Goal: Task Accomplishment & Management: Complete application form

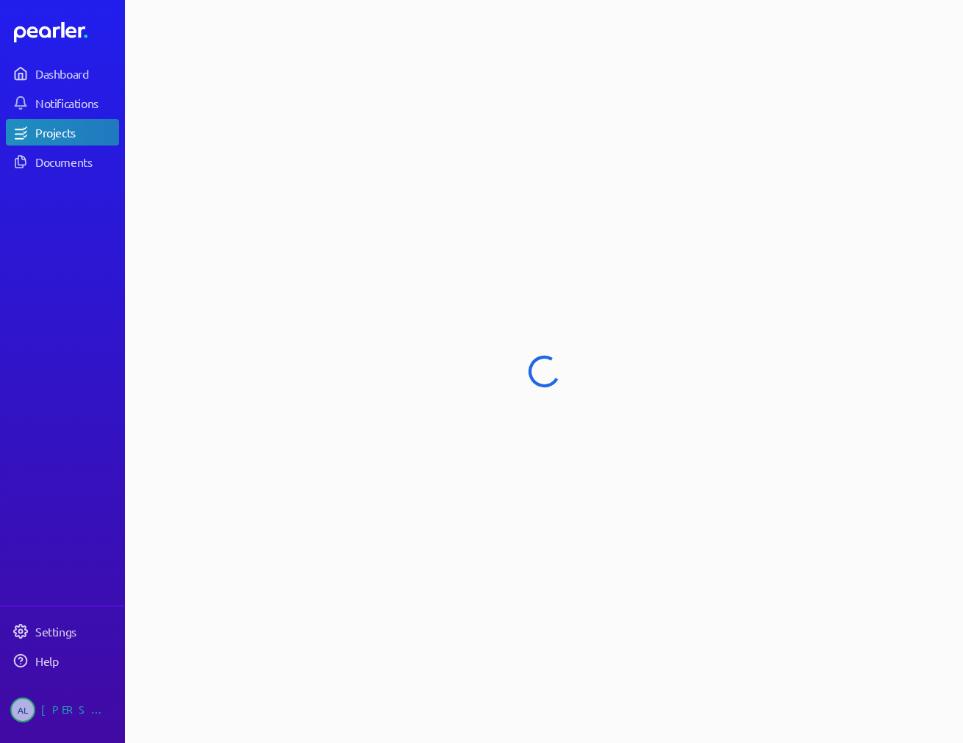
select select "******"
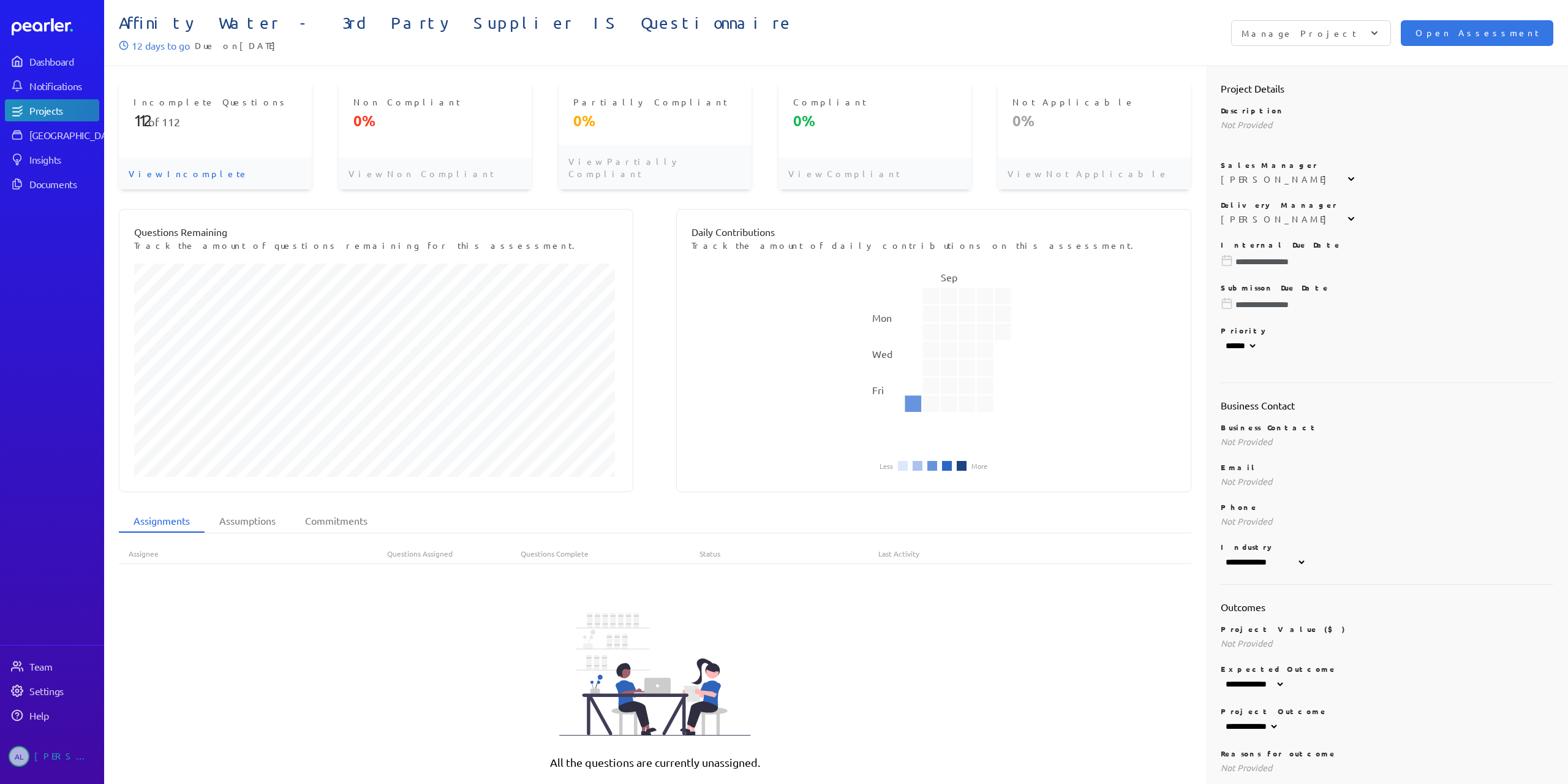
click at [1391, 33] on div "Manage Project" at bounding box center [1311, 33] width 160 height 26
click at [164, 42] on p "12 days to go" at bounding box center [161, 46] width 58 height 15
click at [143, 45] on p "12 days to go" at bounding box center [161, 46] width 58 height 15
click at [168, 162] on p "View Incomplete" at bounding box center [215, 173] width 193 height 32
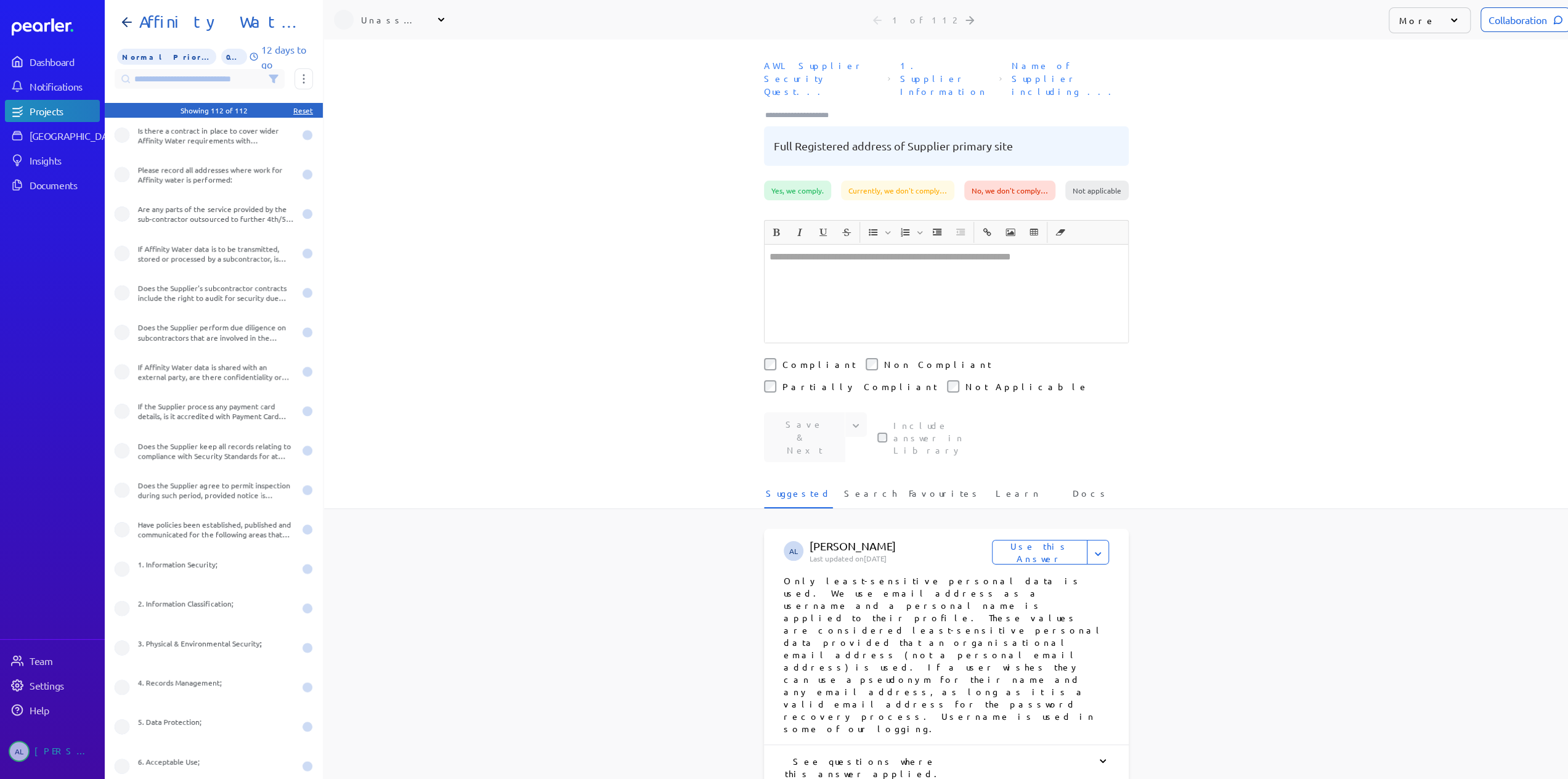
scroll to position [1294, 0]
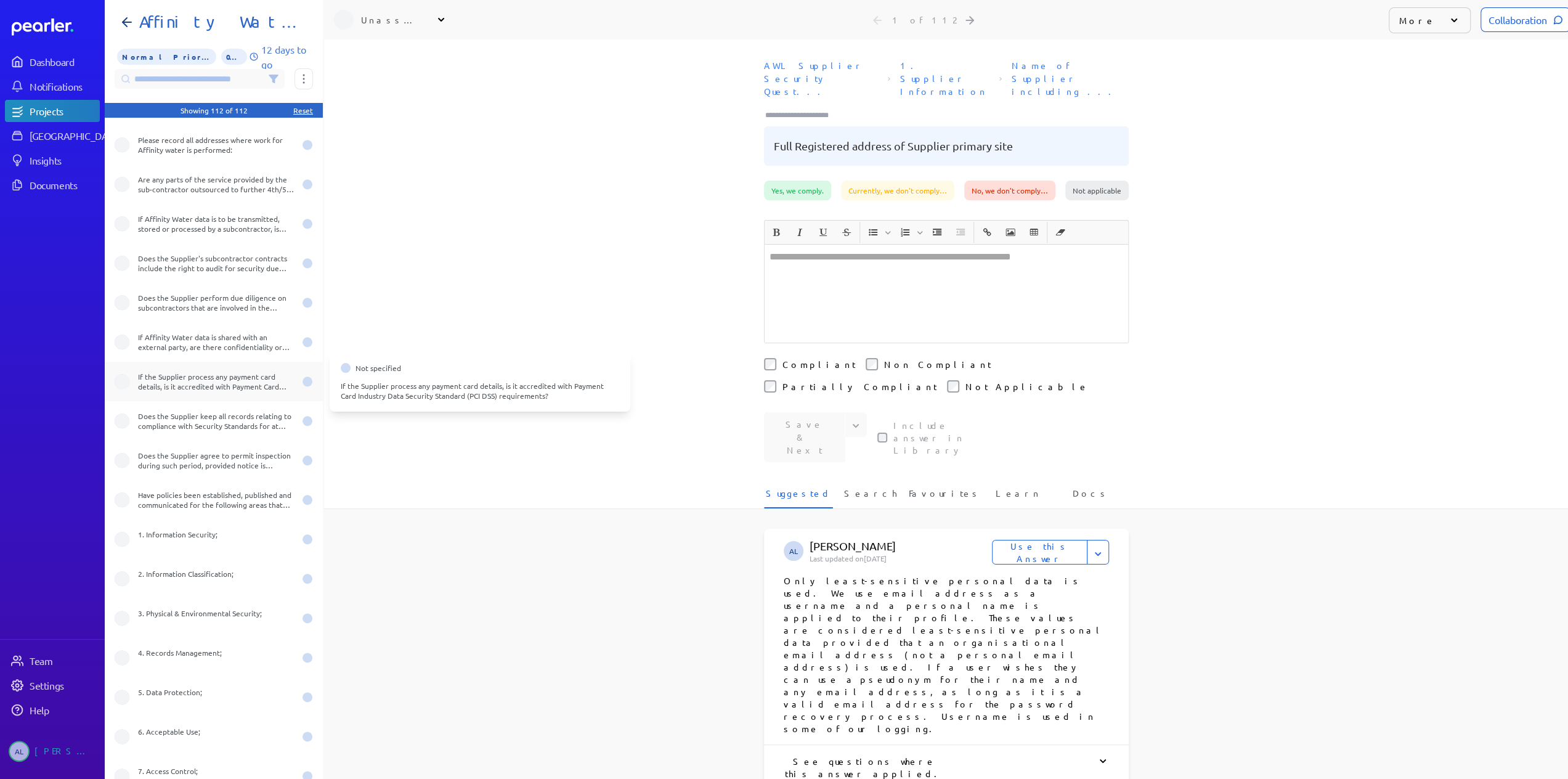
click at [235, 382] on div "If the Supplier process any payment card details, is it accredited with Payment…" at bounding box center [216, 382] width 157 height 20
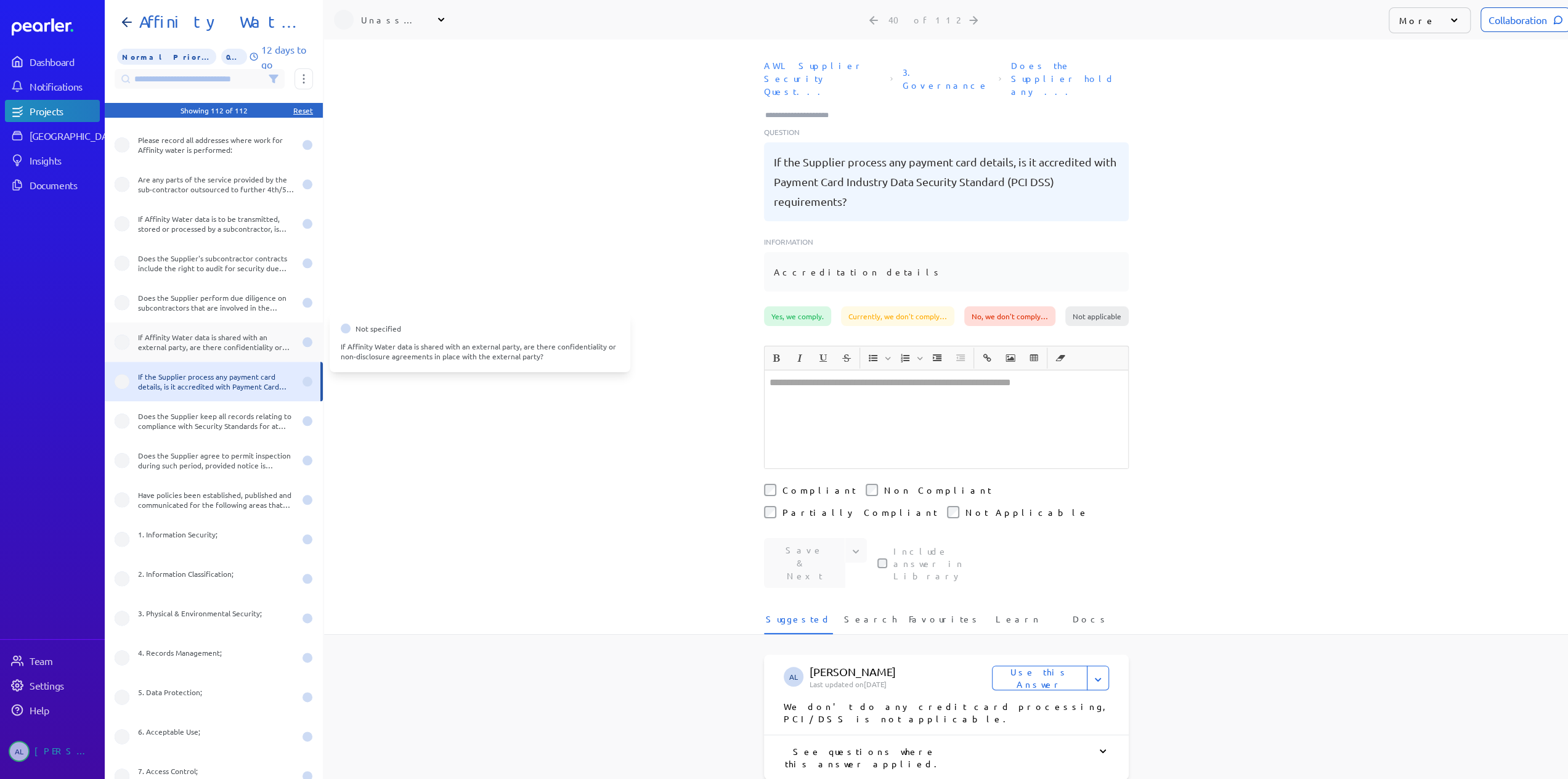
click at [231, 338] on div "If Affinity Water data is shared with an external party, are there confidential…" at bounding box center [216, 342] width 157 height 20
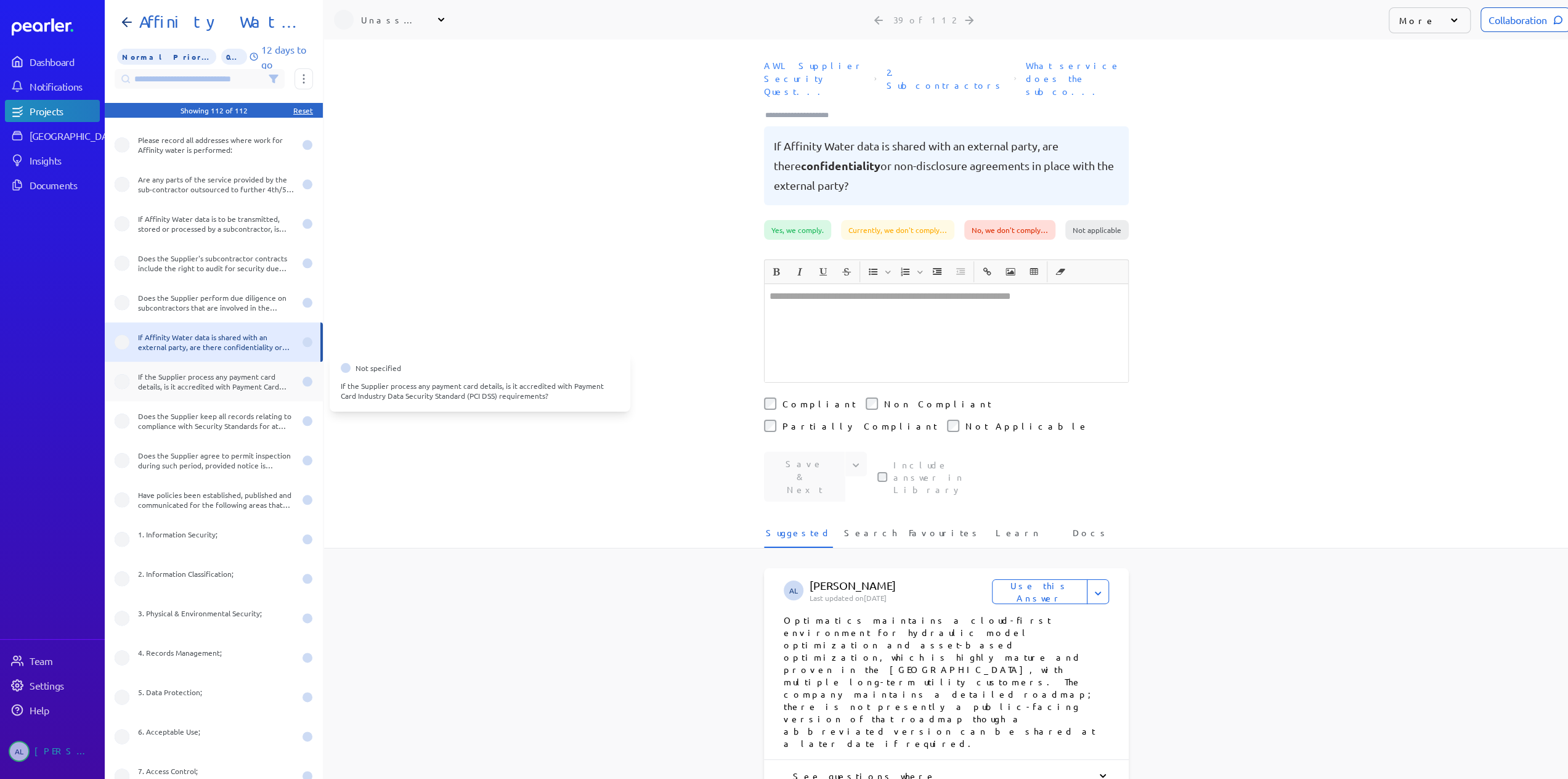
click at [228, 382] on div "If the Supplier process any payment card details, is it accredited with Payment…" at bounding box center [216, 382] width 157 height 20
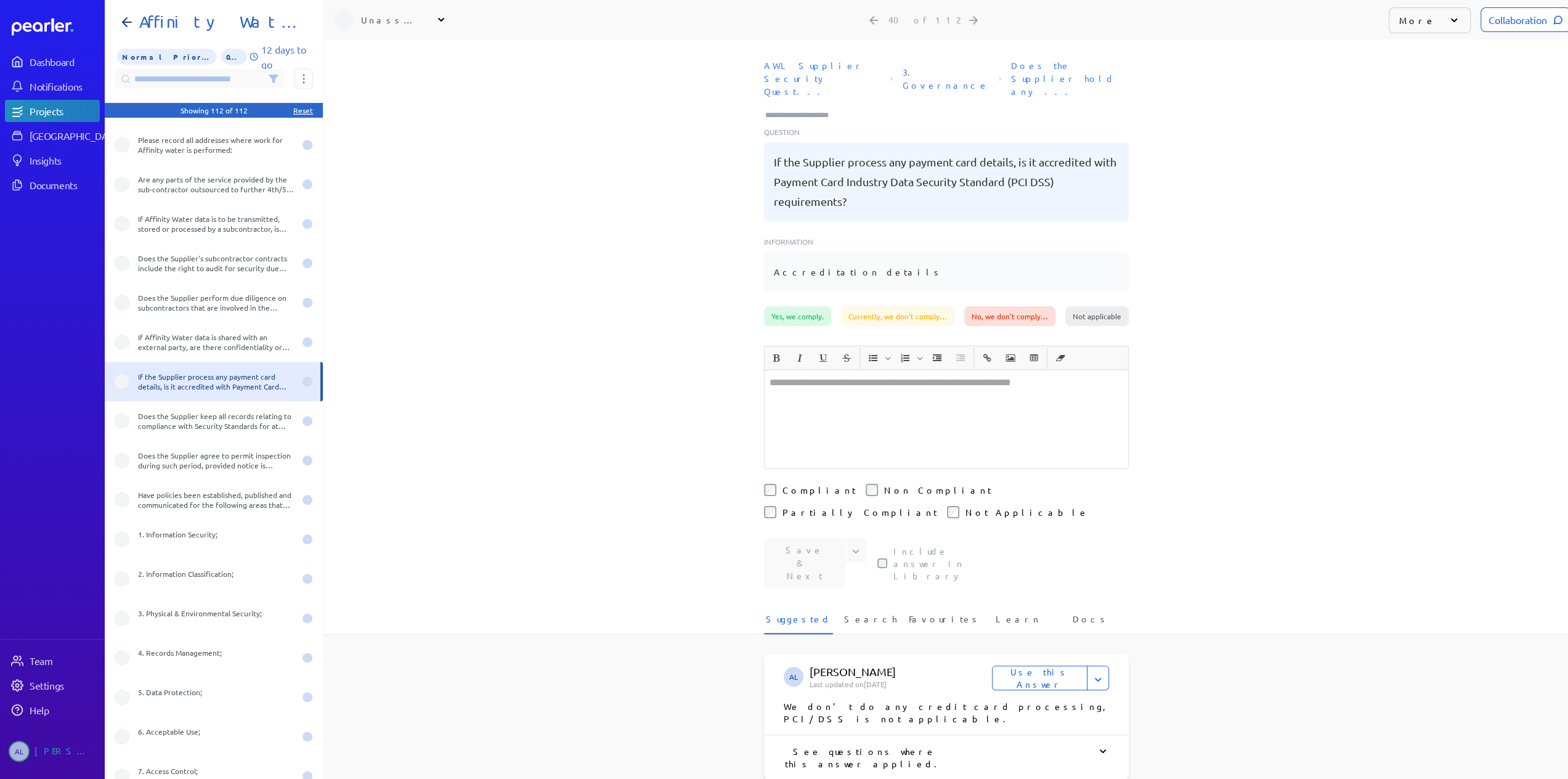
click at [1030, 666] on button "Use this Answer" at bounding box center [1040, 678] width 96 height 24
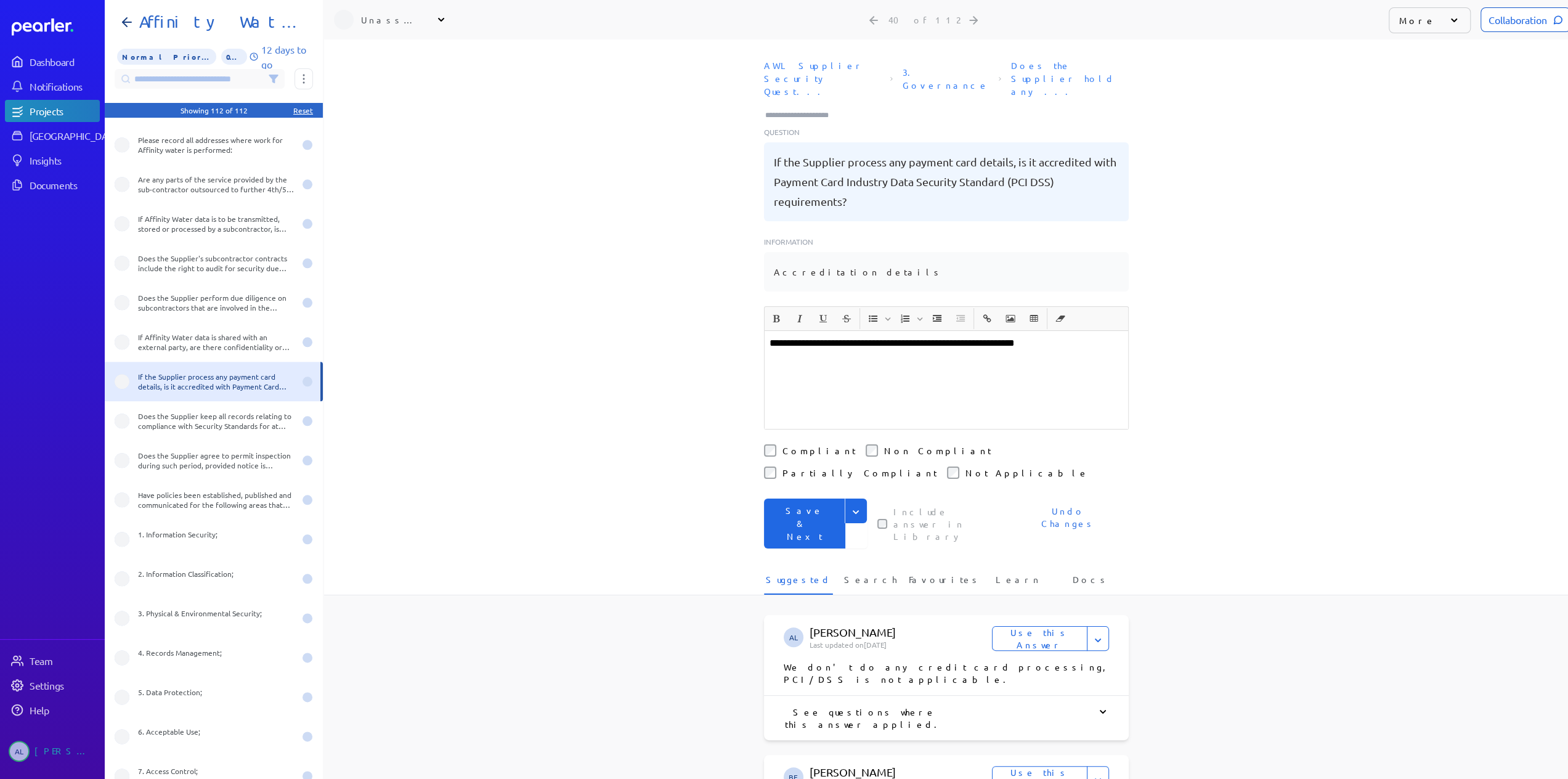
click at [792, 498] on button "Save & Next" at bounding box center [804, 523] width 81 height 50
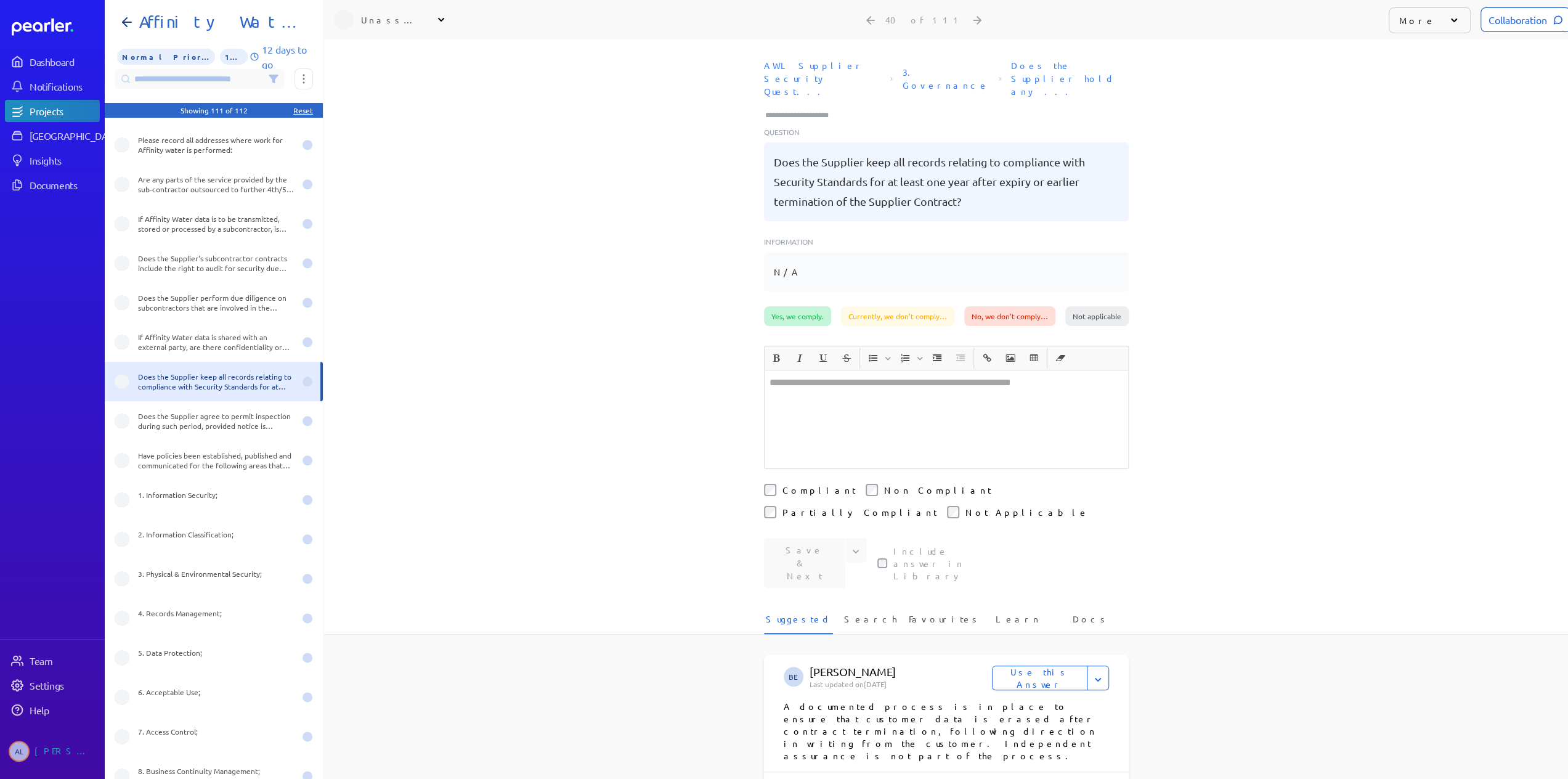
click at [787, 306] on div "Yes, we comply." at bounding box center [797, 316] width 67 height 20
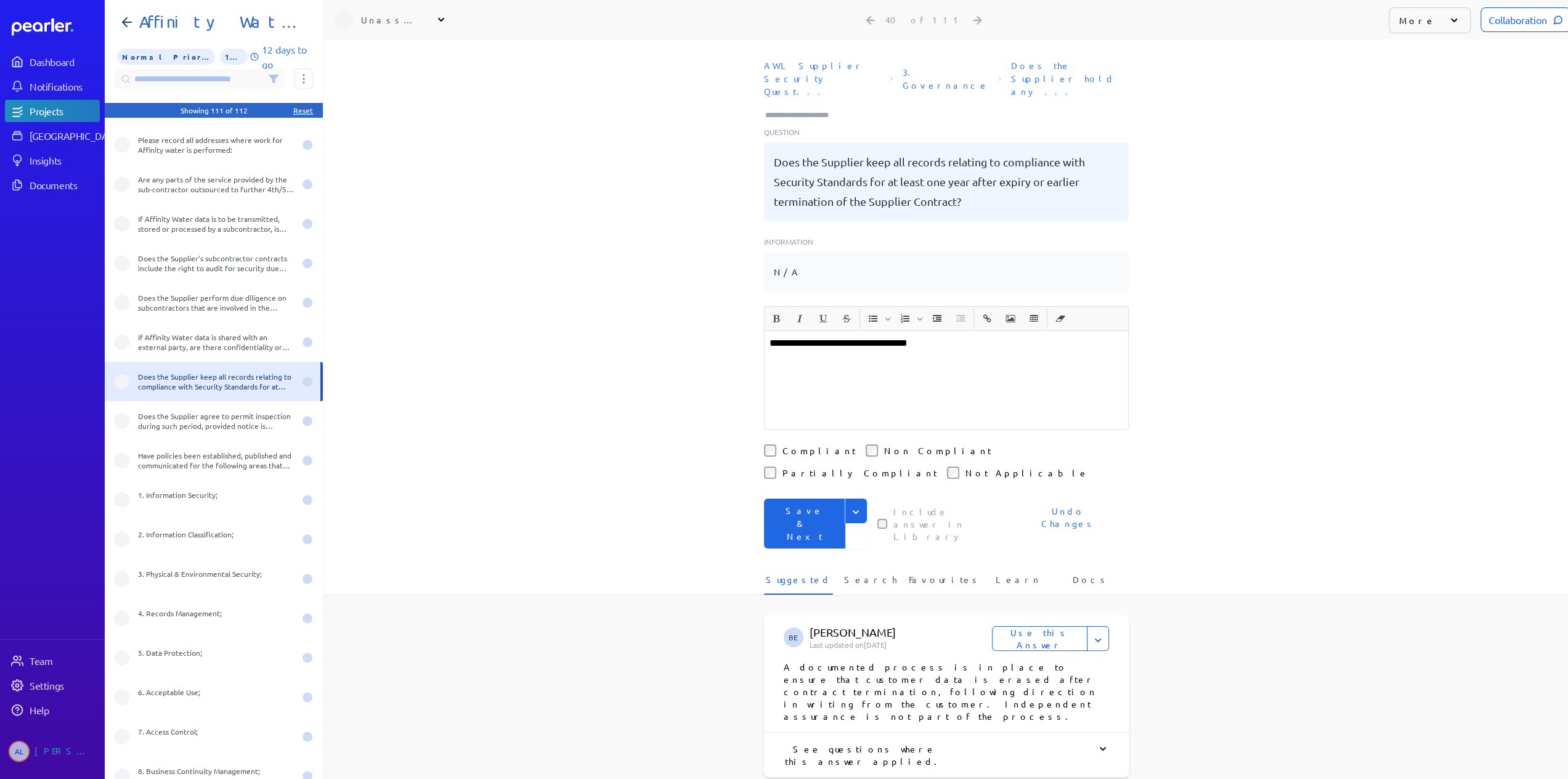
click at [807, 498] on button "Save & Next" at bounding box center [804, 523] width 81 height 50
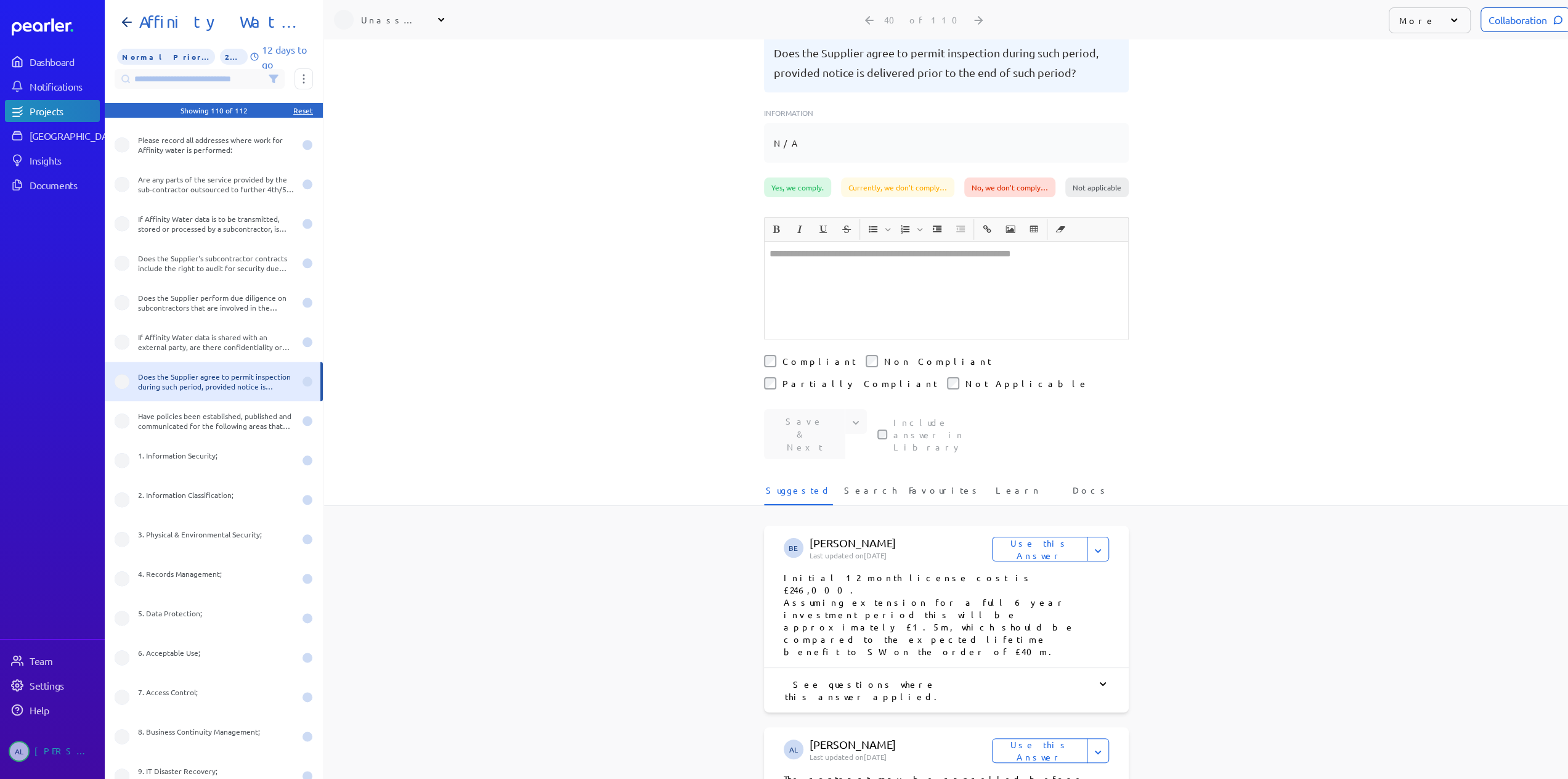
scroll to position [123, 0]
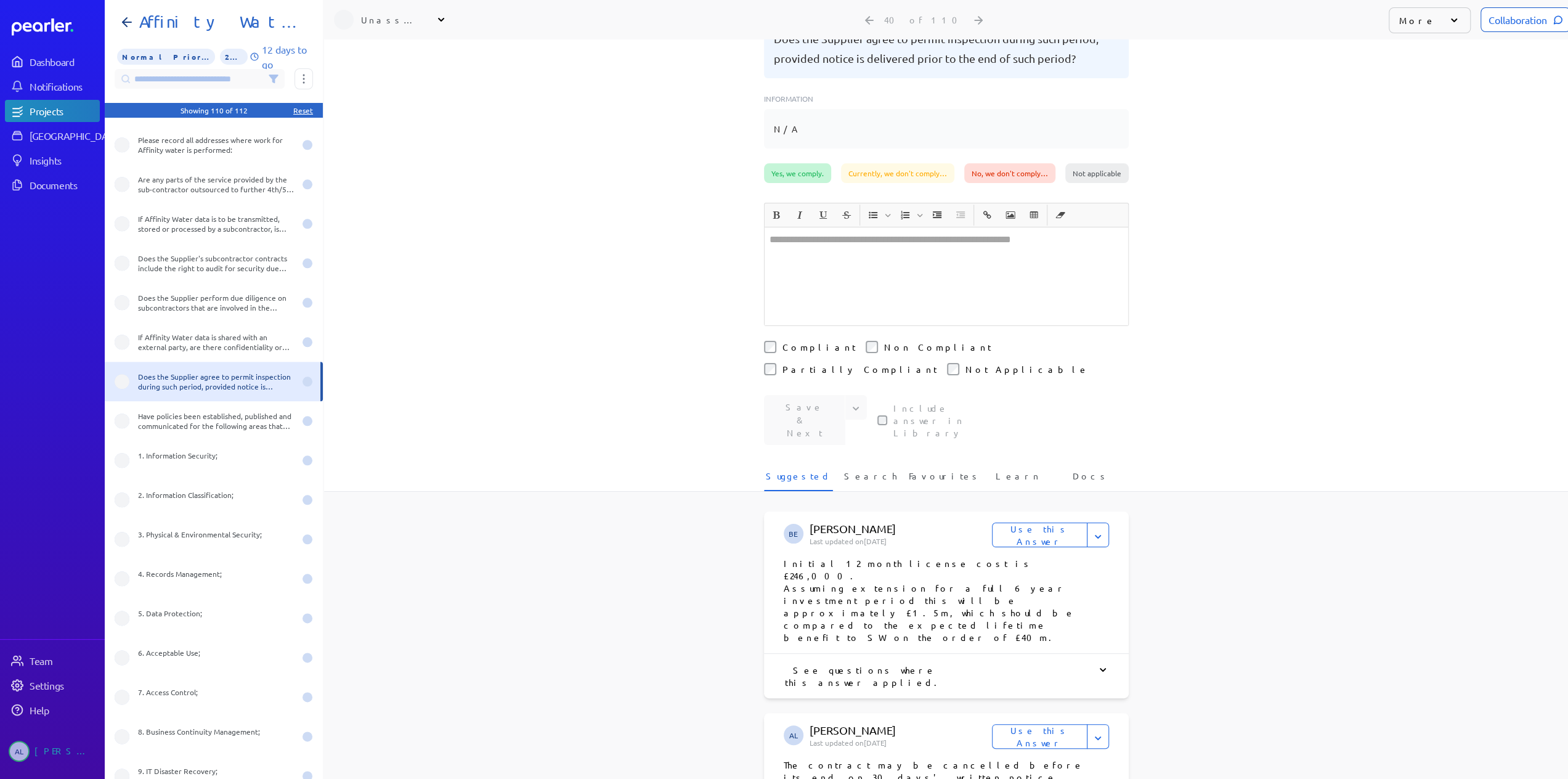
click at [791, 164] on div "Yes, we comply." at bounding box center [797, 174] width 67 height 20
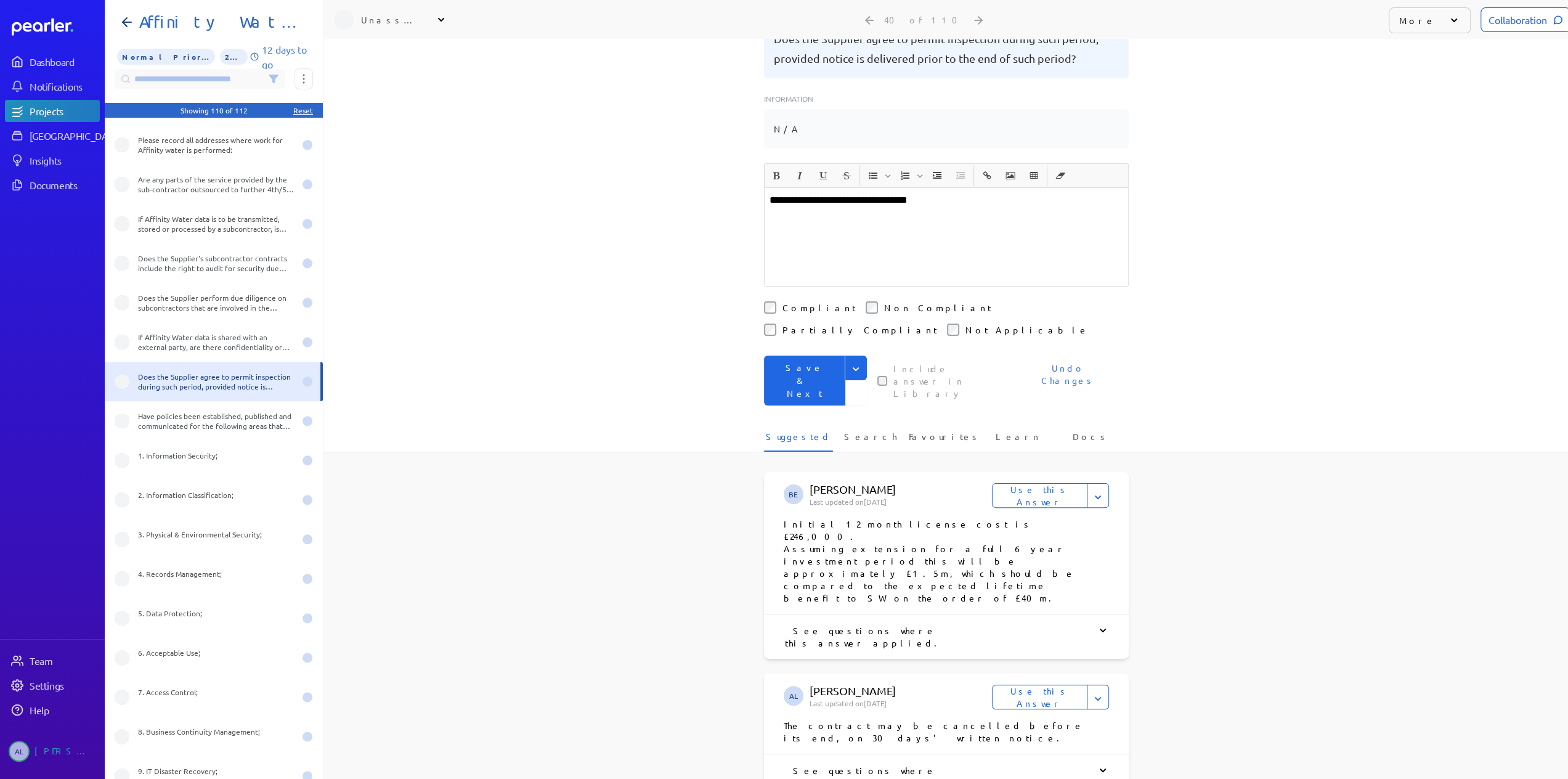
click at [805, 356] on button "Save & Next" at bounding box center [804, 381] width 81 height 50
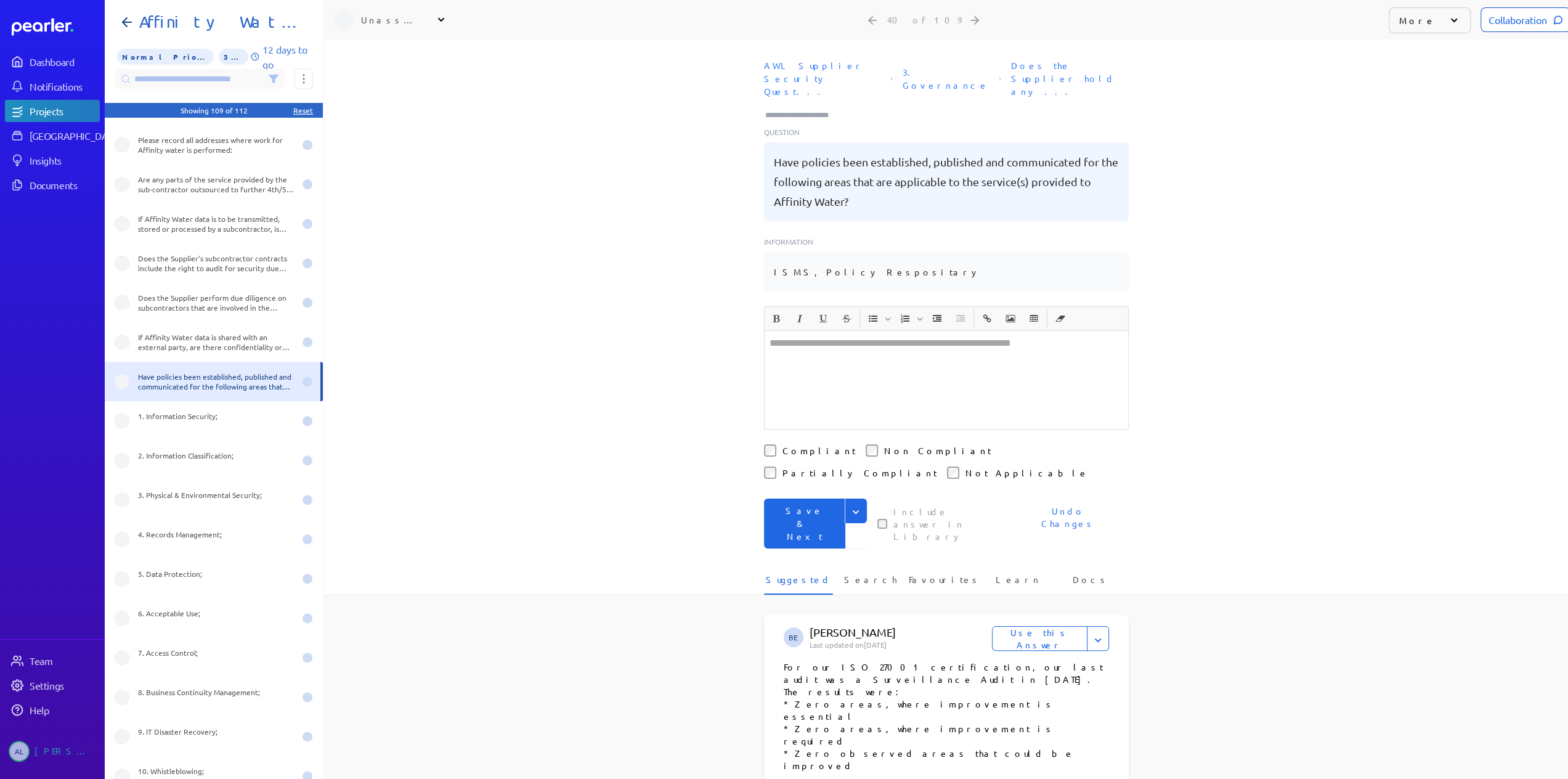
click at [810, 498] on button "Save & Next" at bounding box center [804, 523] width 81 height 50
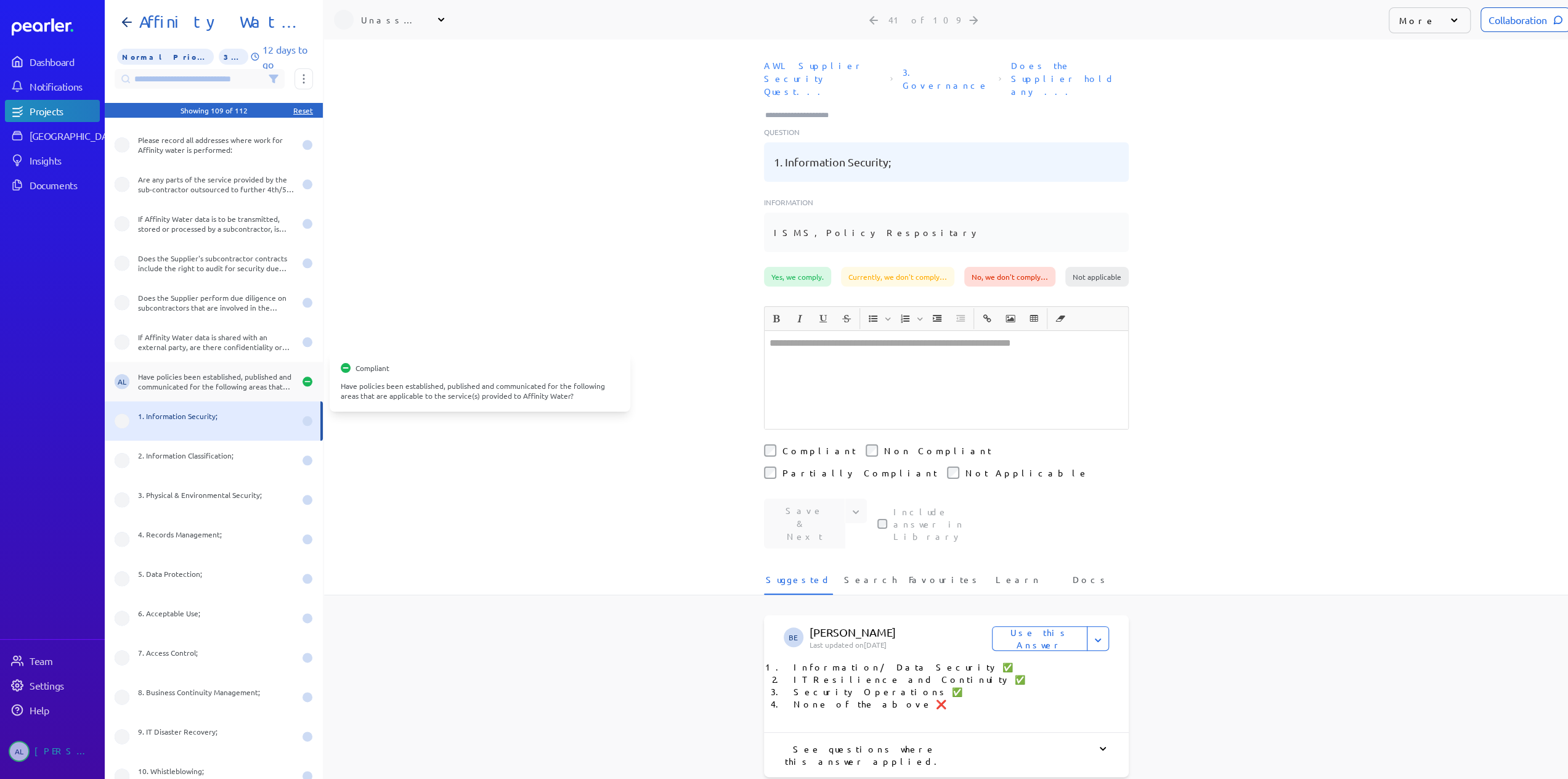
click at [236, 387] on div "Have policies been established, published and communicated for the following ar…" at bounding box center [216, 382] width 157 height 20
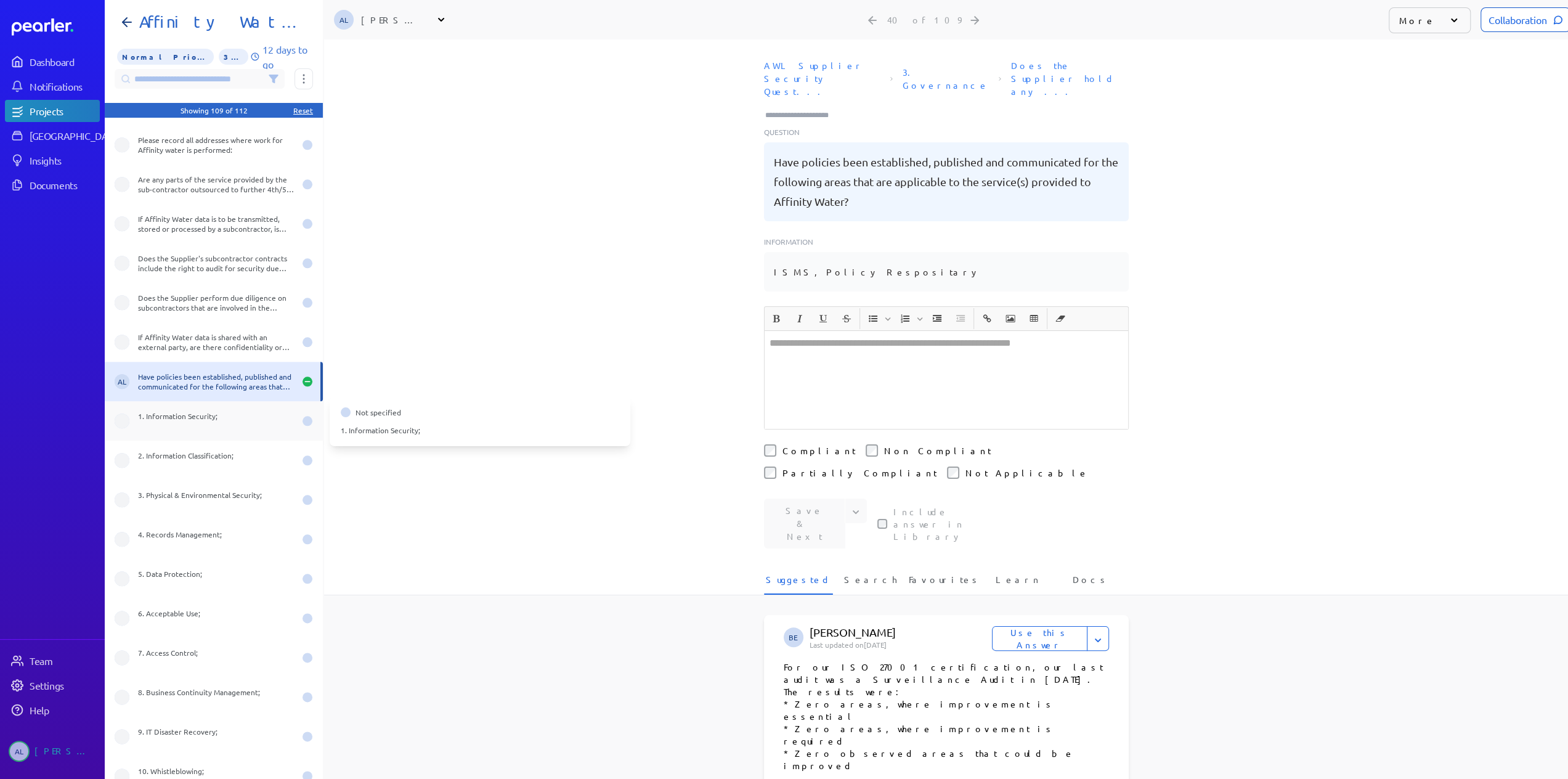
click at [226, 423] on div "1. Information Security;" at bounding box center [216, 421] width 157 height 20
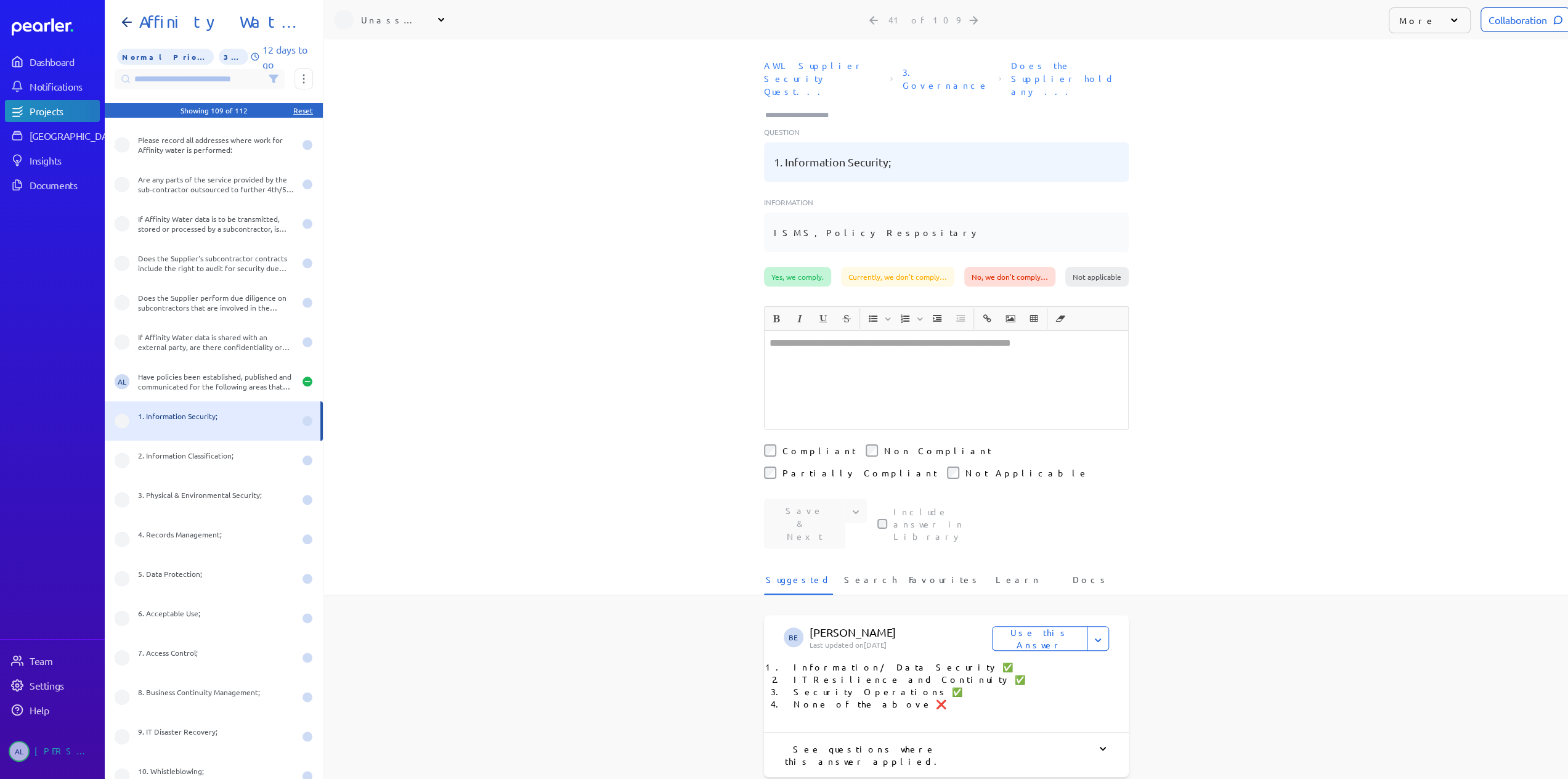
click at [800, 267] on div "Yes, we comply." at bounding box center [797, 277] width 67 height 20
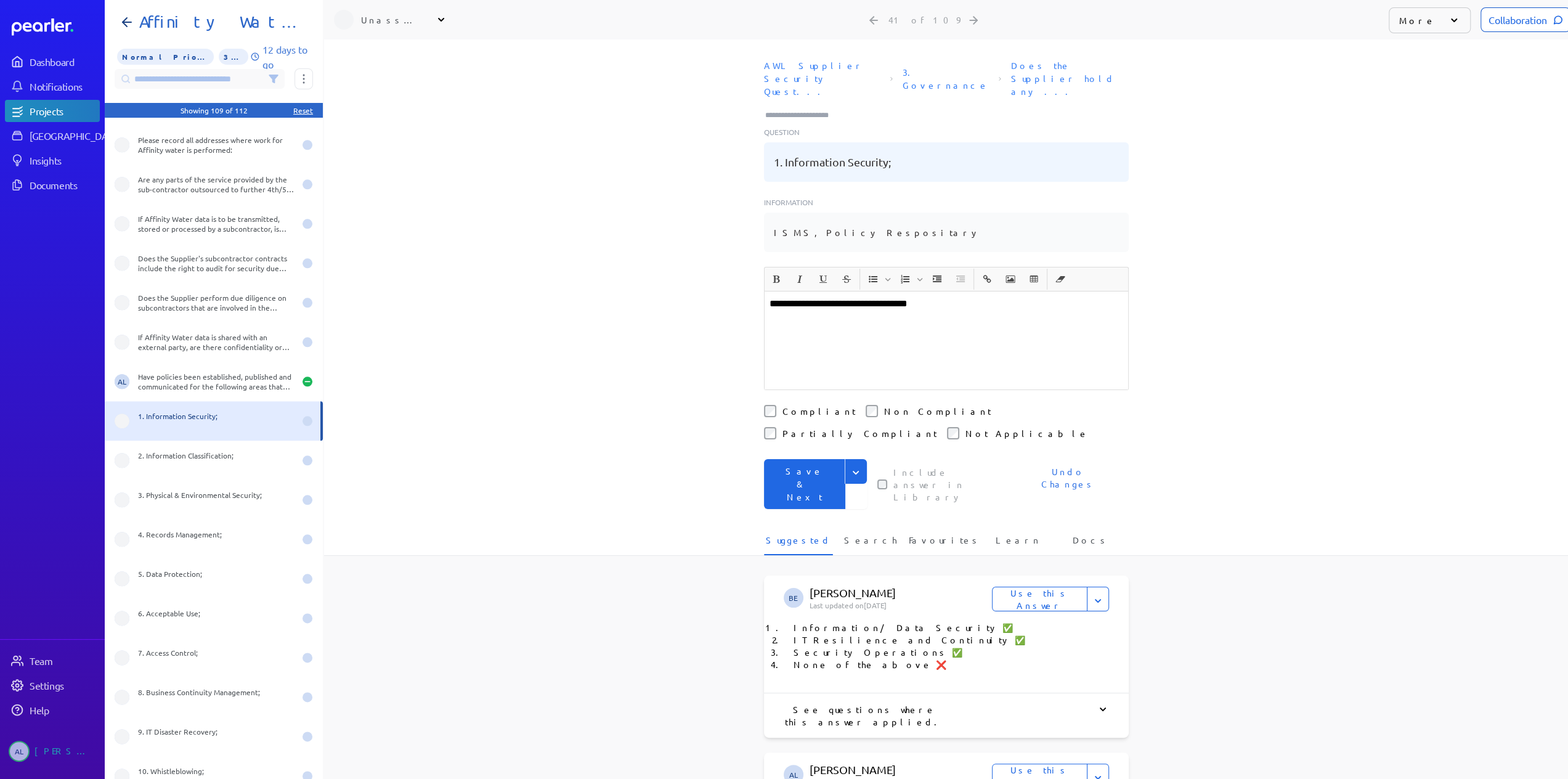
click at [807, 459] on button "Save & Next" at bounding box center [804, 484] width 81 height 50
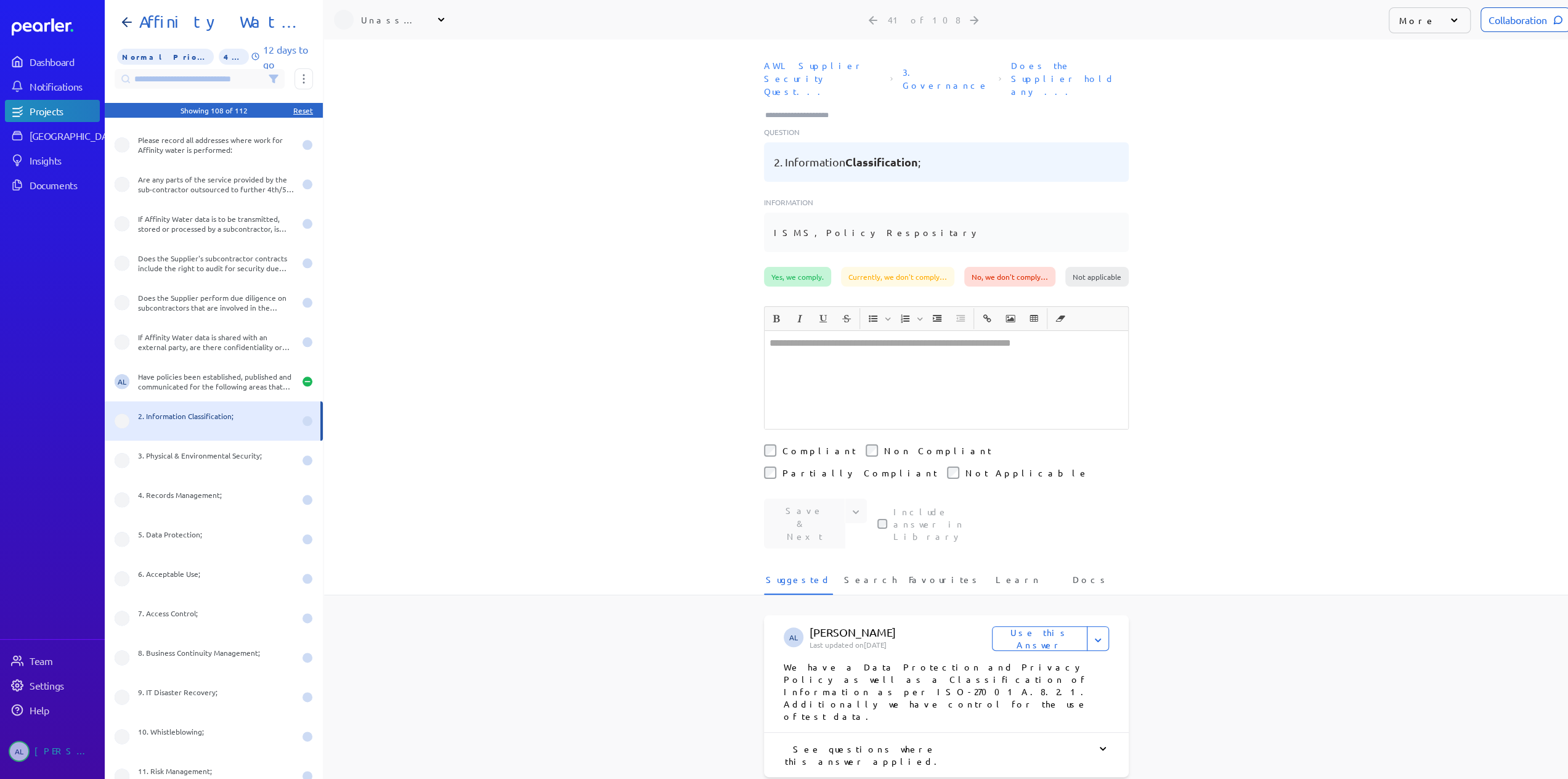
click at [804, 267] on div "Yes, we comply." at bounding box center [797, 277] width 67 height 20
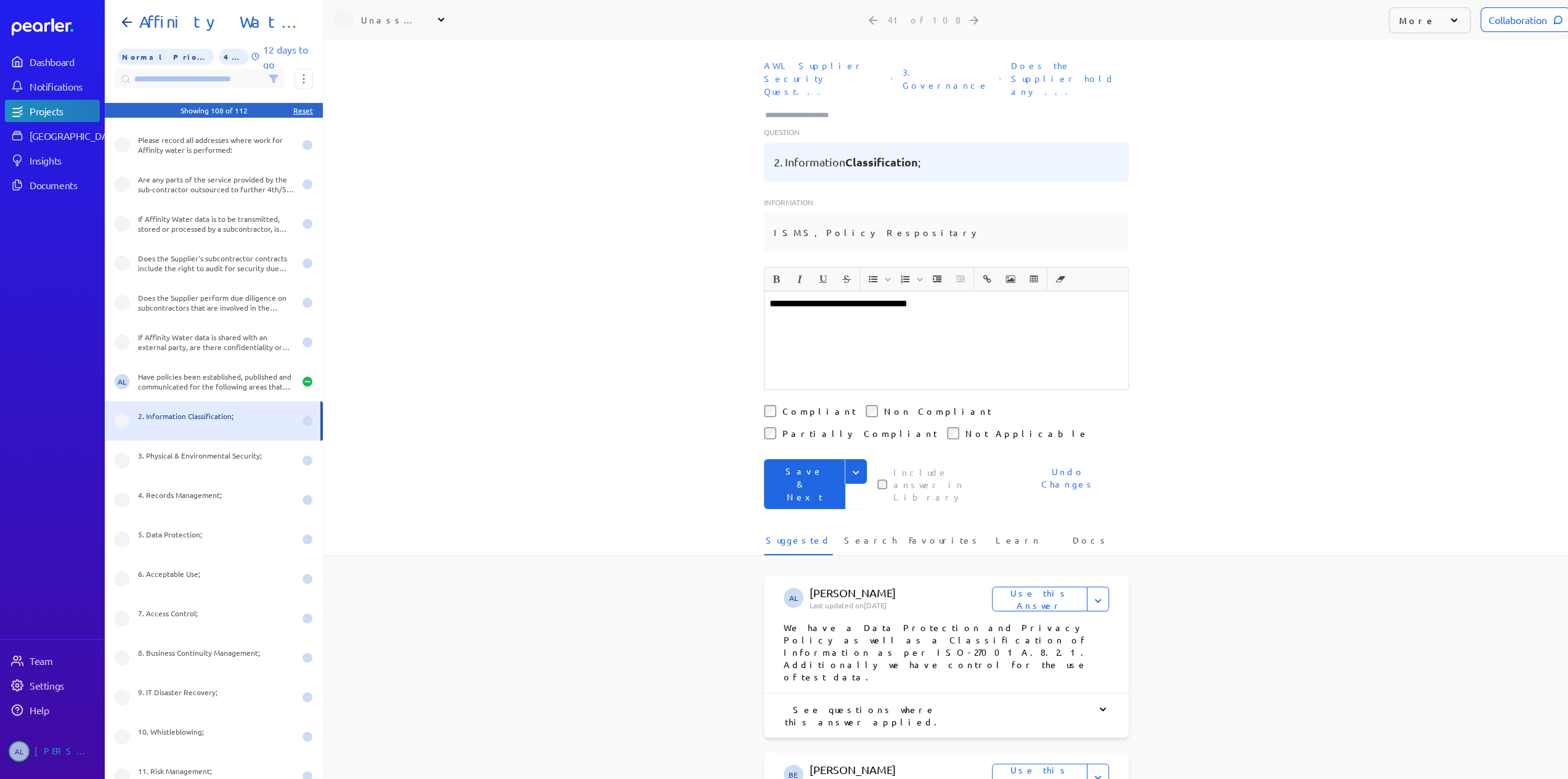
click at [799, 459] on button "Save & Next" at bounding box center [804, 484] width 81 height 50
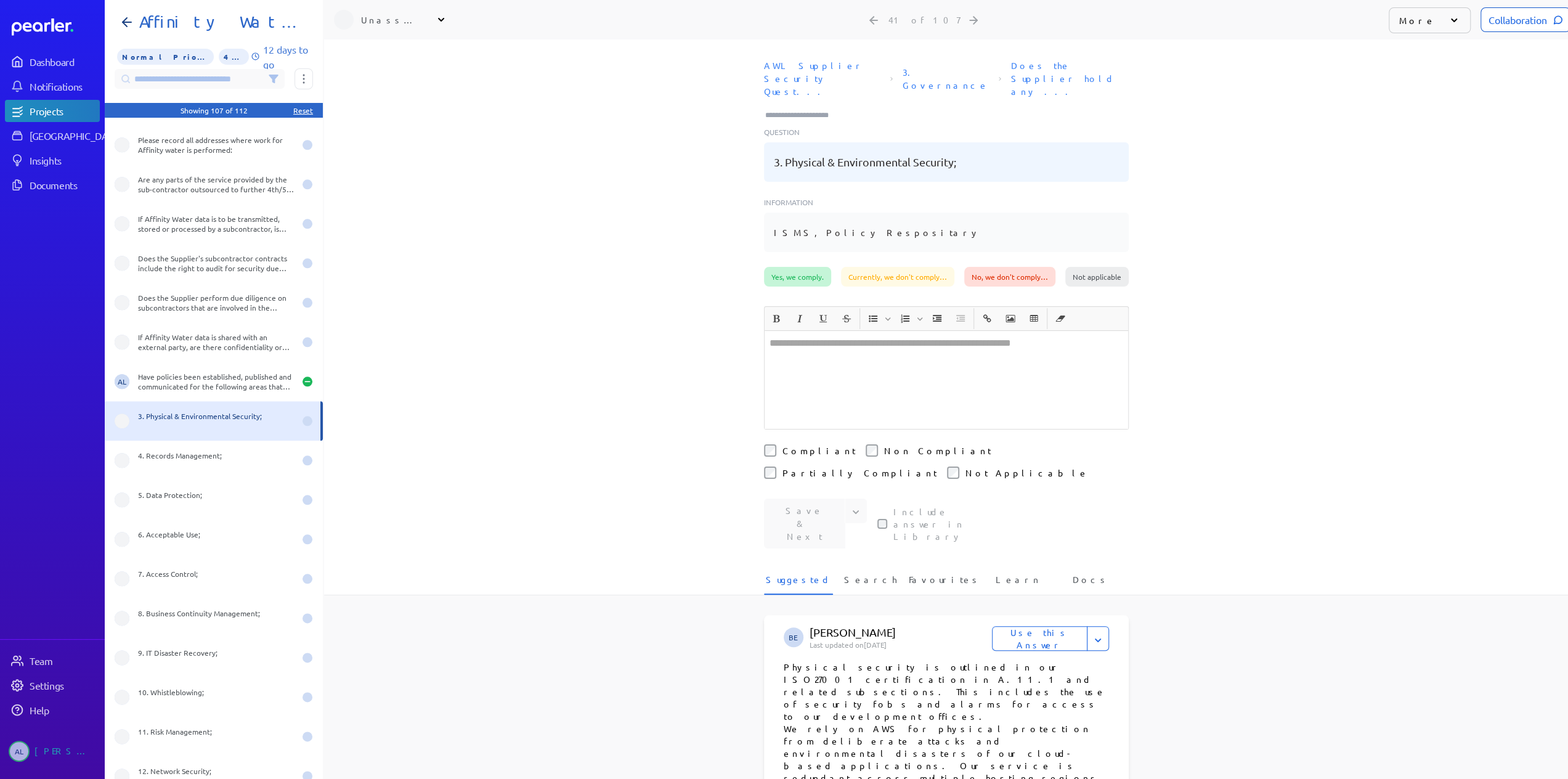
click at [800, 267] on div "Yes, we comply." at bounding box center [797, 277] width 67 height 20
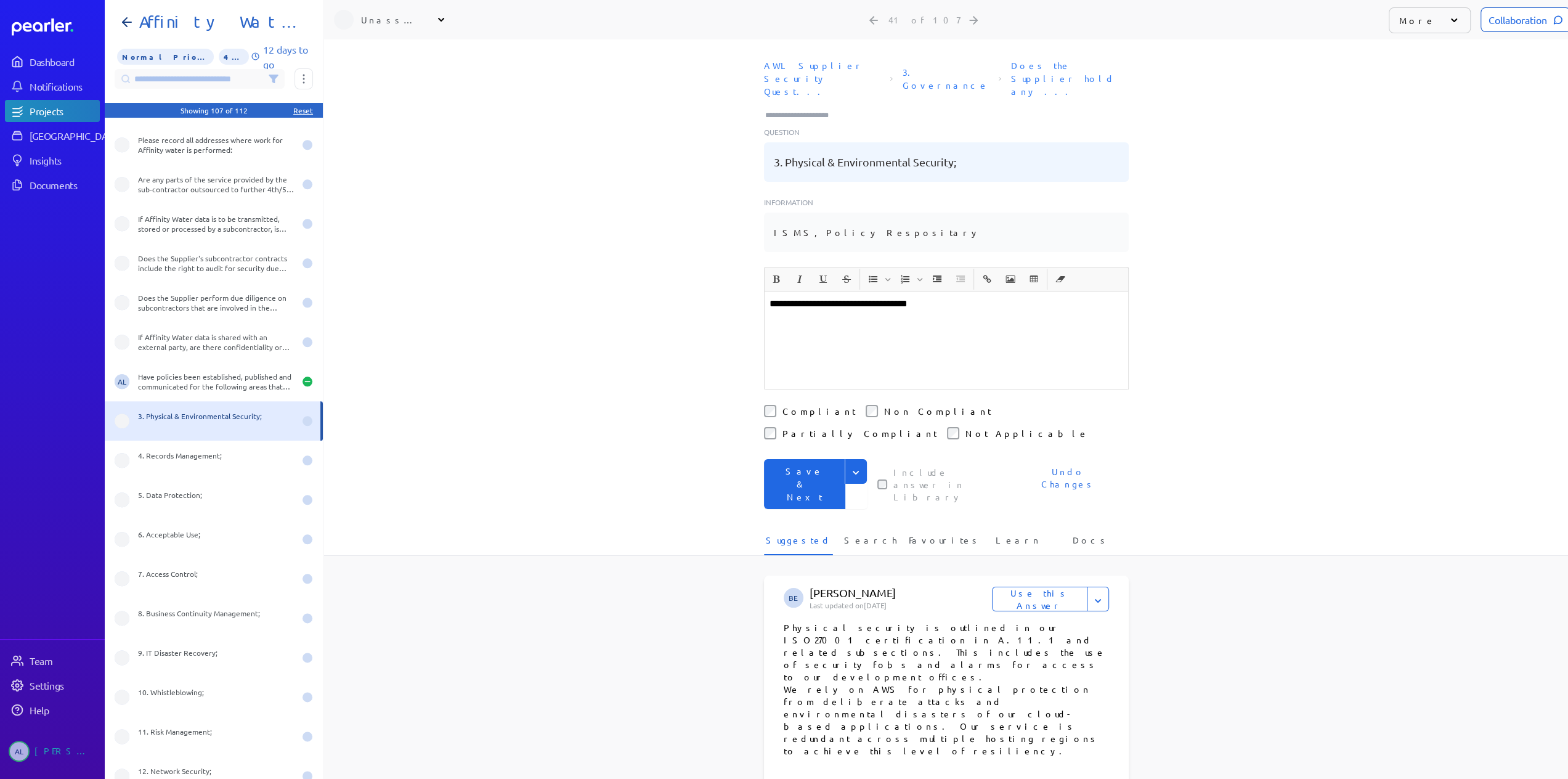
click at [795, 459] on button "Save & Next" at bounding box center [804, 484] width 81 height 50
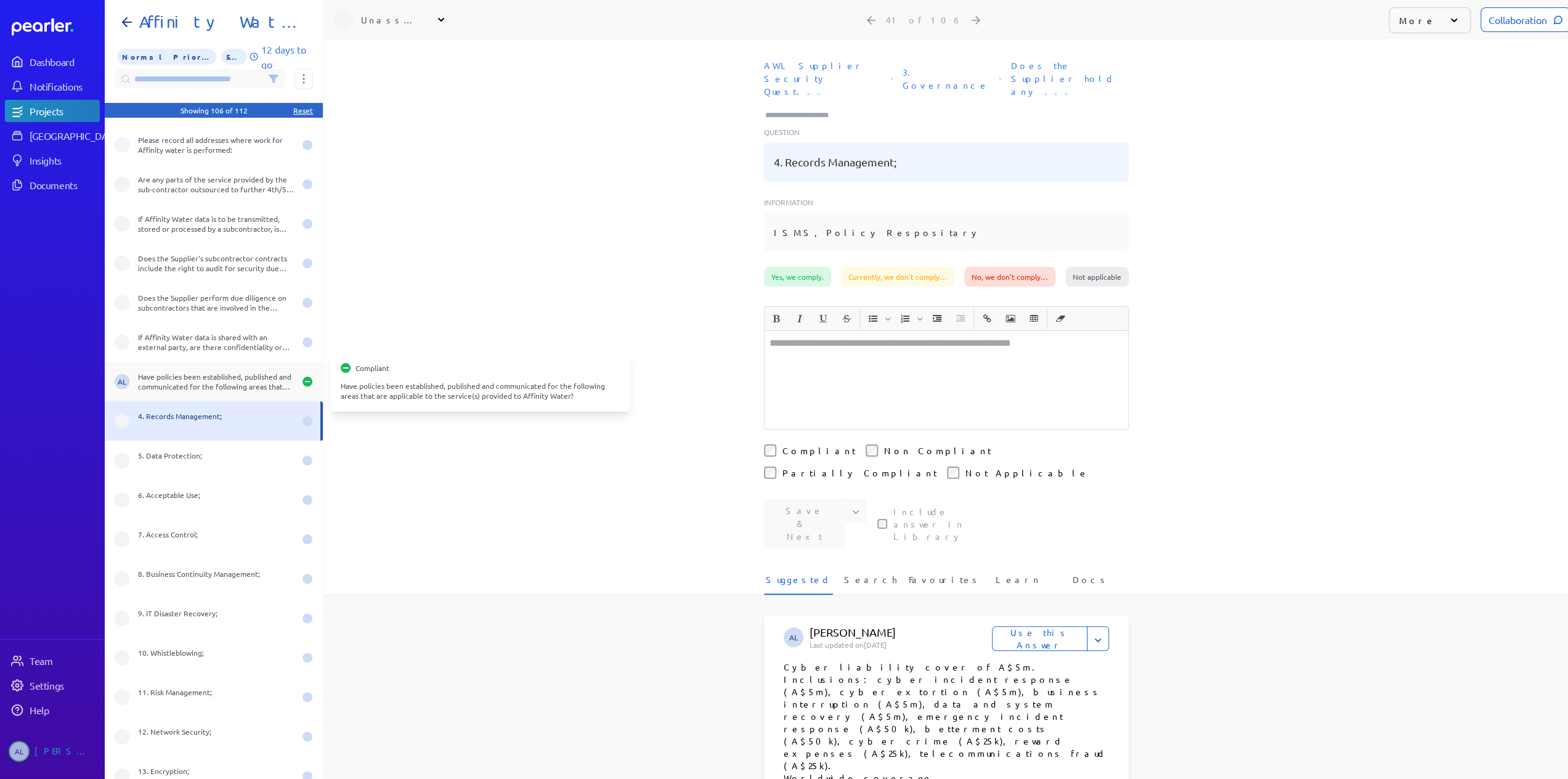
click at [193, 383] on div "Have policies been established, published and communicated for the following ar…" at bounding box center [216, 382] width 157 height 20
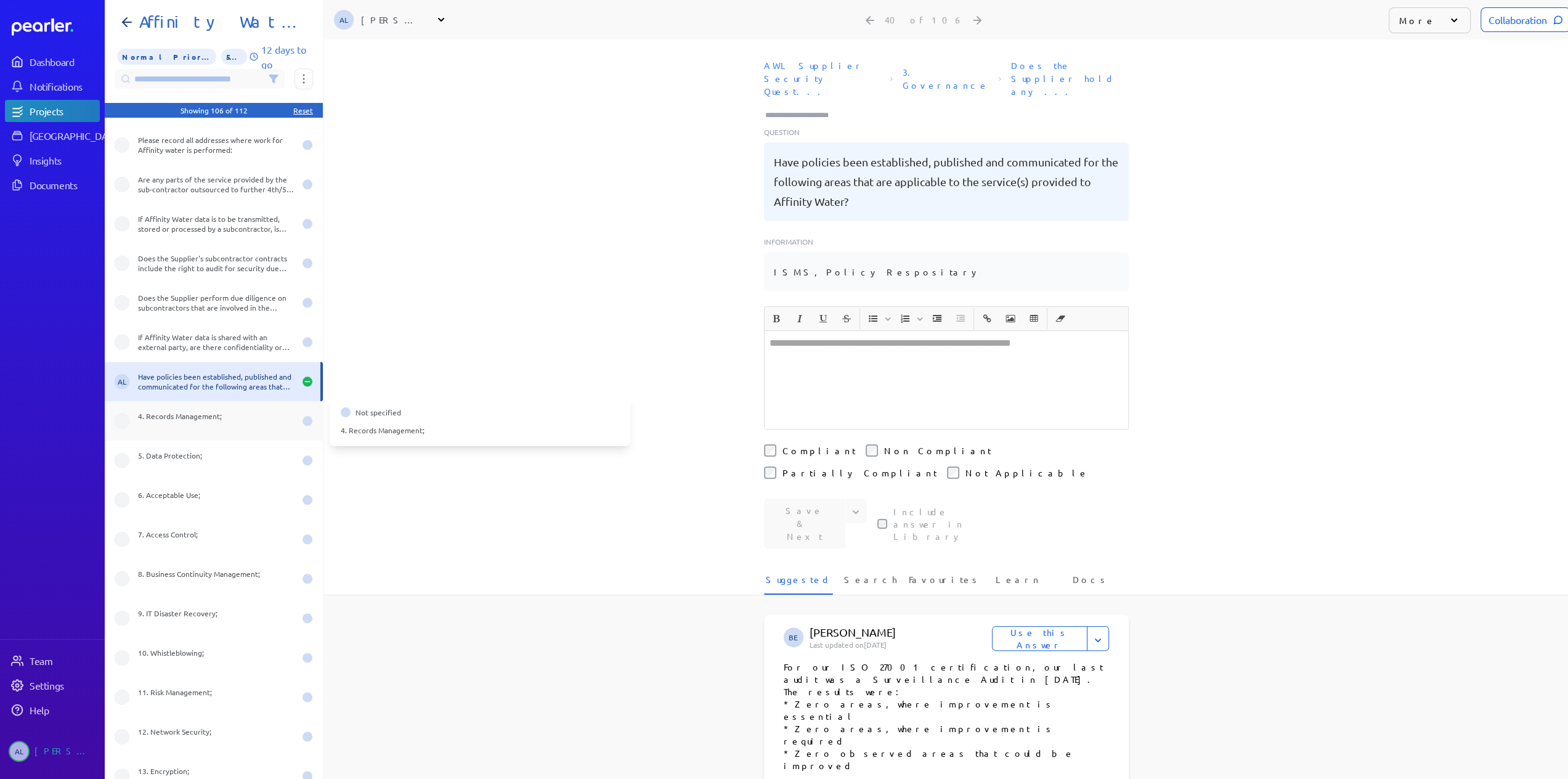
click at [196, 421] on div "4. Records Management;" at bounding box center [216, 421] width 157 height 20
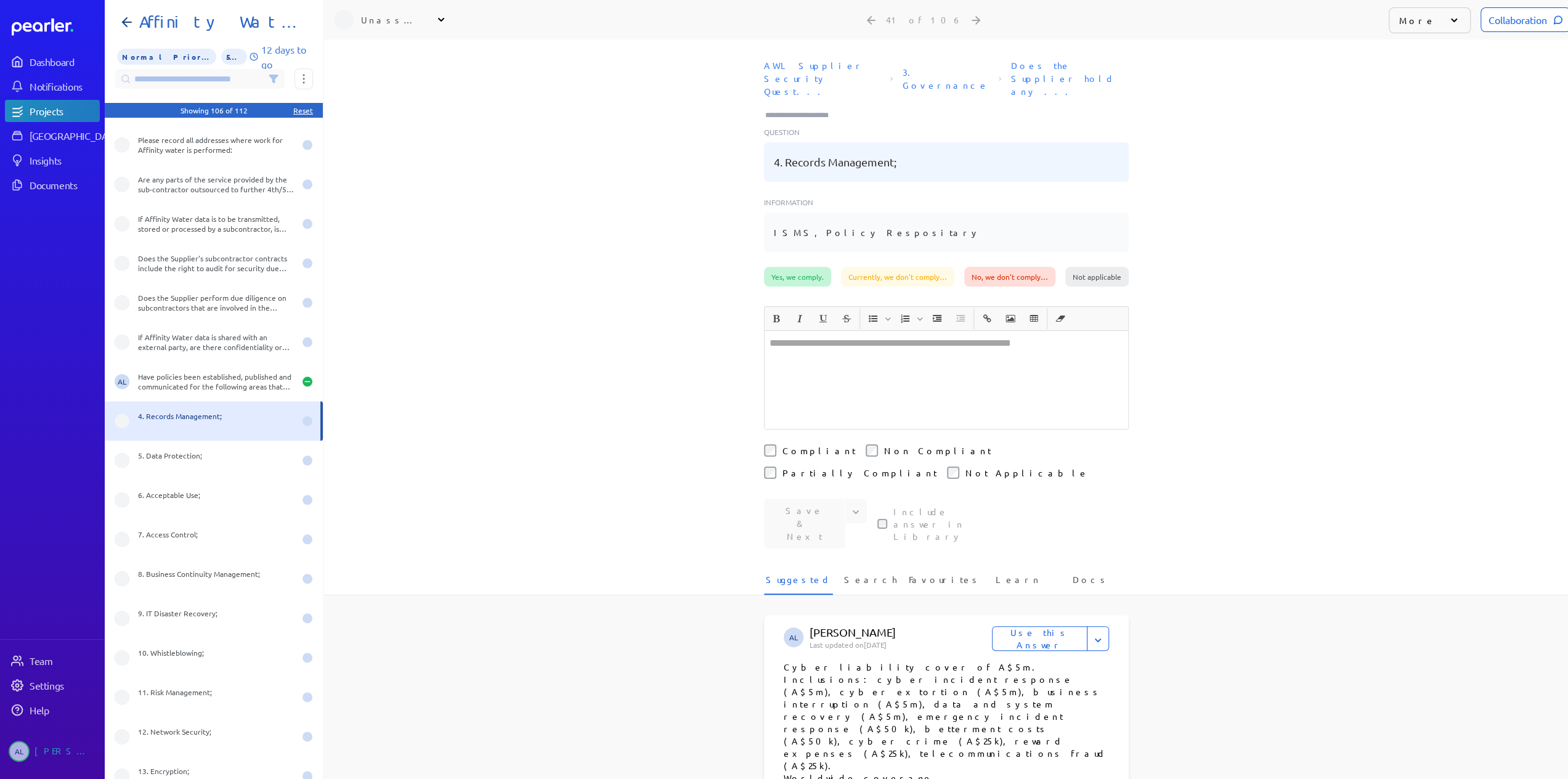
click at [798, 267] on div "Yes, we comply." at bounding box center [797, 277] width 67 height 20
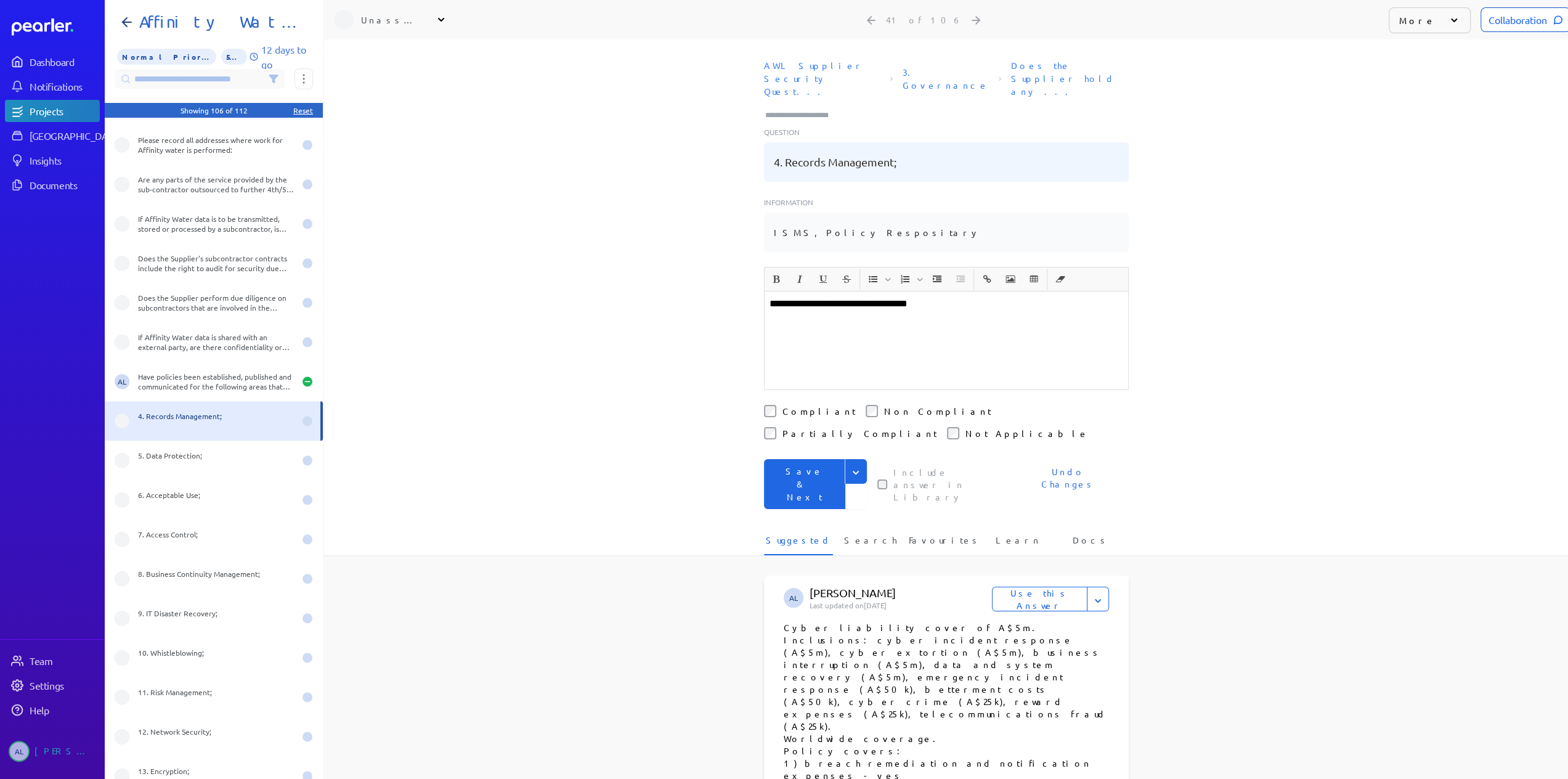
click at [807, 459] on button "Save & Next" at bounding box center [804, 484] width 81 height 50
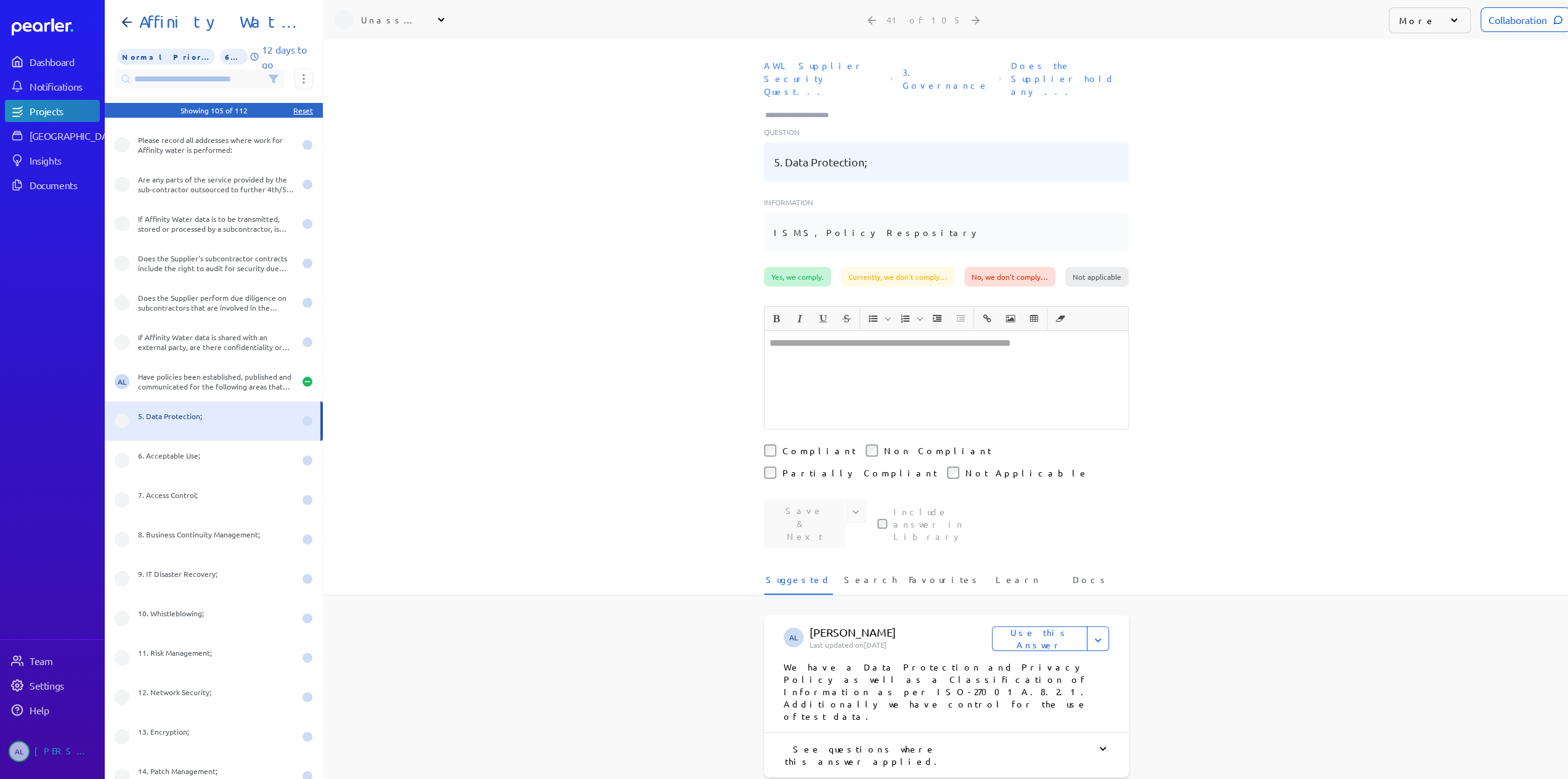
click at [792, 267] on div "Yes, we comply." at bounding box center [797, 277] width 67 height 20
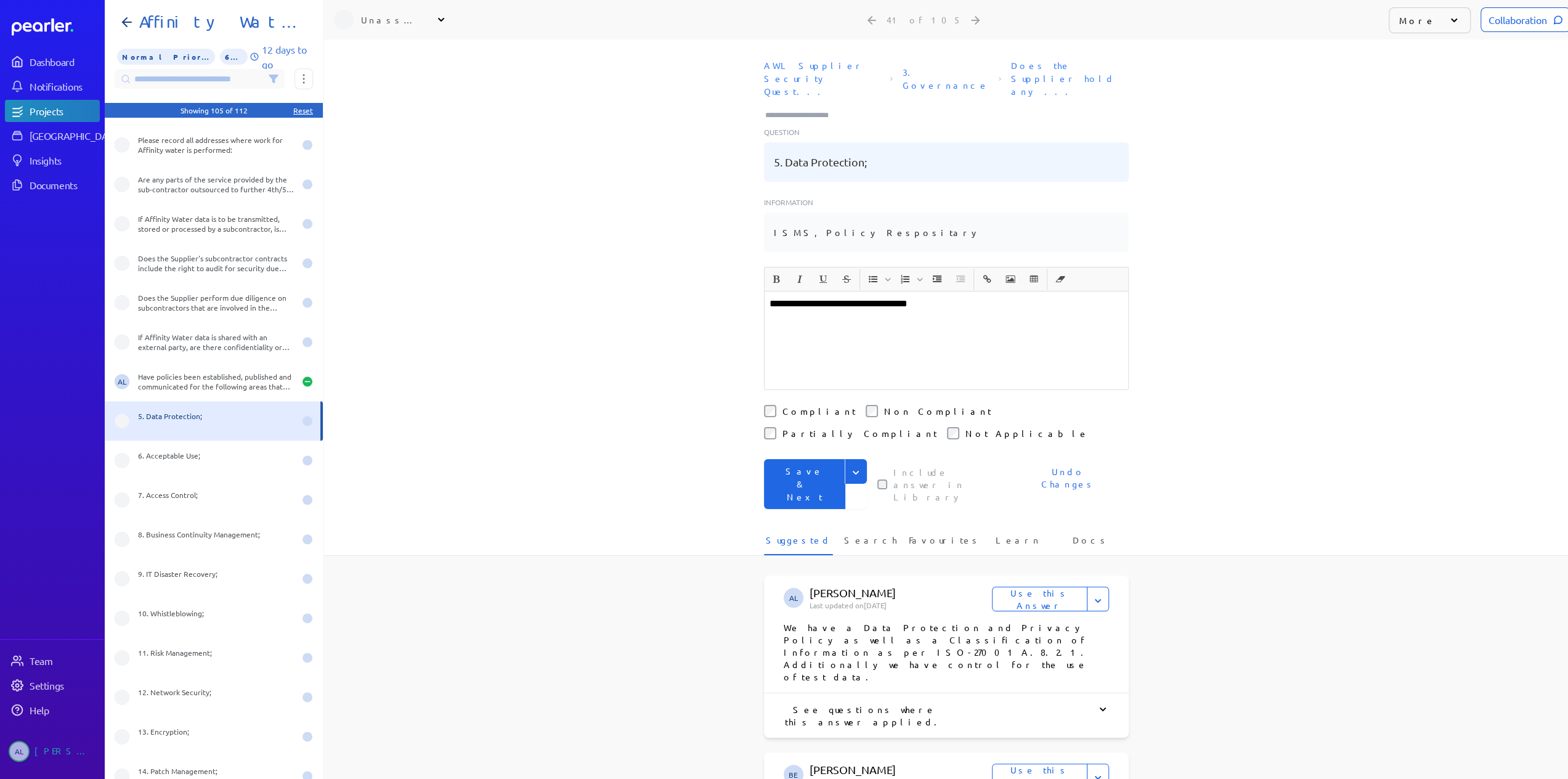
click at [798, 459] on button "Save & Next" at bounding box center [804, 484] width 81 height 50
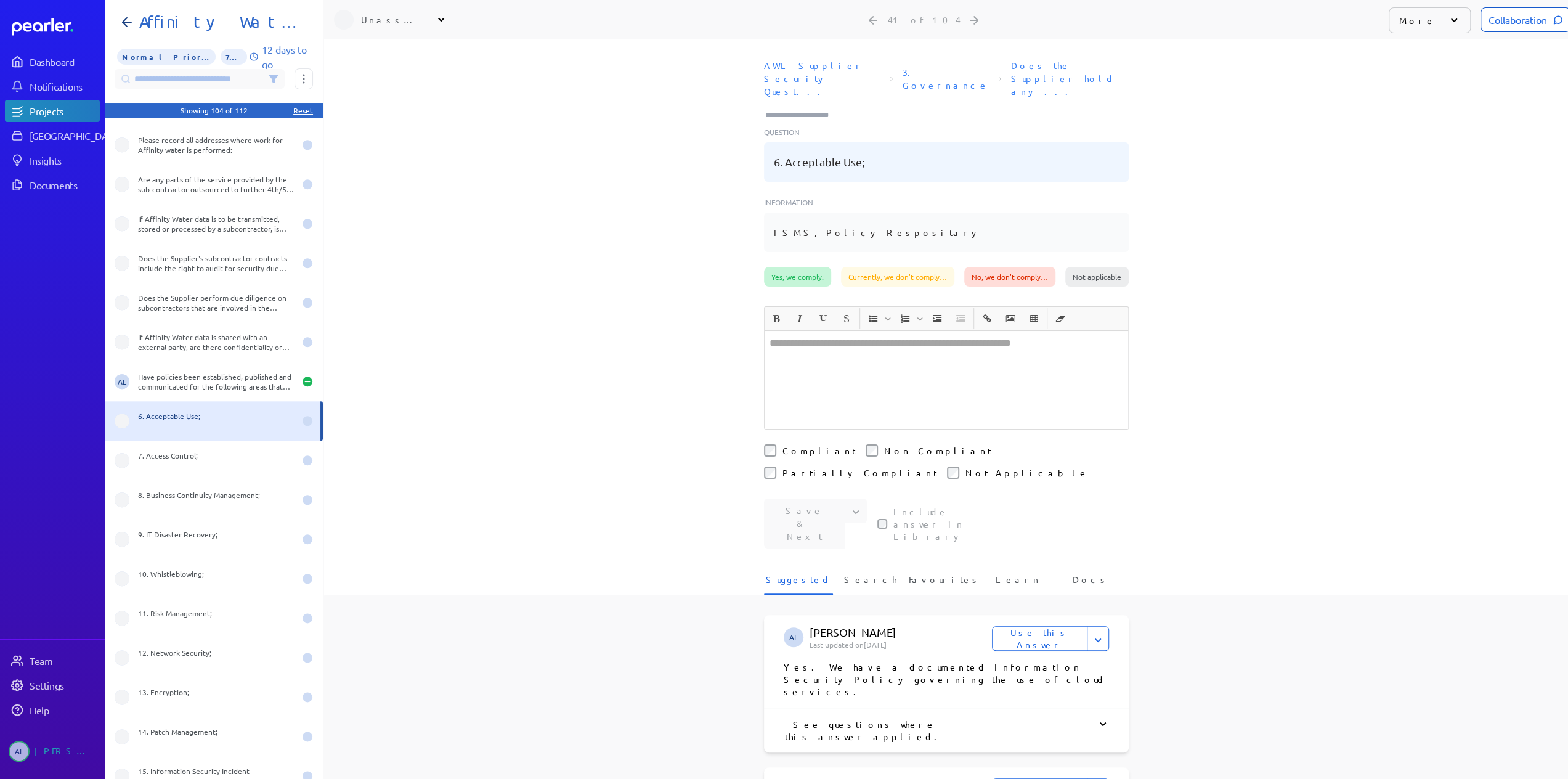
click at [785, 267] on div "Yes, we comply." at bounding box center [797, 277] width 67 height 20
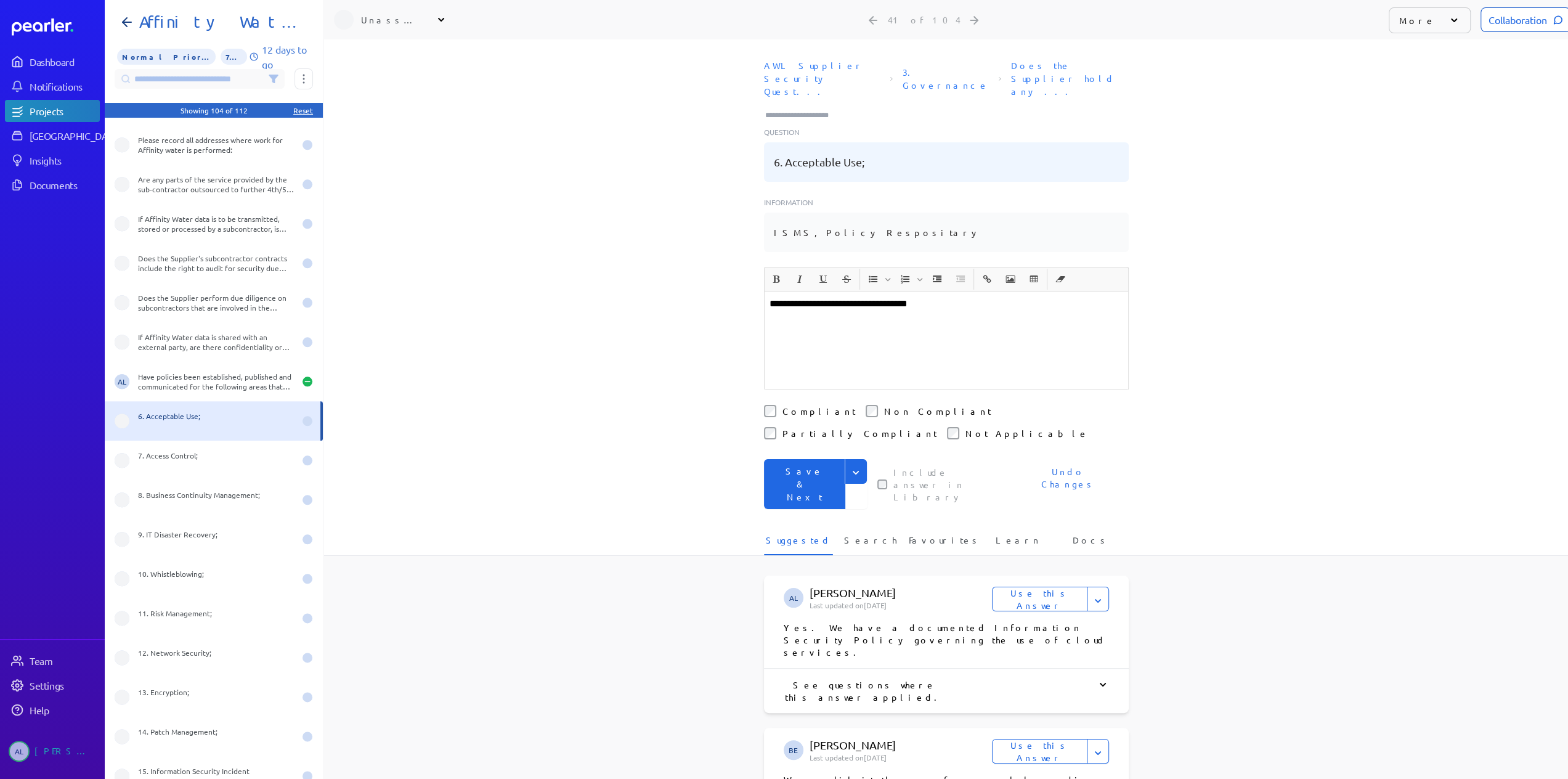
click at [813, 459] on button "Save & Next" at bounding box center [804, 484] width 81 height 50
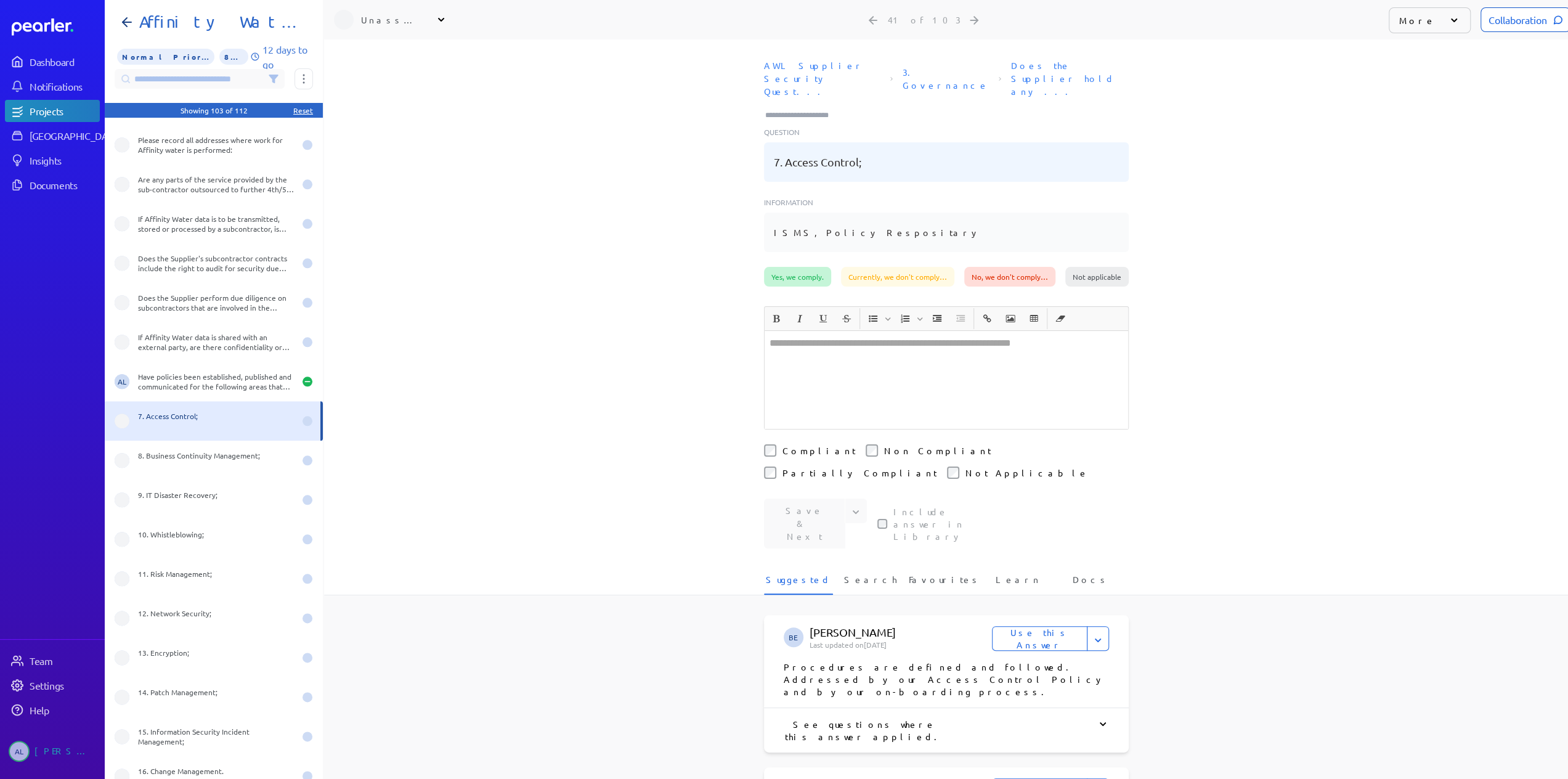
click at [798, 267] on div "Yes, we comply." at bounding box center [797, 277] width 67 height 20
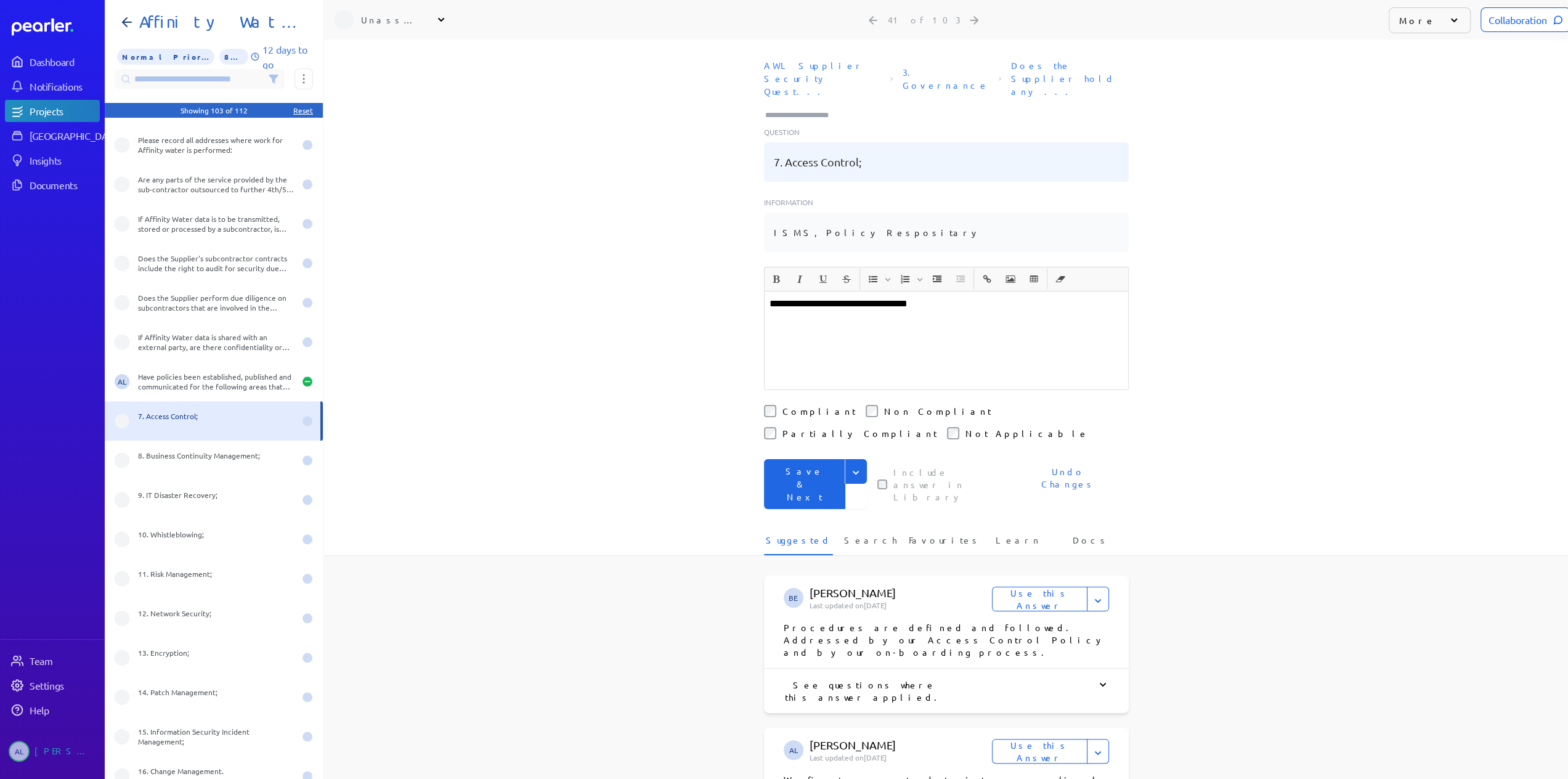
click at [805, 459] on button "Save & Next" at bounding box center [804, 484] width 81 height 50
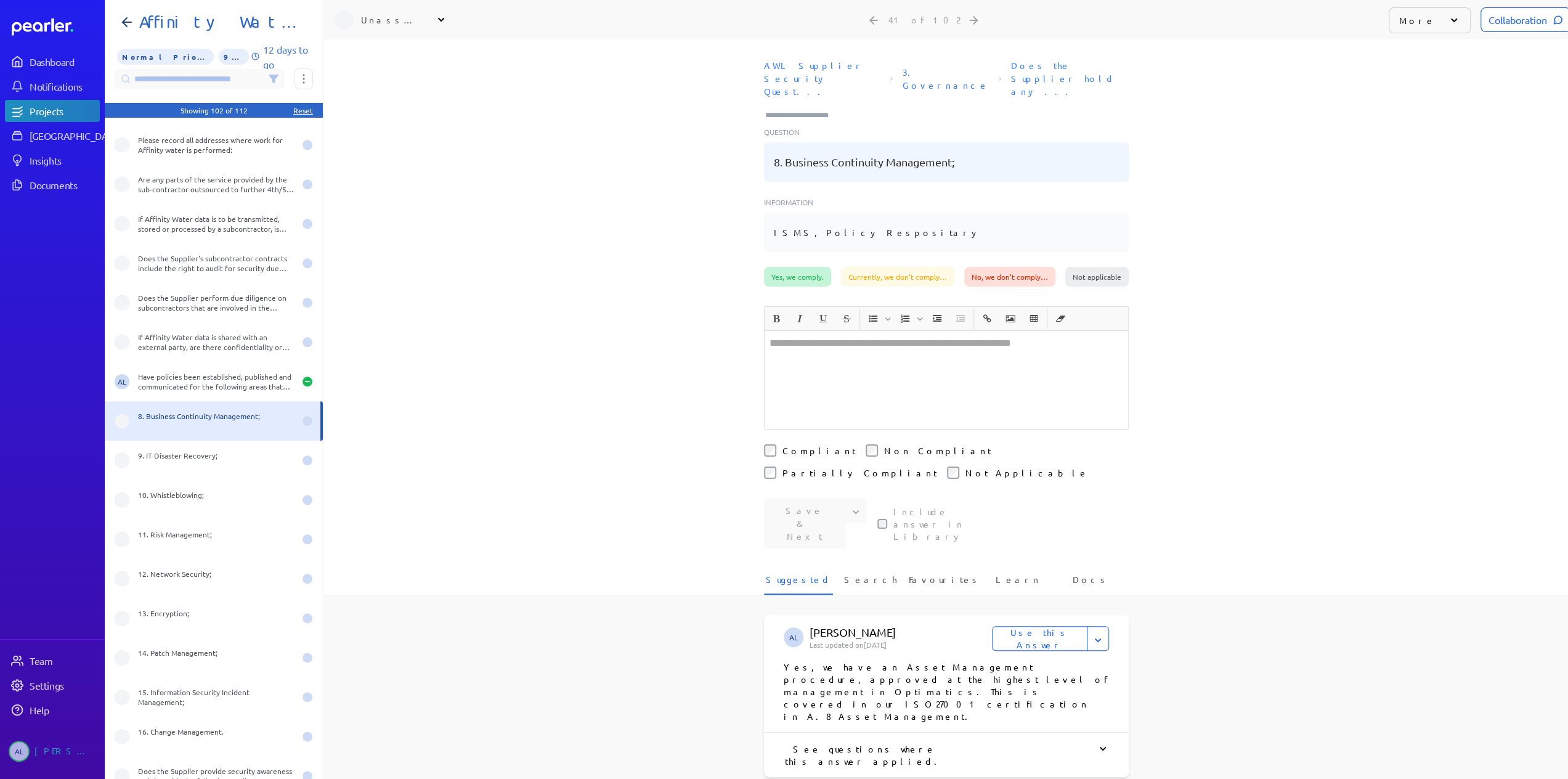
click at [784, 267] on div "Yes, we comply." at bounding box center [797, 277] width 67 height 20
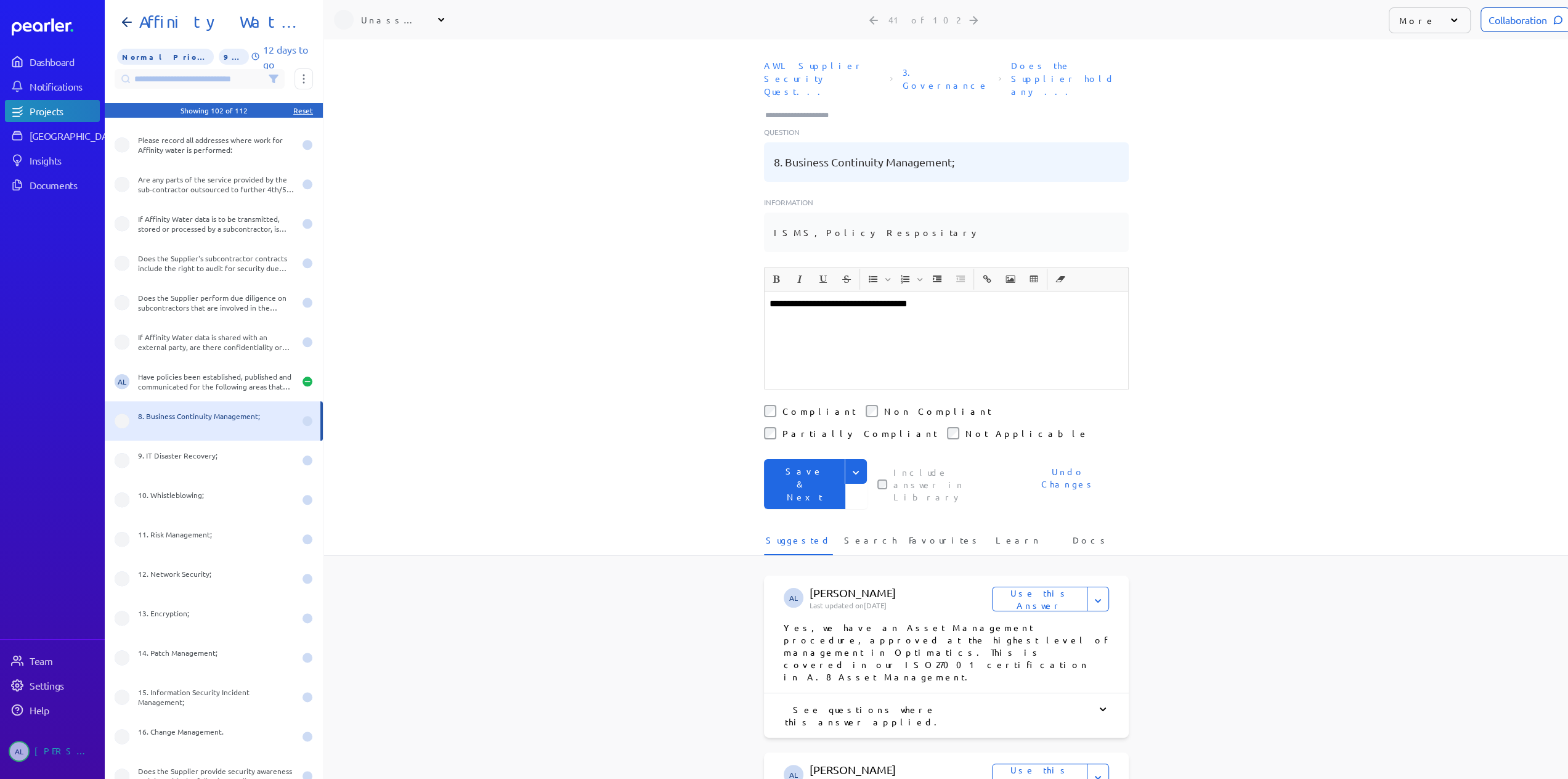
click at [806, 459] on button "Save & Next" at bounding box center [804, 484] width 81 height 50
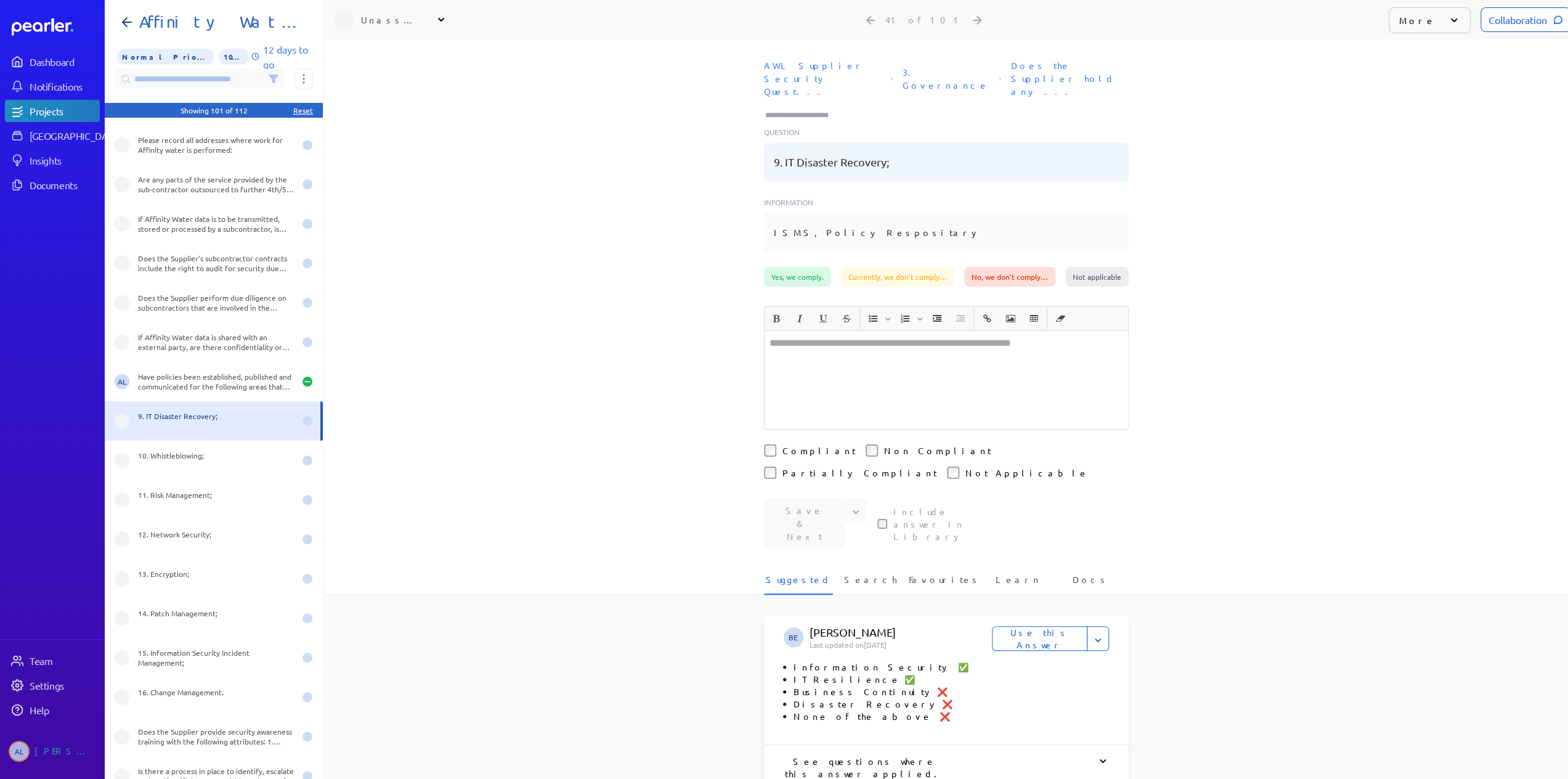
click at [838, 331] on div at bounding box center [947, 380] width 364 height 98
click at [786, 267] on div "Yes, we comply." at bounding box center [797, 277] width 67 height 20
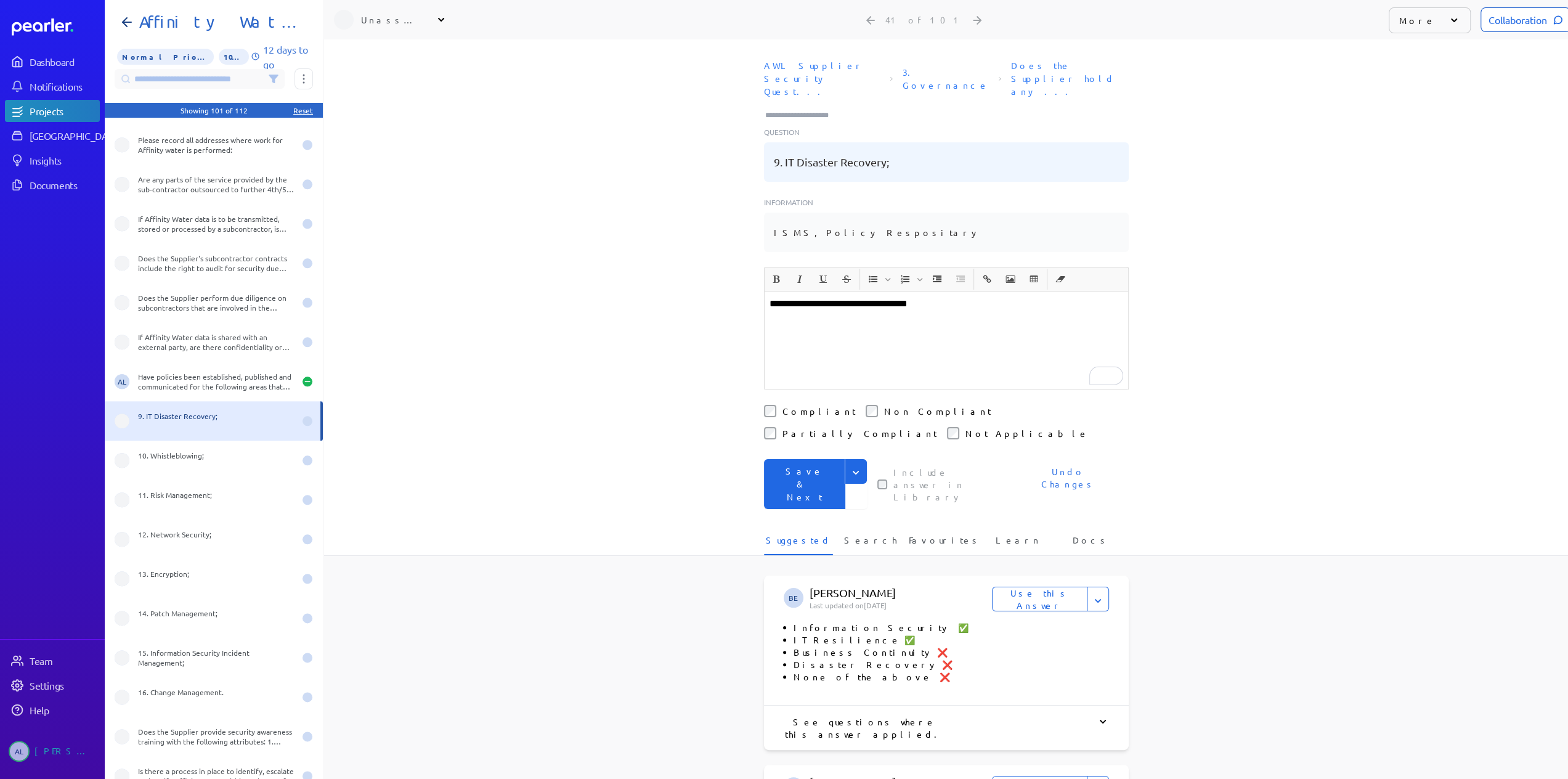
click at [808, 459] on button "Save & Next" at bounding box center [804, 484] width 81 height 50
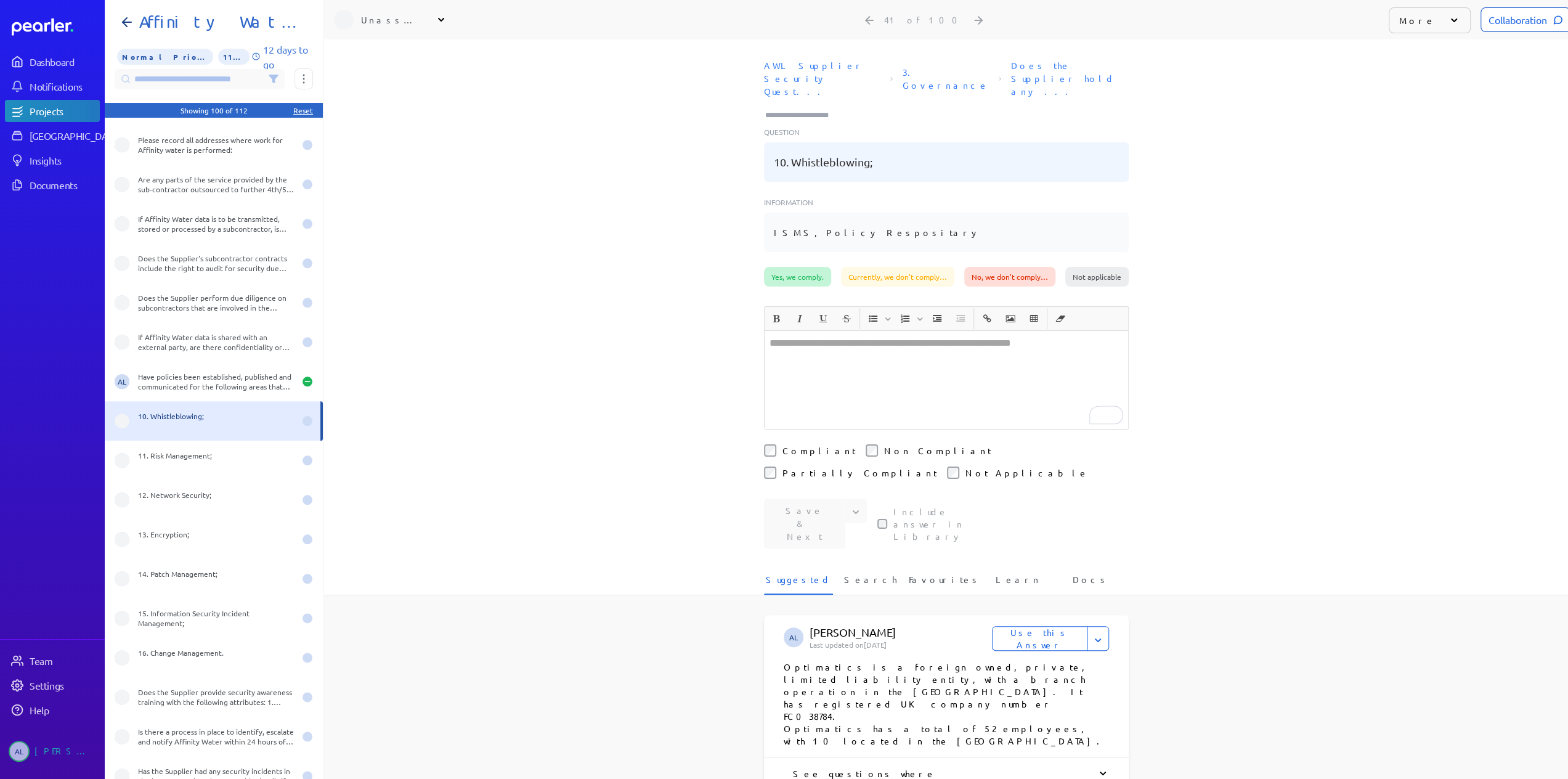
click at [798, 267] on div "Yes, we comply." at bounding box center [797, 277] width 67 height 20
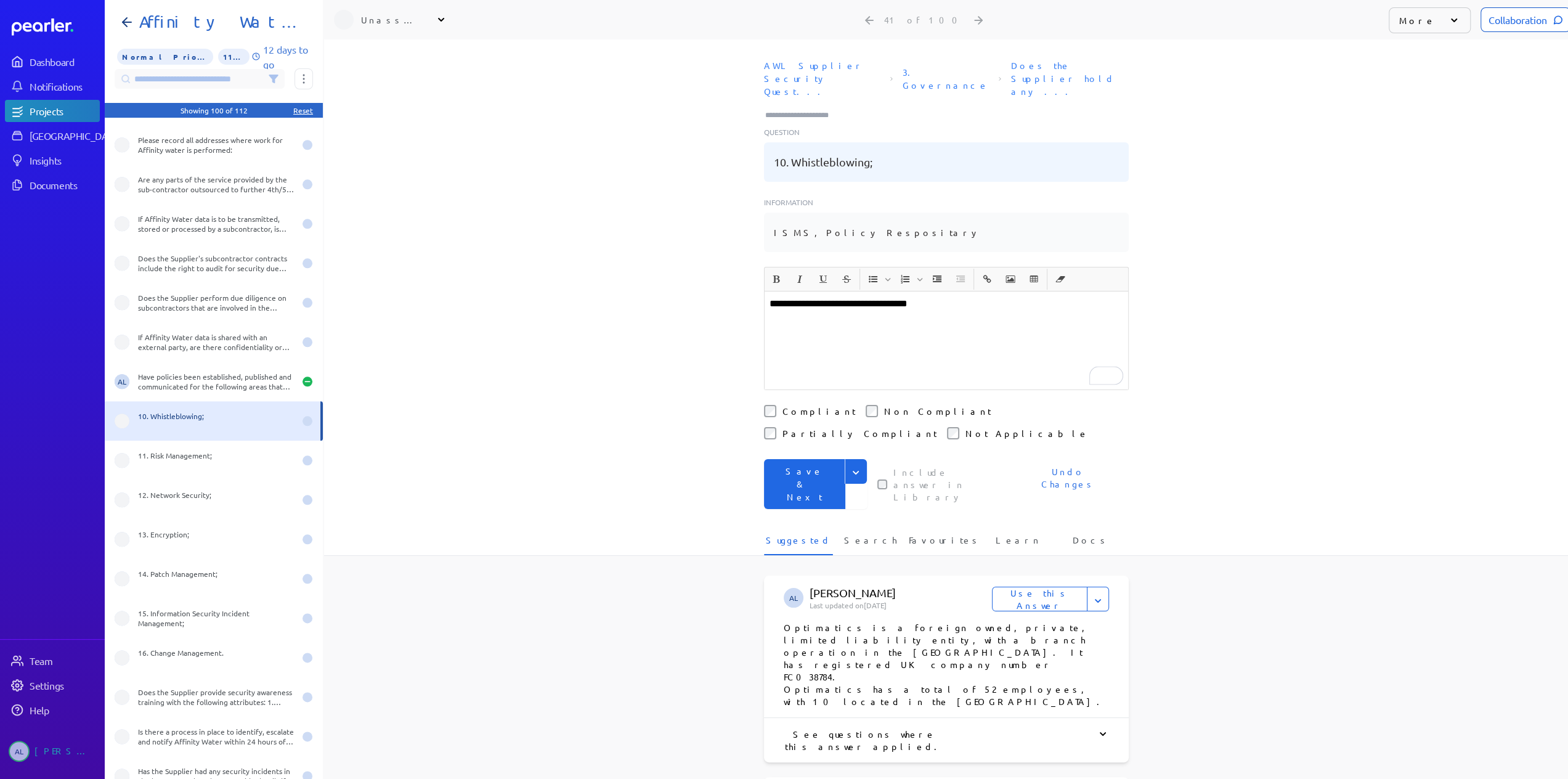
click at [807, 459] on button "Save & Next" at bounding box center [804, 484] width 81 height 50
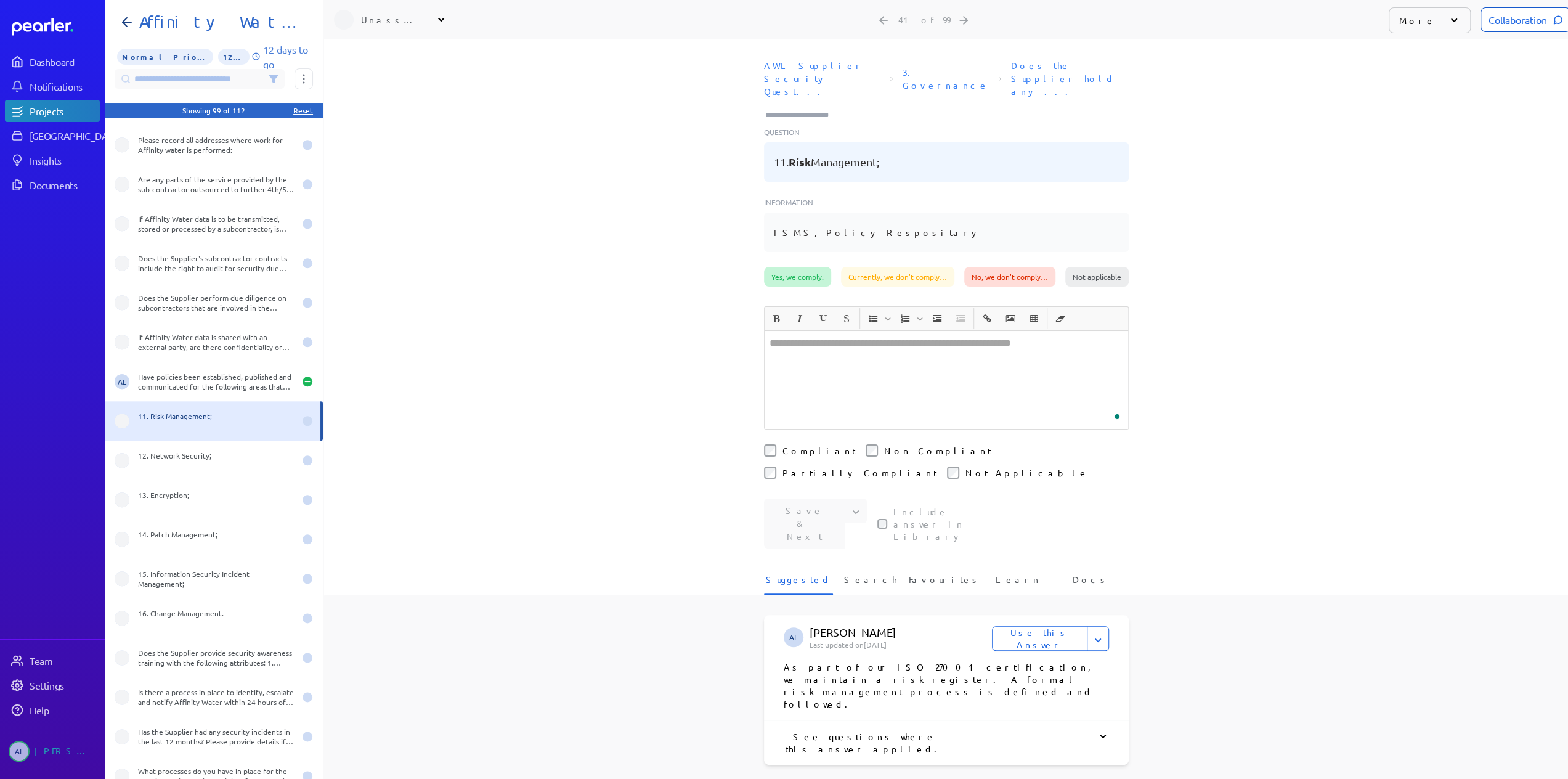
click at [805, 267] on div "Yes, we comply." at bounding box center [797, 277] width 67 height 20
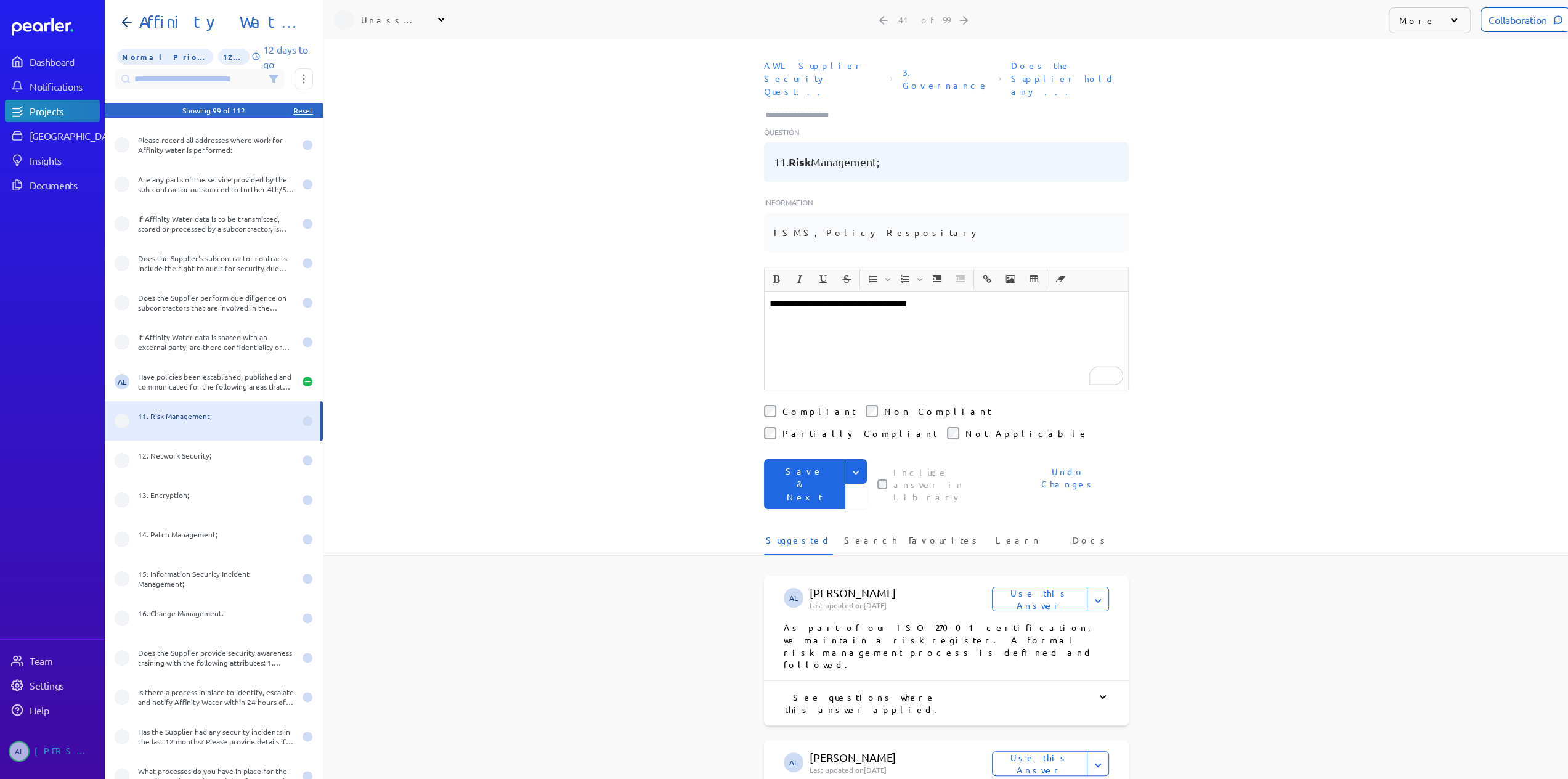
click at [815, 459] on button "Save & Next" at bounding box center [804, 484] width 81 height 50
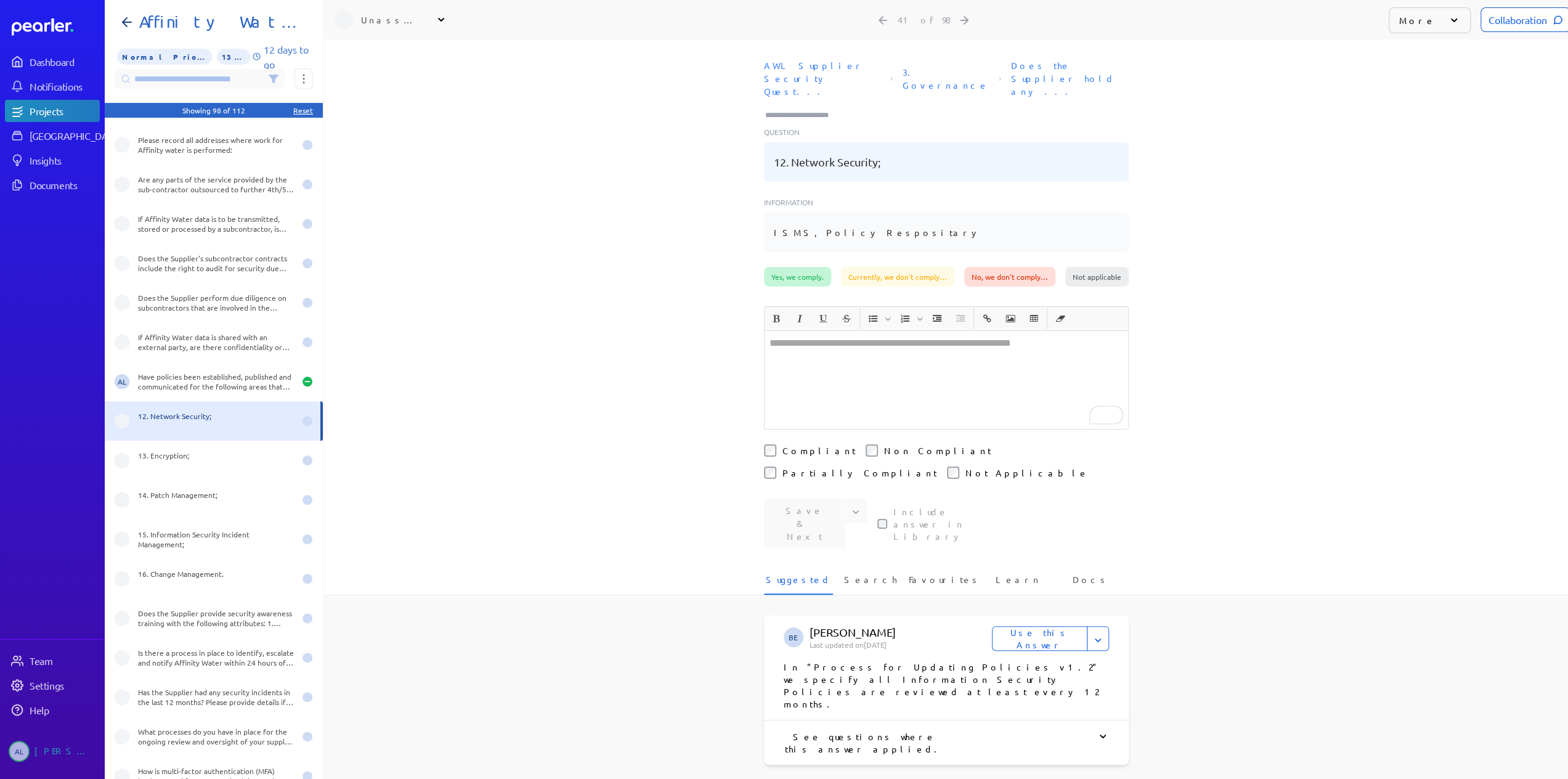
click at [793, 267] on div "Yes, we comply." at bounding box center [797, 277] width 67 height 20
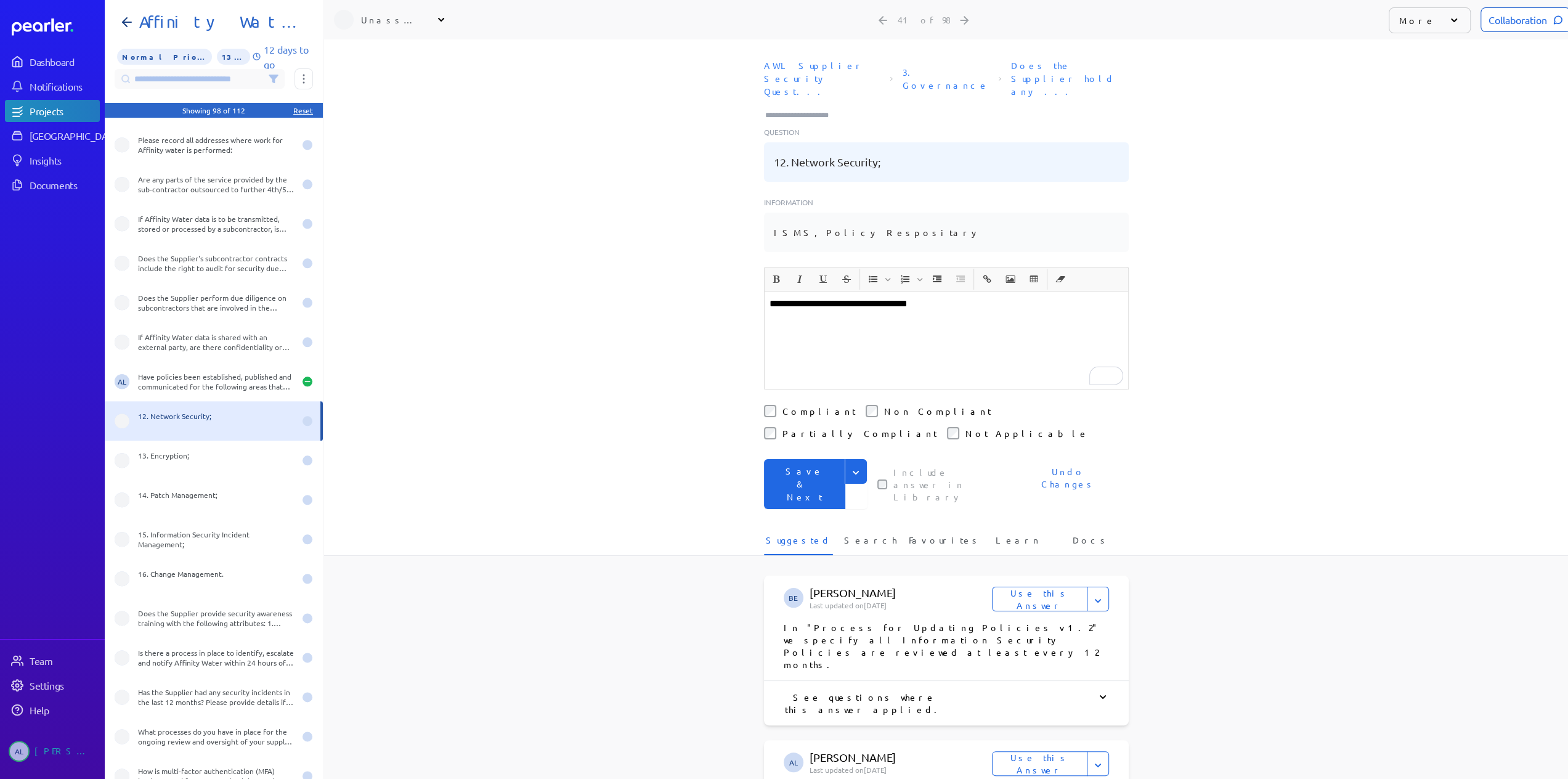
click at [811, 459] on button "Save & Next" at bounding box center [804, 484] width 81 height 50
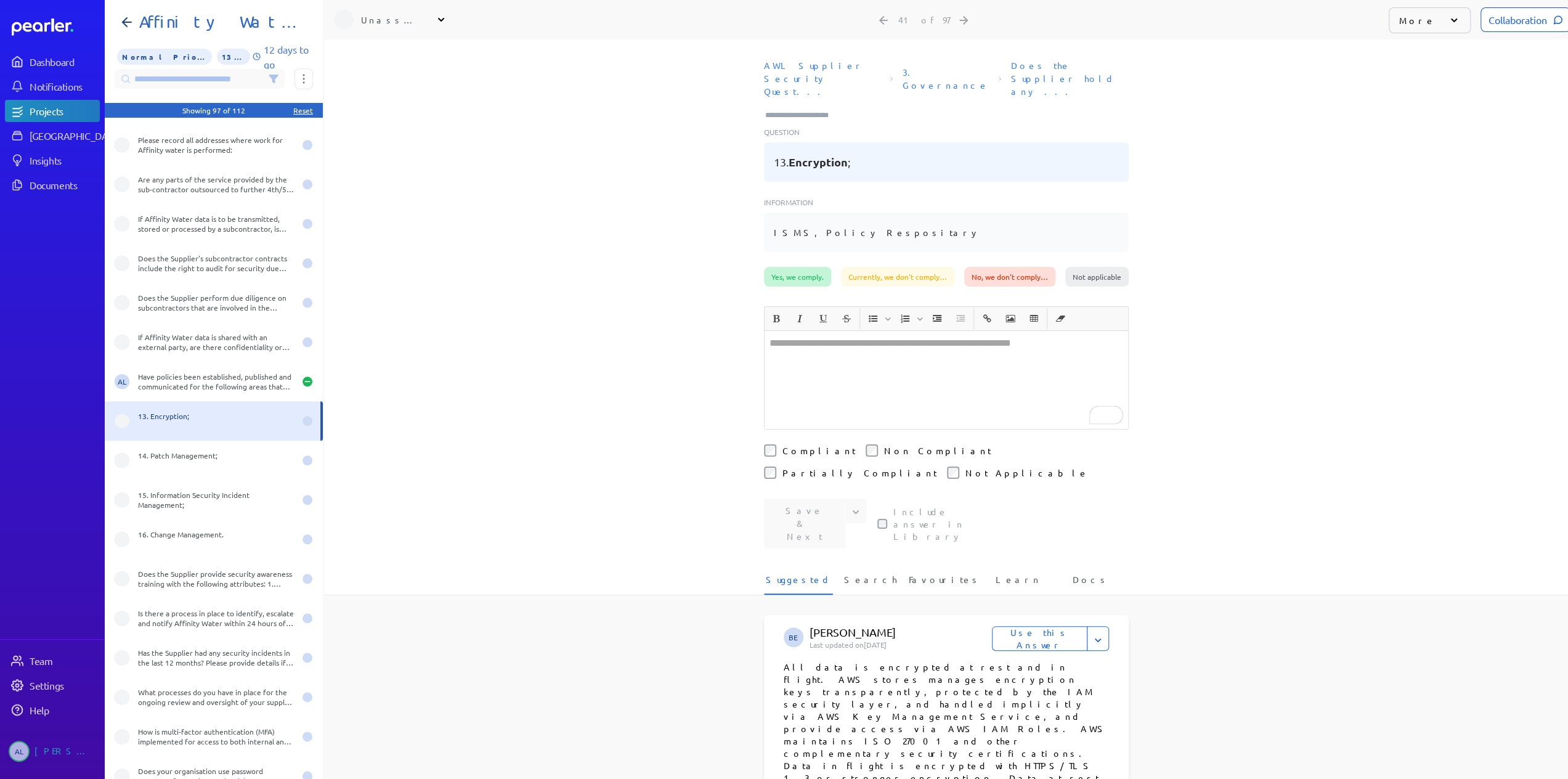
click at [794, 267] on div "Yes, we comply." at bounding box center [797, 277] width 67 height 20
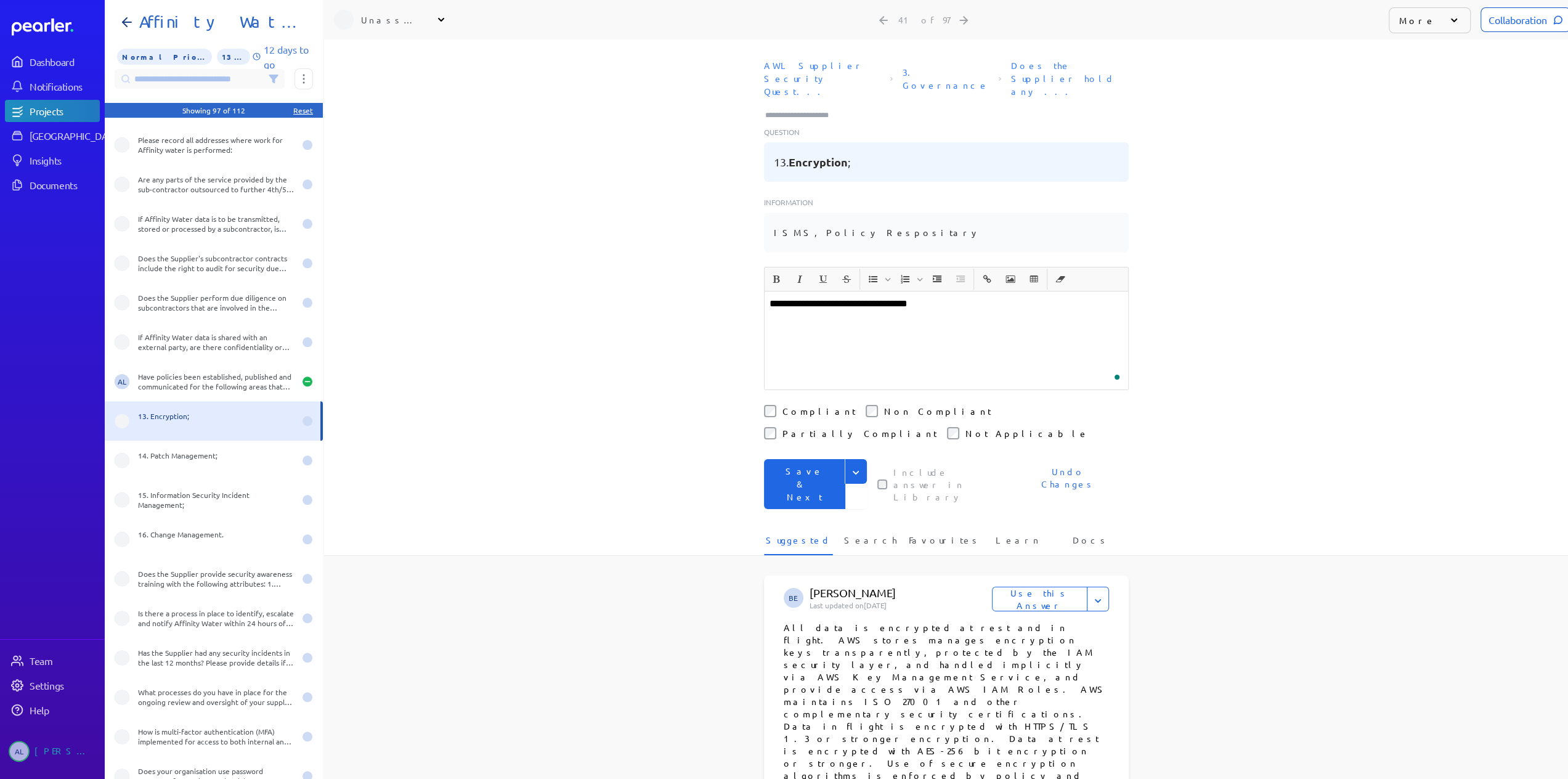
click at [811, 459] on button "Save & Next" at bounding box center [804, 484] width 81 height 50
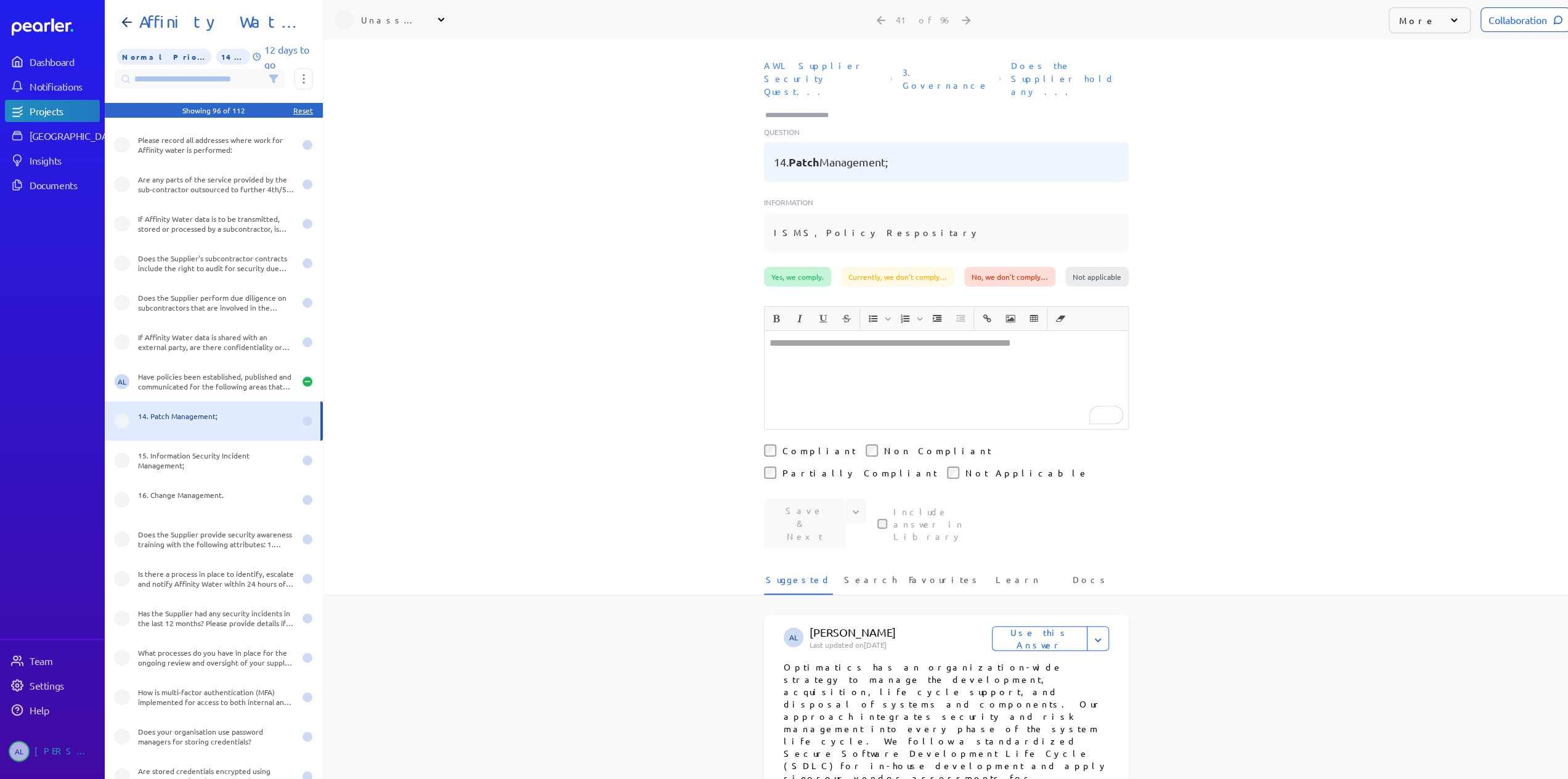
click at [796, 267] on div "Yes, we comply." at bounding box center [797, 277] width 67 height 20
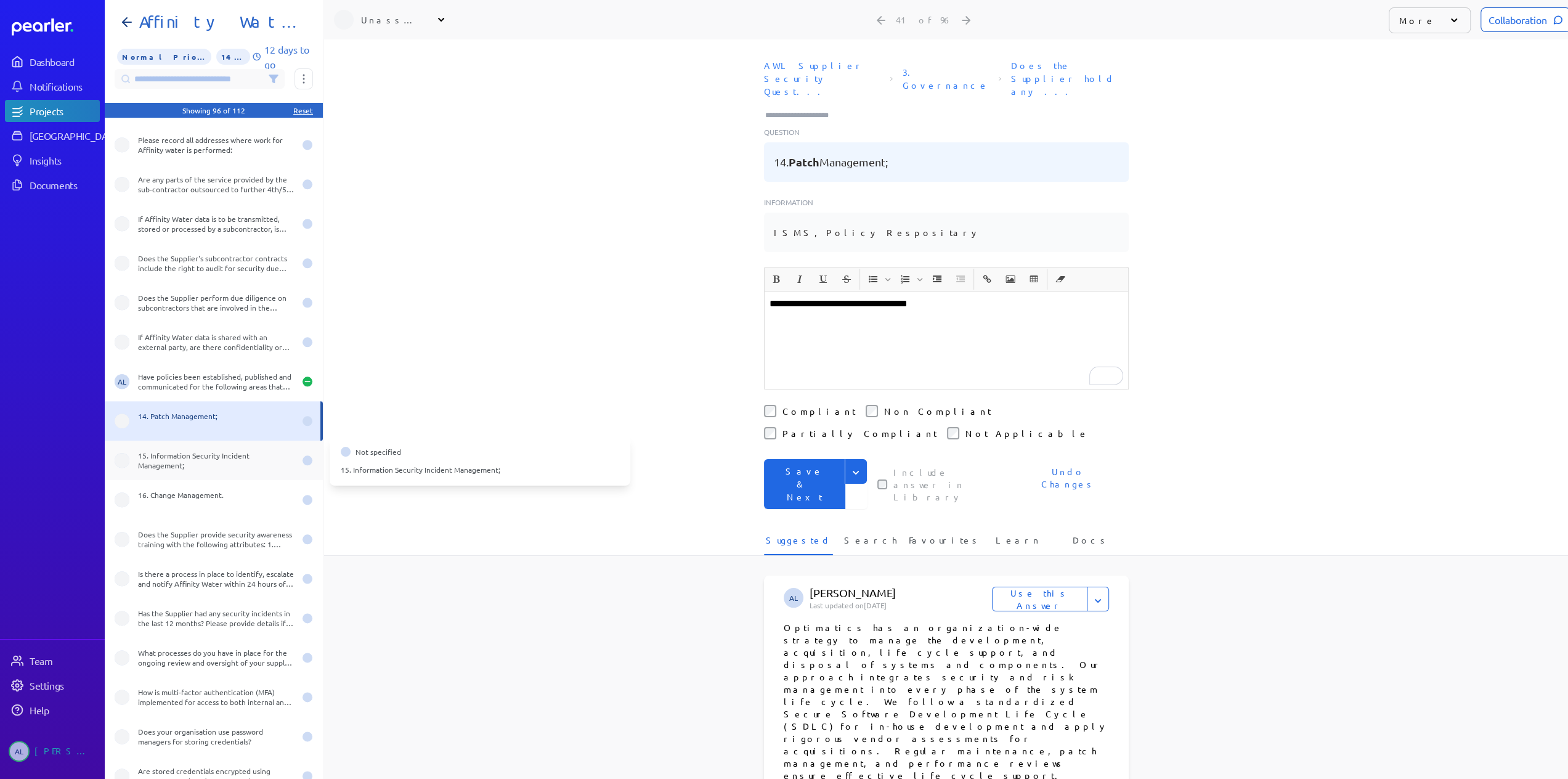
click at [233, 465] on div "15. Information Security Incident Management;" at bounding box center [216, 460] width 157 height 20
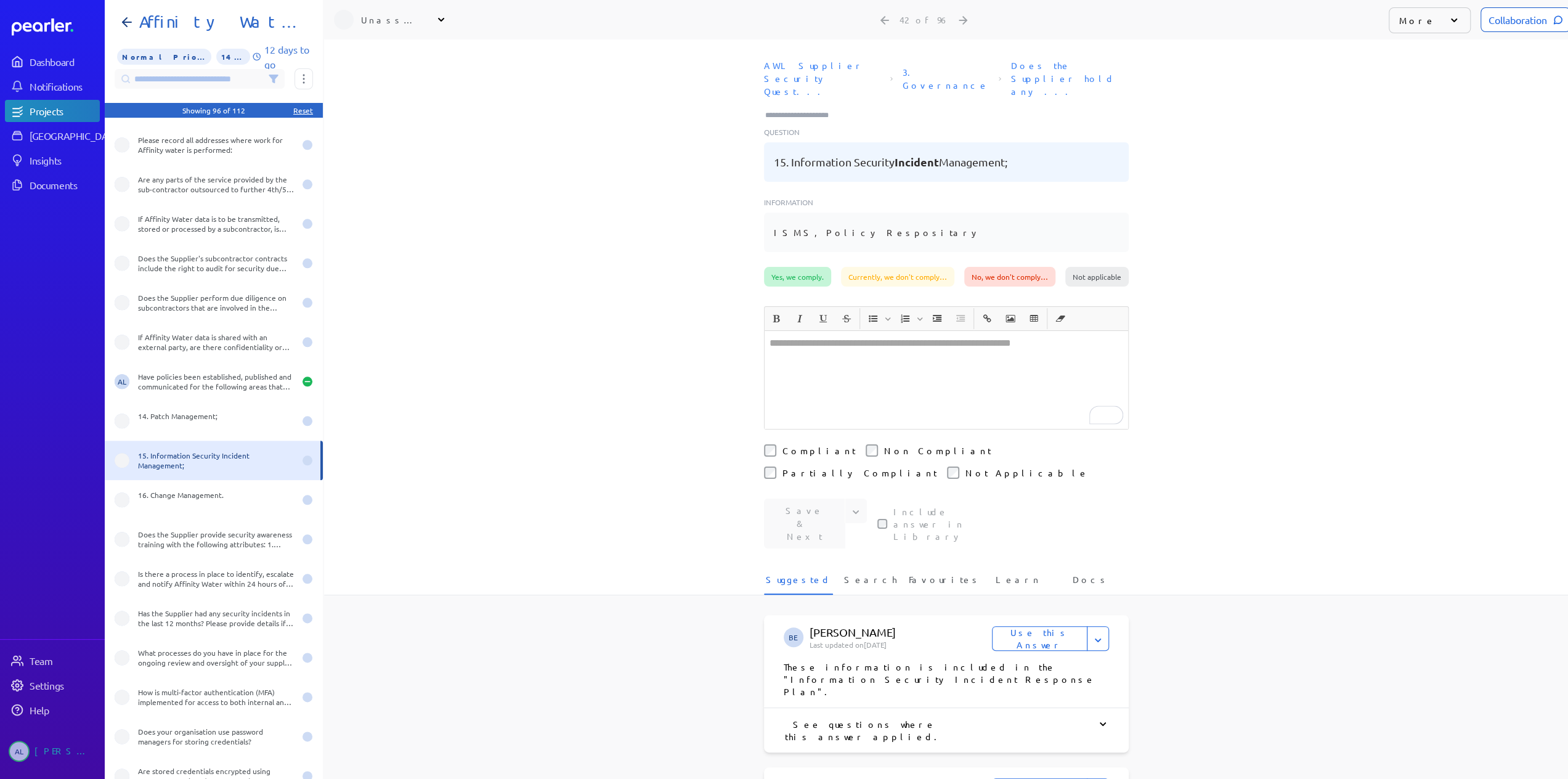
click at [788, 267] on div "Yes, we comply." at bounding box center [797, 277] width 67 height 20
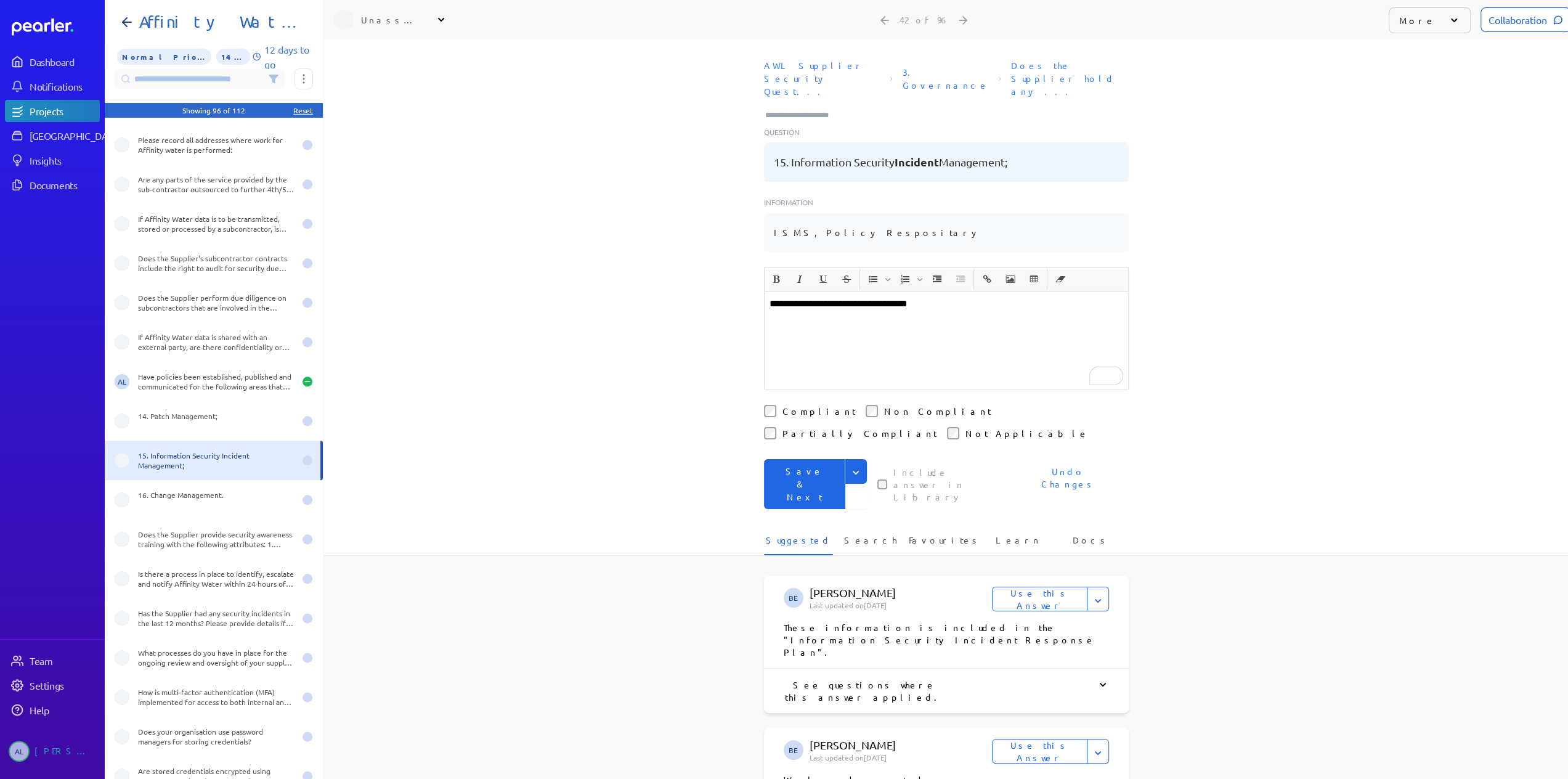
click at [812, 459] on button "Save & Next" at bounding box center [804, 484] width 81 height 50
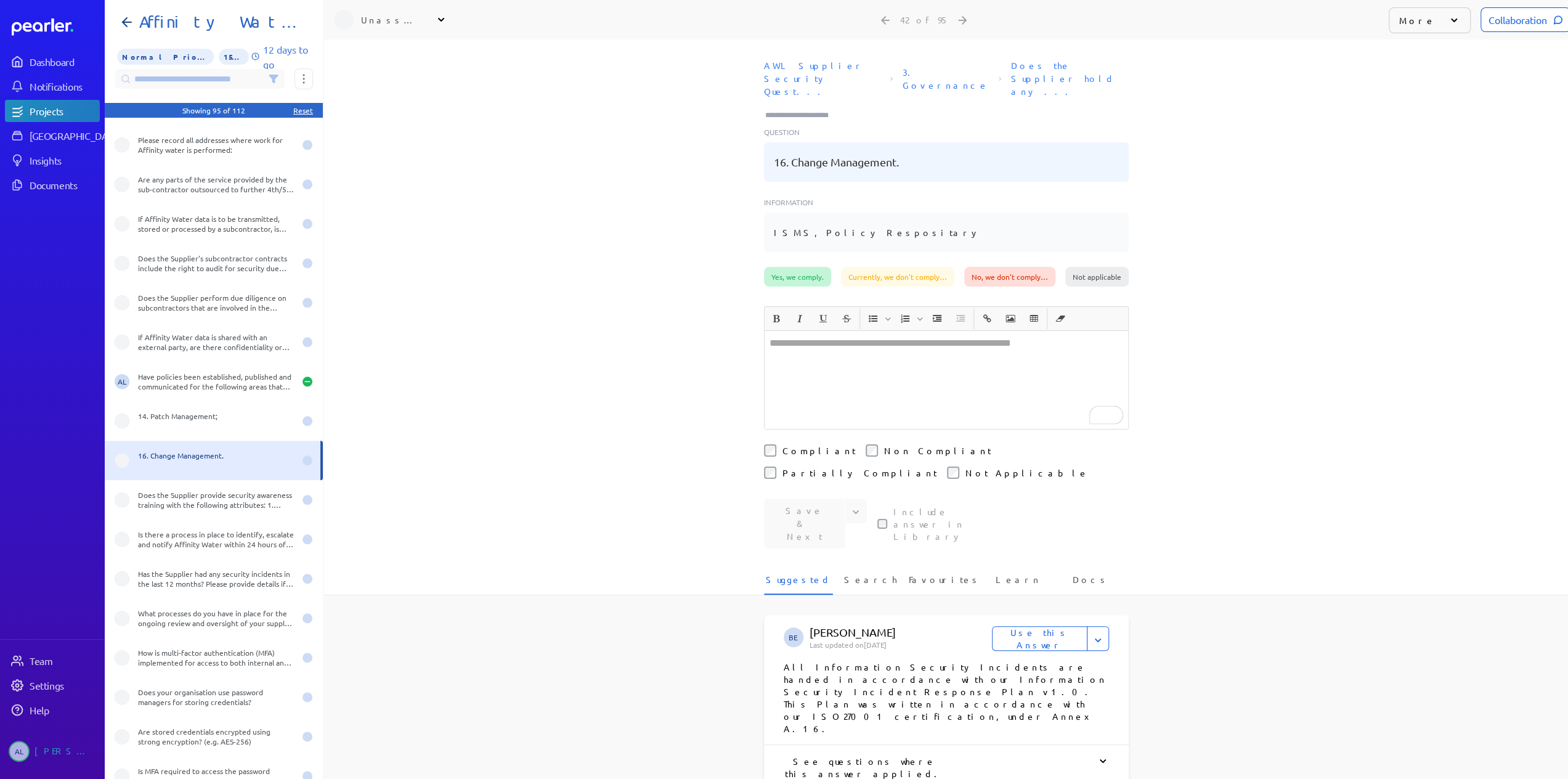
click at [801, 267] on div "Yes, we comply." at bounding box center [797, 277] width 67 height 20
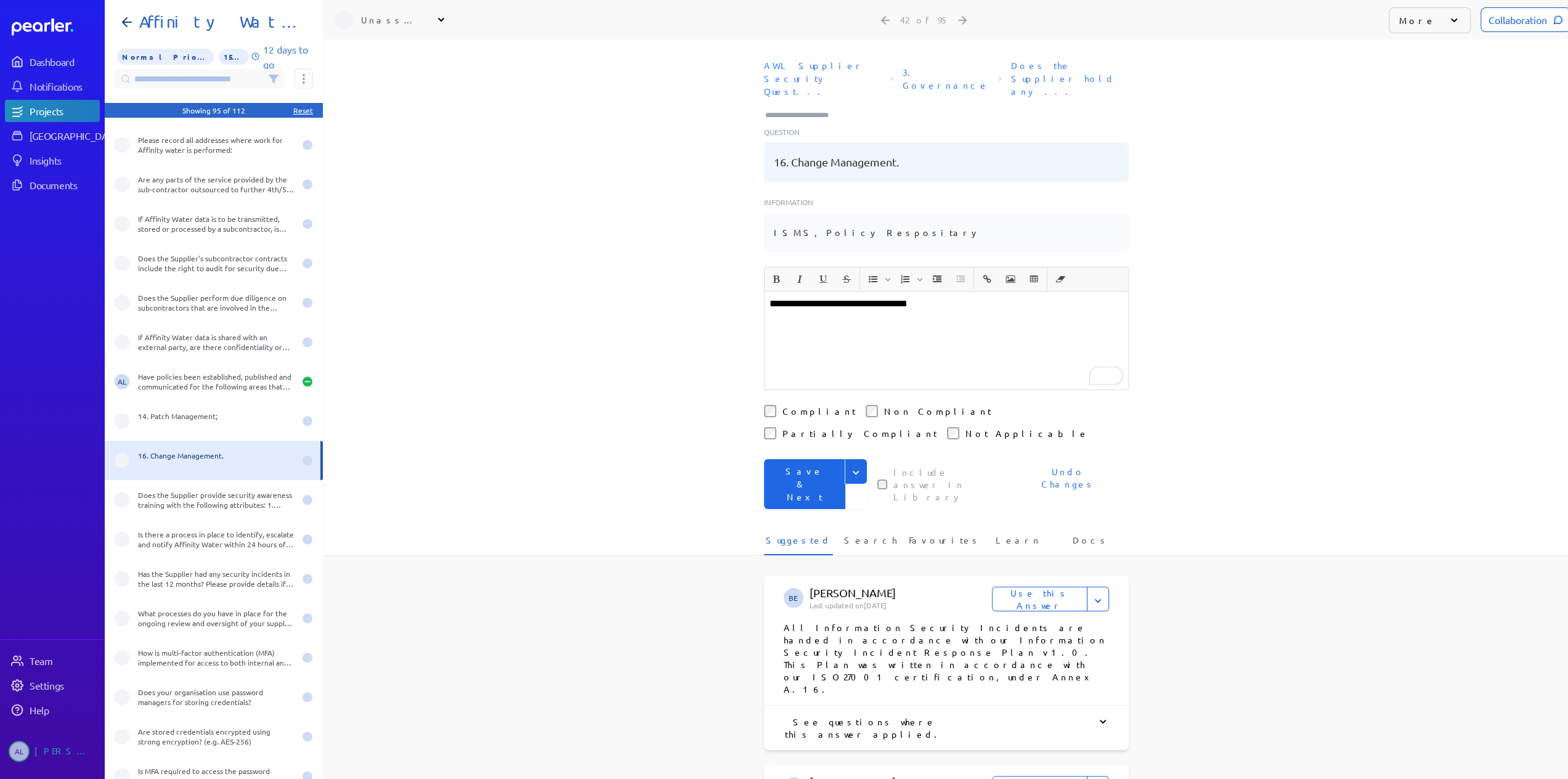
click at [807, 459] on button "Save & Next" at bounding box center [804, 484] width 81 height 50
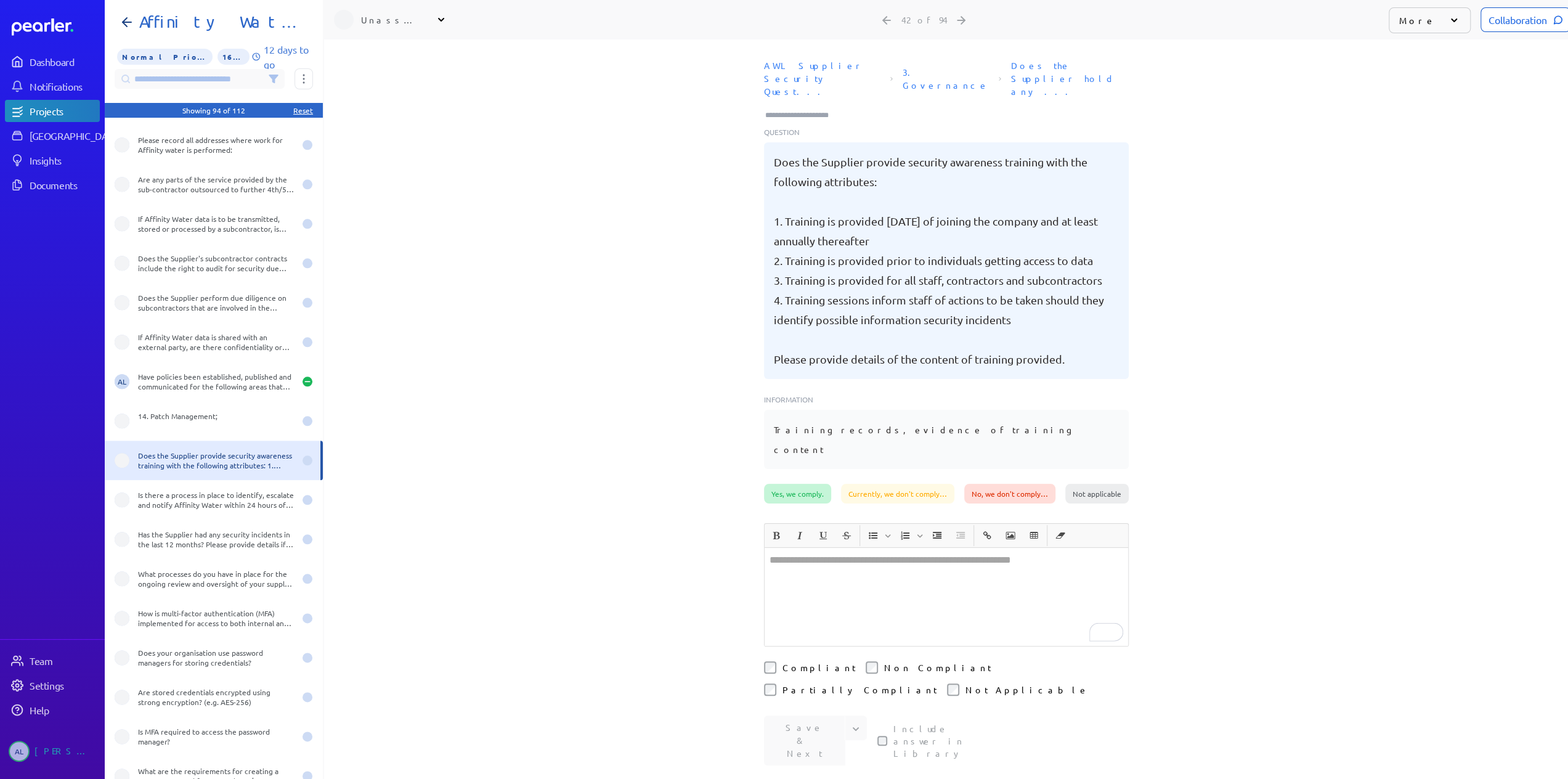
click at [797, 484] on div "Yes, we comply." at bounding box center [797, 494] width 67 height 20
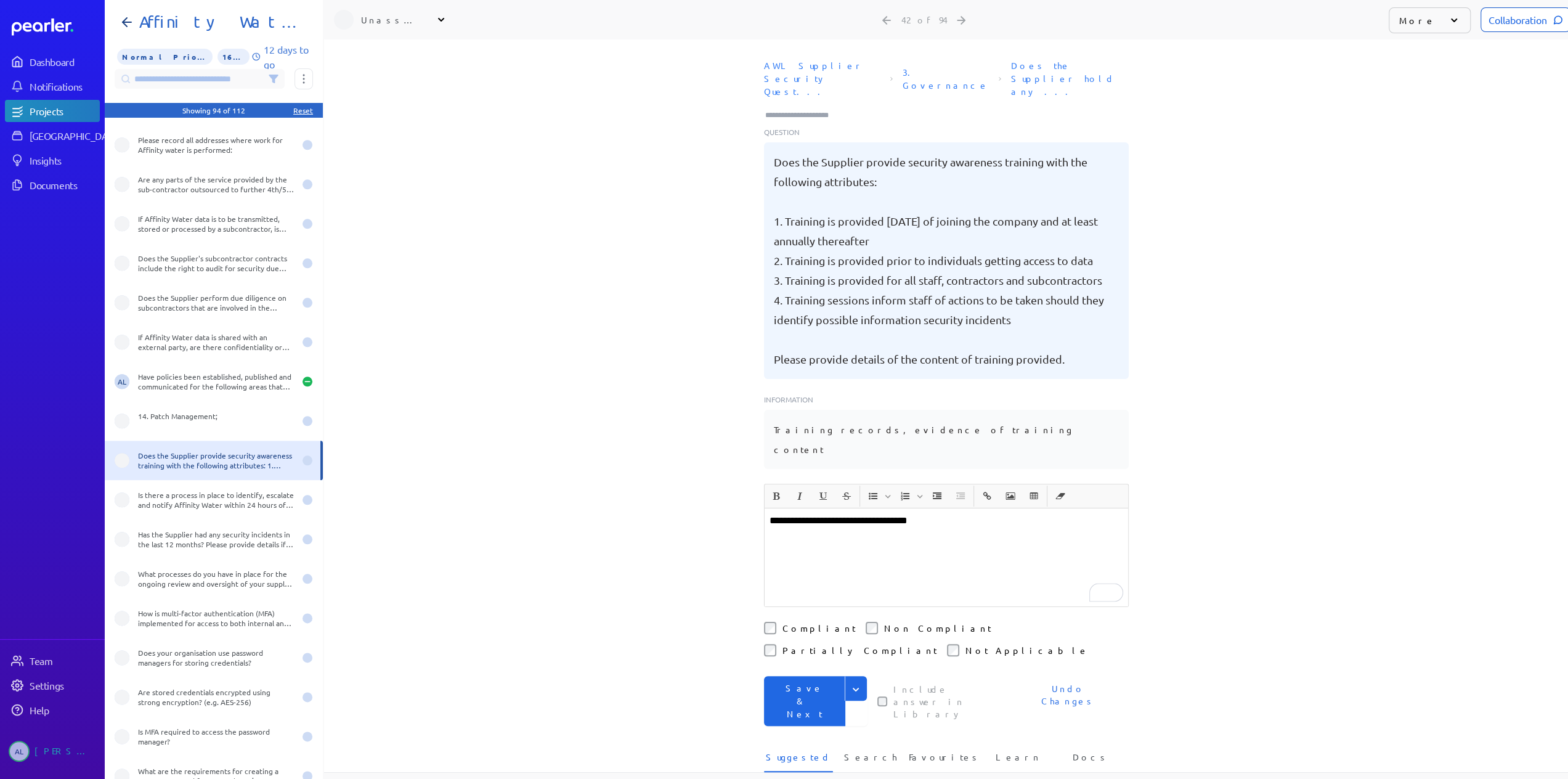
click at [797, 676] on button "Save & Next" at bounding box center [804, 701] width 81 height 50
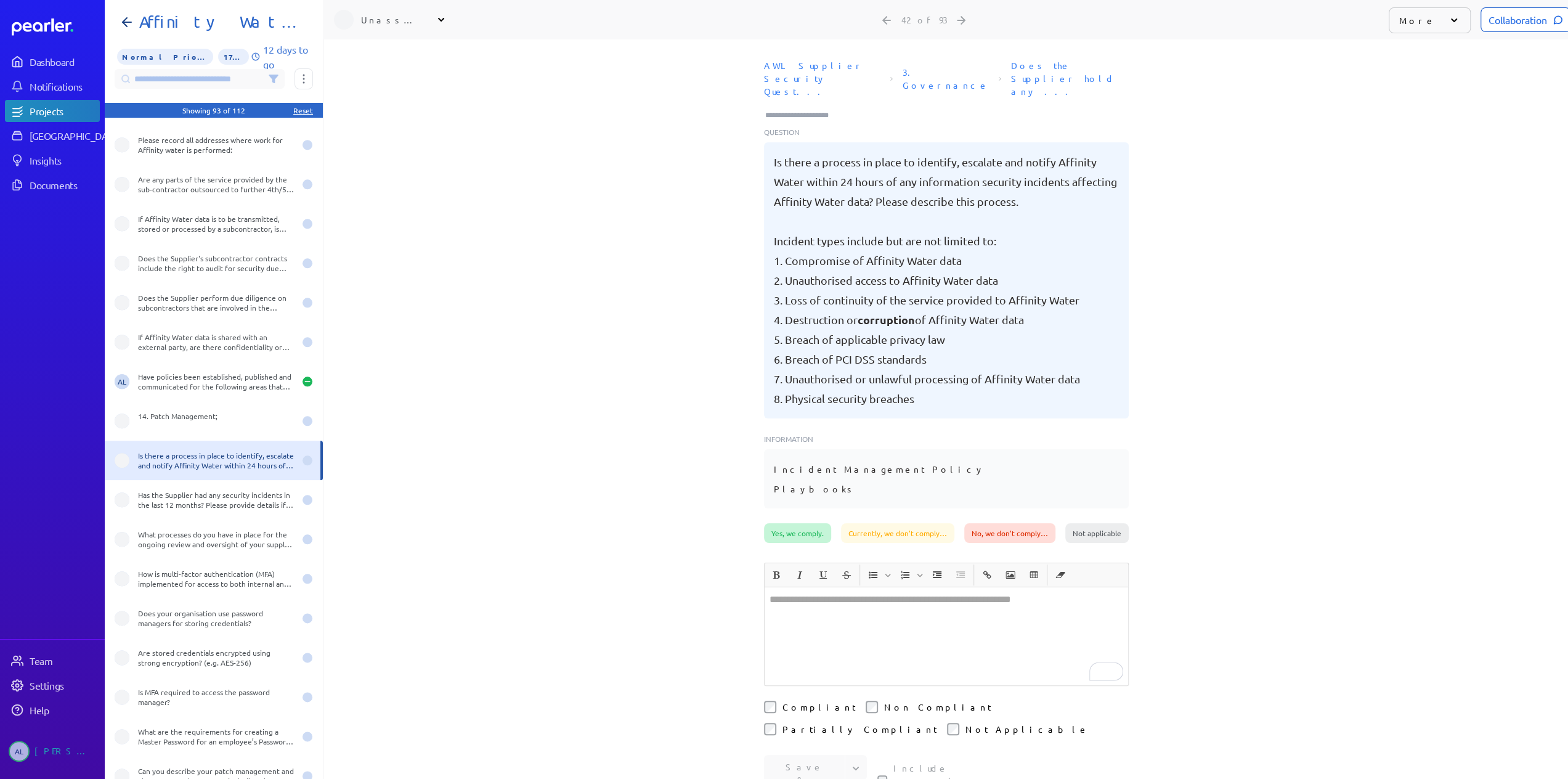
click at [803, 523] on div "Yes, we comply." at bounding box center [797, 533] width 67 height 20
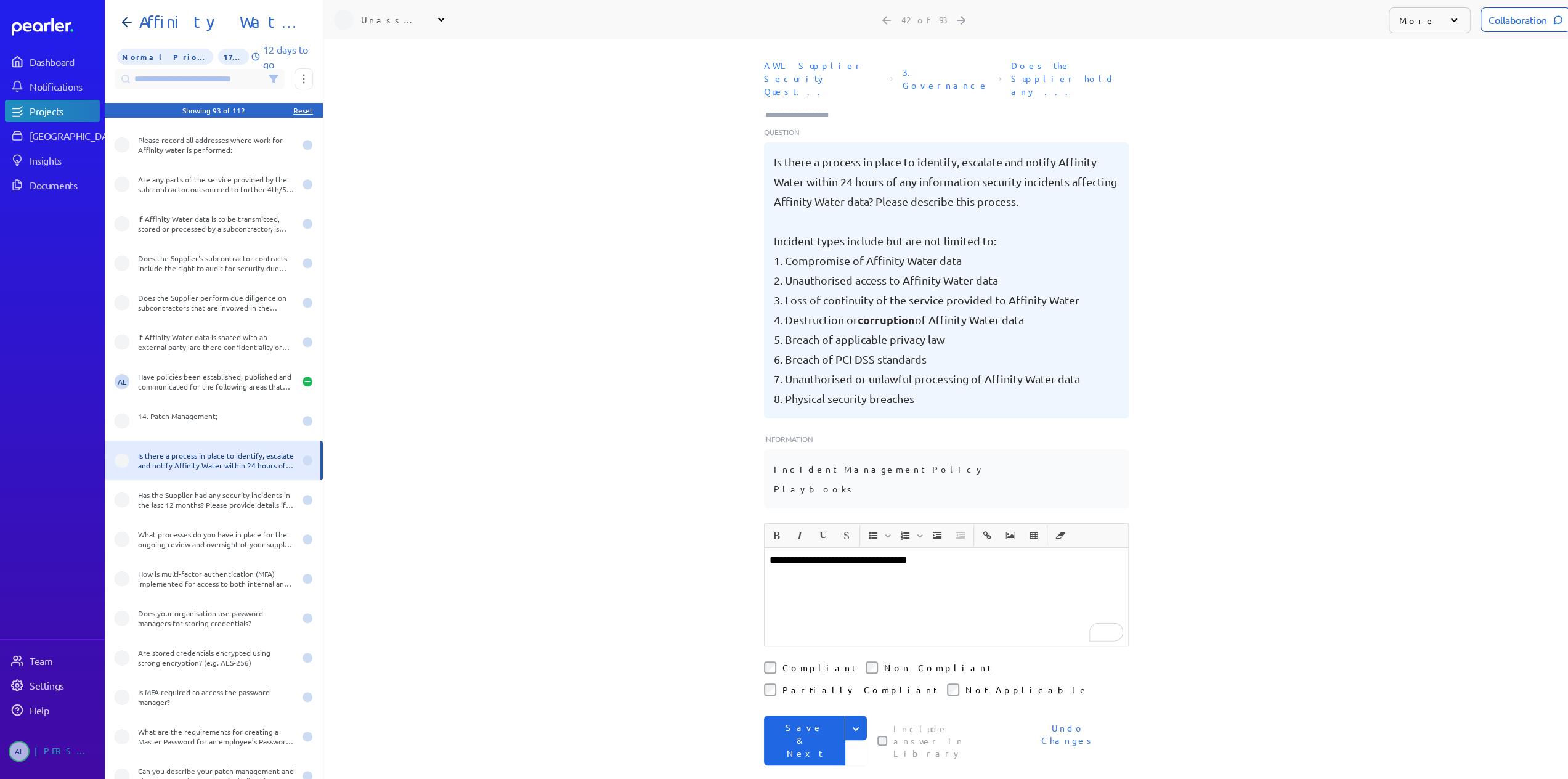
click at [807, 715] on button "Save & Next" at bounding box center [804, 740] width 81 height 50
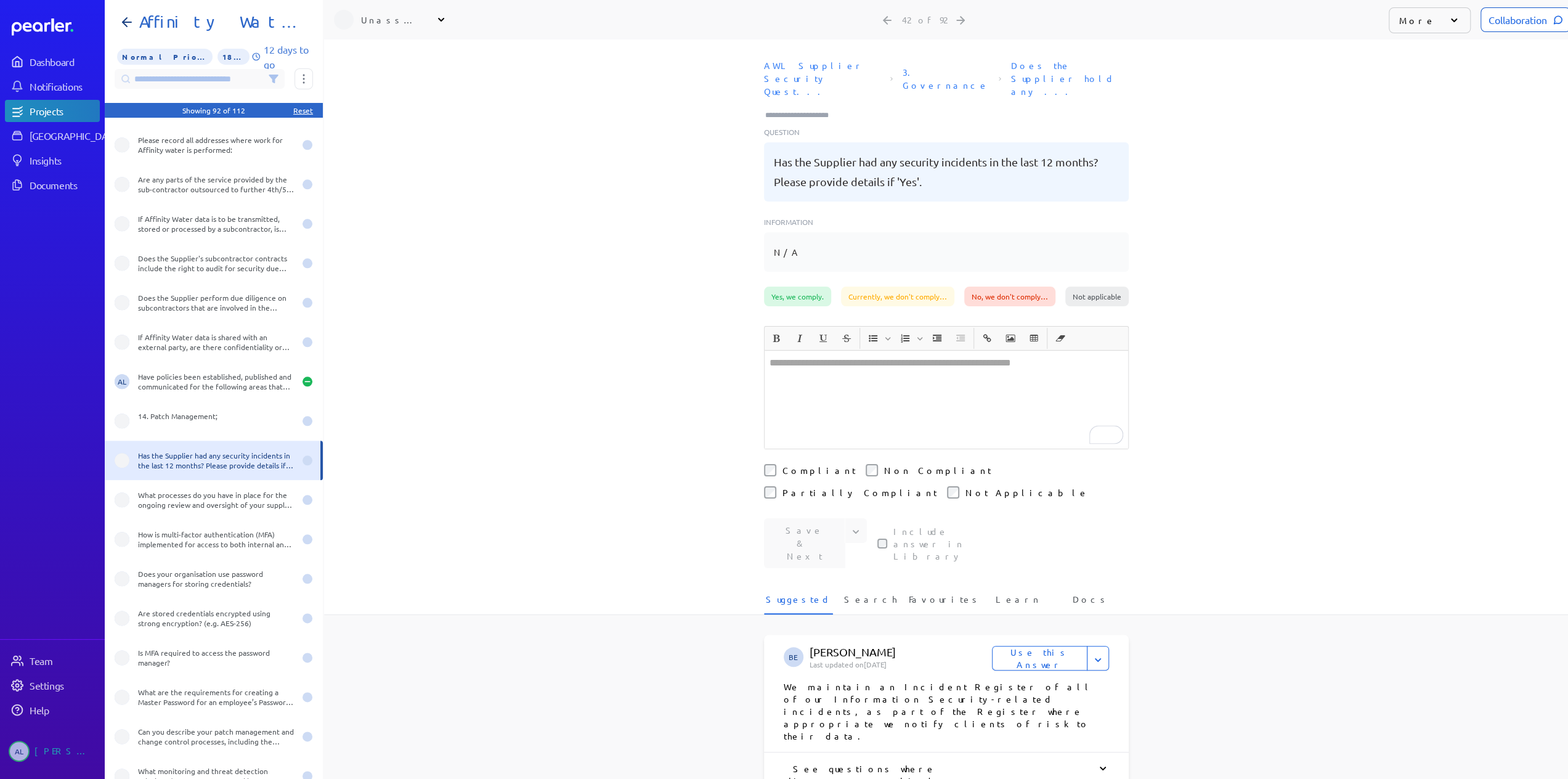
click at [855, 351] on div "To enrich screen reader interactions, please activate Accessibility in Grammarl…" at bounding box center [947, 399] width 364 height 98
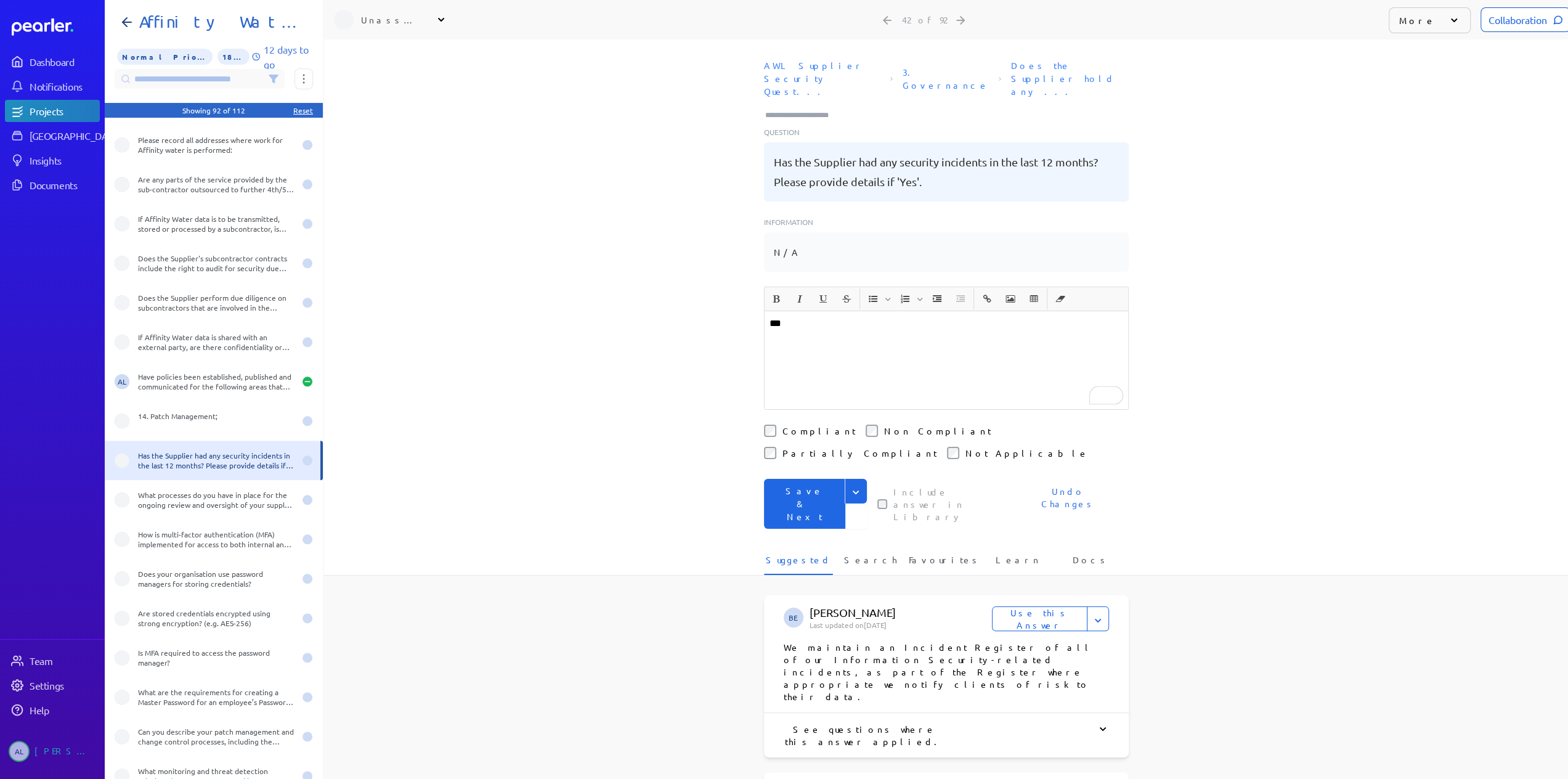
click at [846, 316] on p "*** ﻿" at bounding box center [947, 330] width 354 height 29
drag, startPoint x: 776, startPoint y: 316, endPoint x: 796, endPoint y: 313, distance: 20.2
click at [776, 331] on p "﻿" at bounding box center [947, 339] width 354 height 15
drag, startPoint x: 850, startPoint y: 310, endPoint x: 849, endPoint y: 303, distance: 7.1
click at [850, 331] on p "**********" at bounding box center [947, 339] width 354 height 15
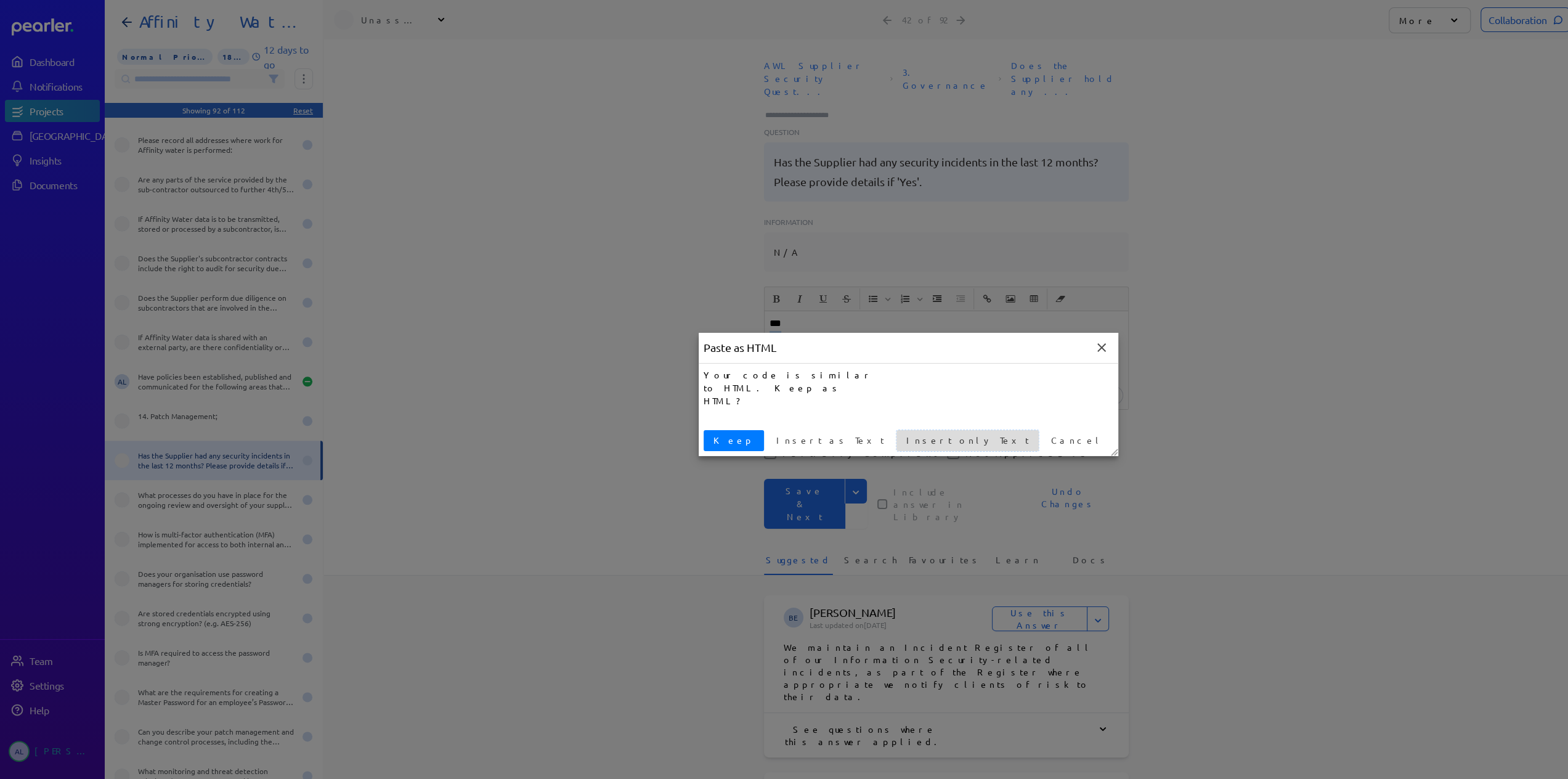
click at [901, 444] on span "Insert only Text" at bounding box center [968, 439] width 132 height 13
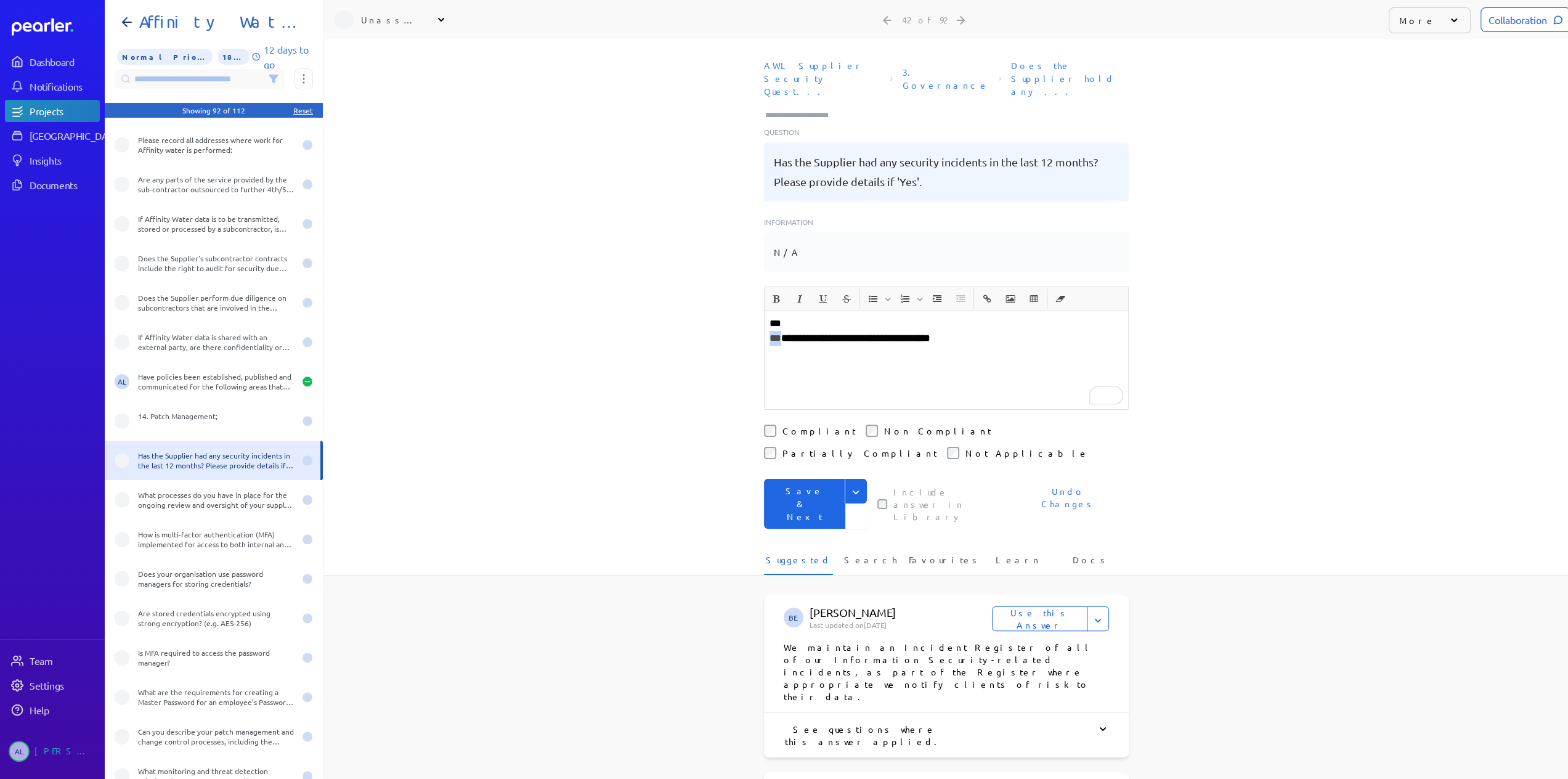
click at [1000, 331] on p "**********" at bounding box center [947, 339] width 354 height 15
click at [828, 333] on strong "**********" at bounding box center [856, 337] width 149 height 9
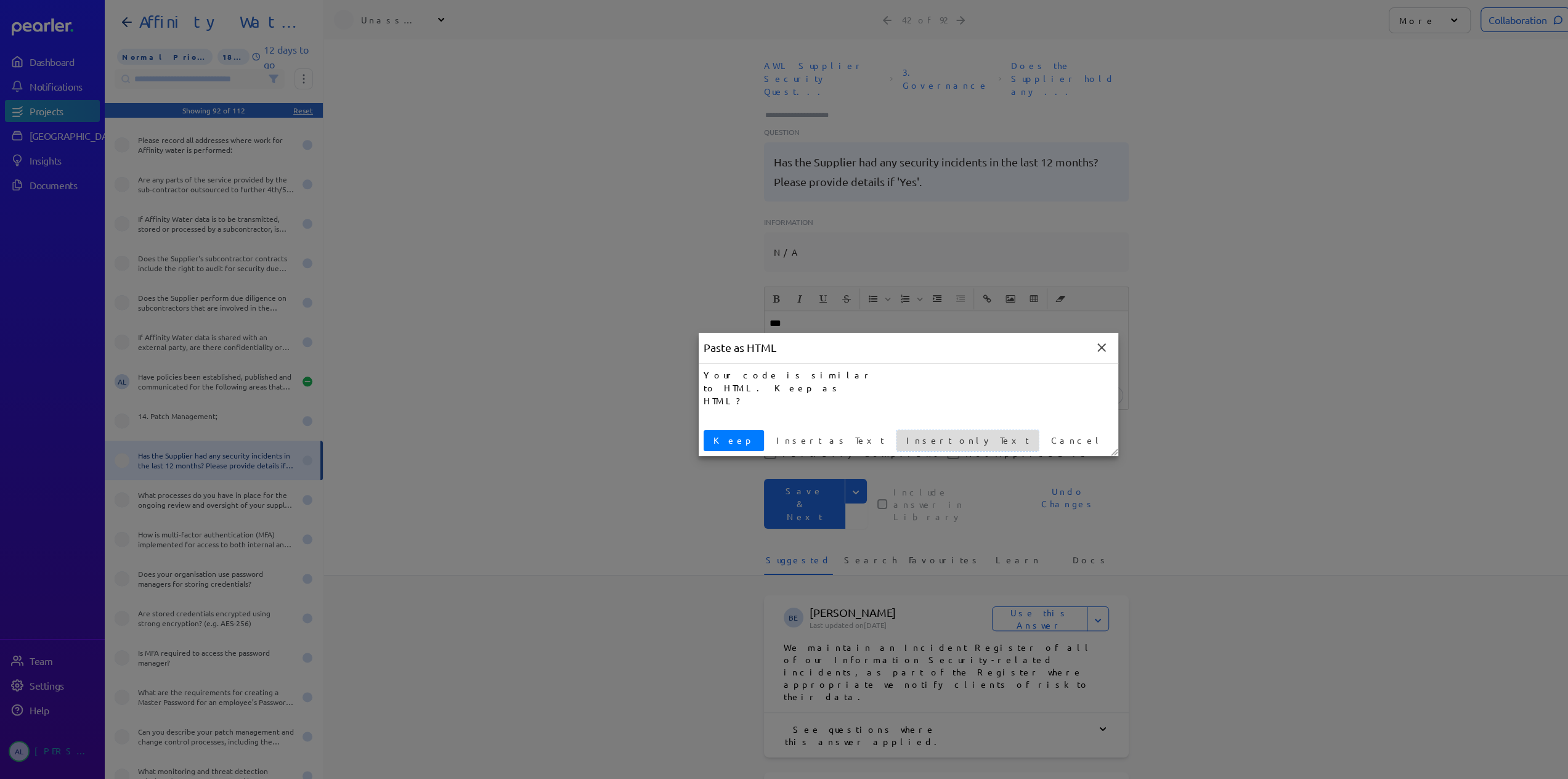
click at [901, 443] on span "Insert only Text" at bounding box center [968, 439] width 132 height 13
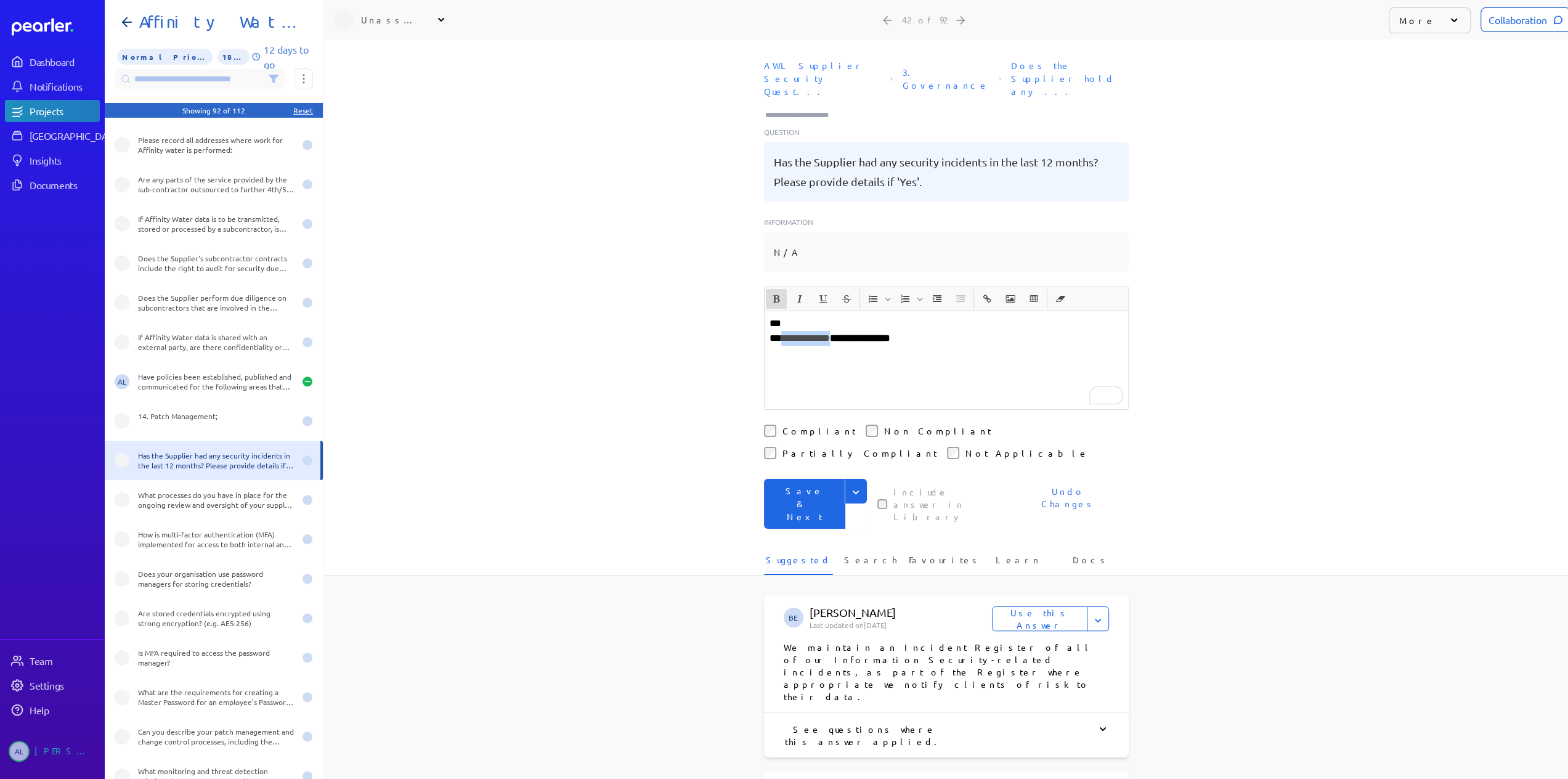
click at [772, 295] on icon "Bold" at bounding box center [776, 299] width 7 height 8
click at [1018, 331] on p "**********" at bounding box center [947, 339] width 354 height 15
click at [960, 331] on p "**********" at bounding box center [947, 339] width 354 height 15
drag, startPoint x: 1058, startPoint y: 308, endPoint x: 1093, endPoint y: 313, distance: 35.4
click at [1059, 331] on p "**********" at bounding box center [947, 345] width 354 height 29
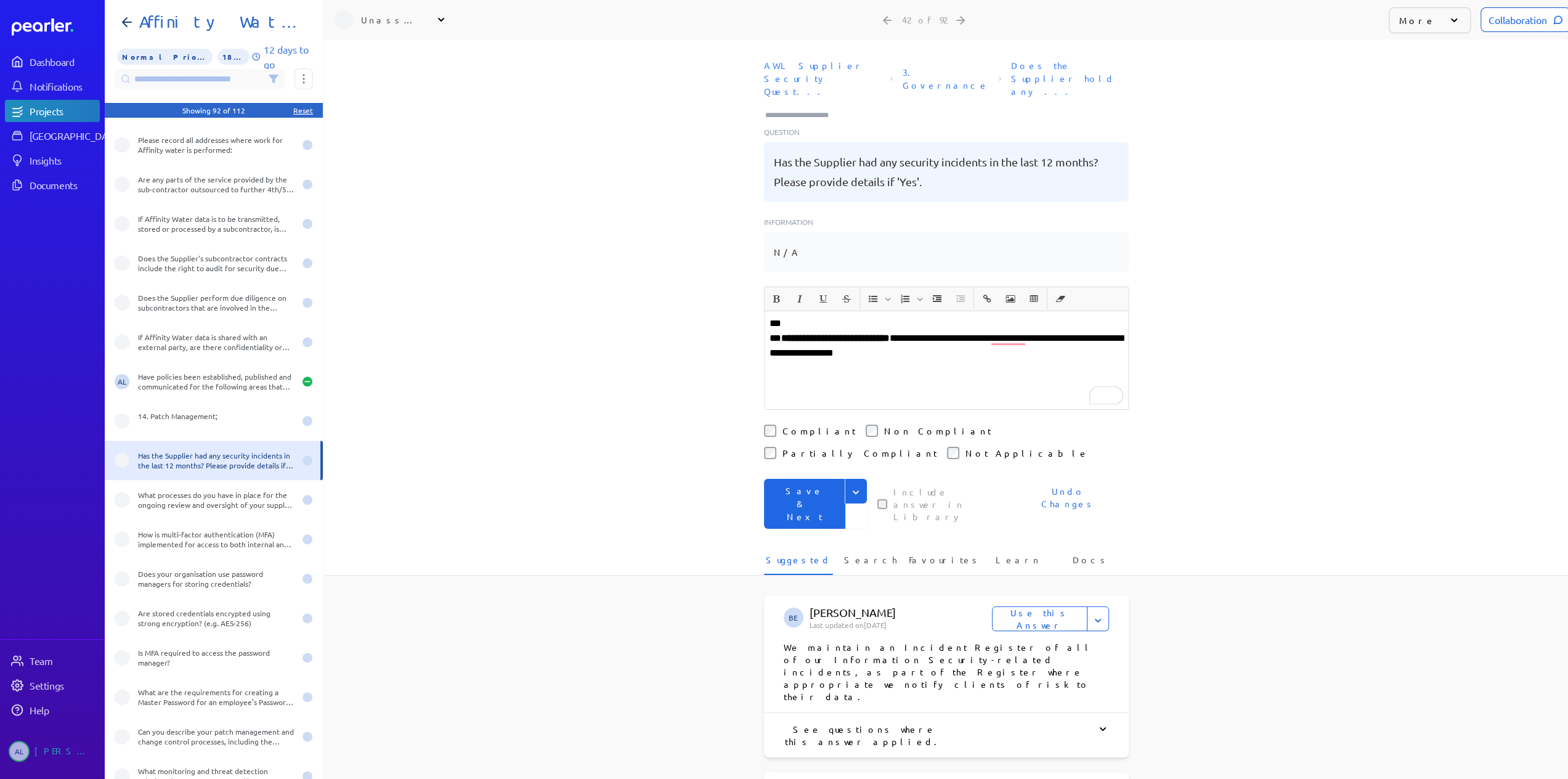
click at [984, 331] on p "**********" at bounding box center [947, 345] width 354 height 29
click at [796, 361] on p "** ﻿" at bounding box center [947, 368] width 354 height 15
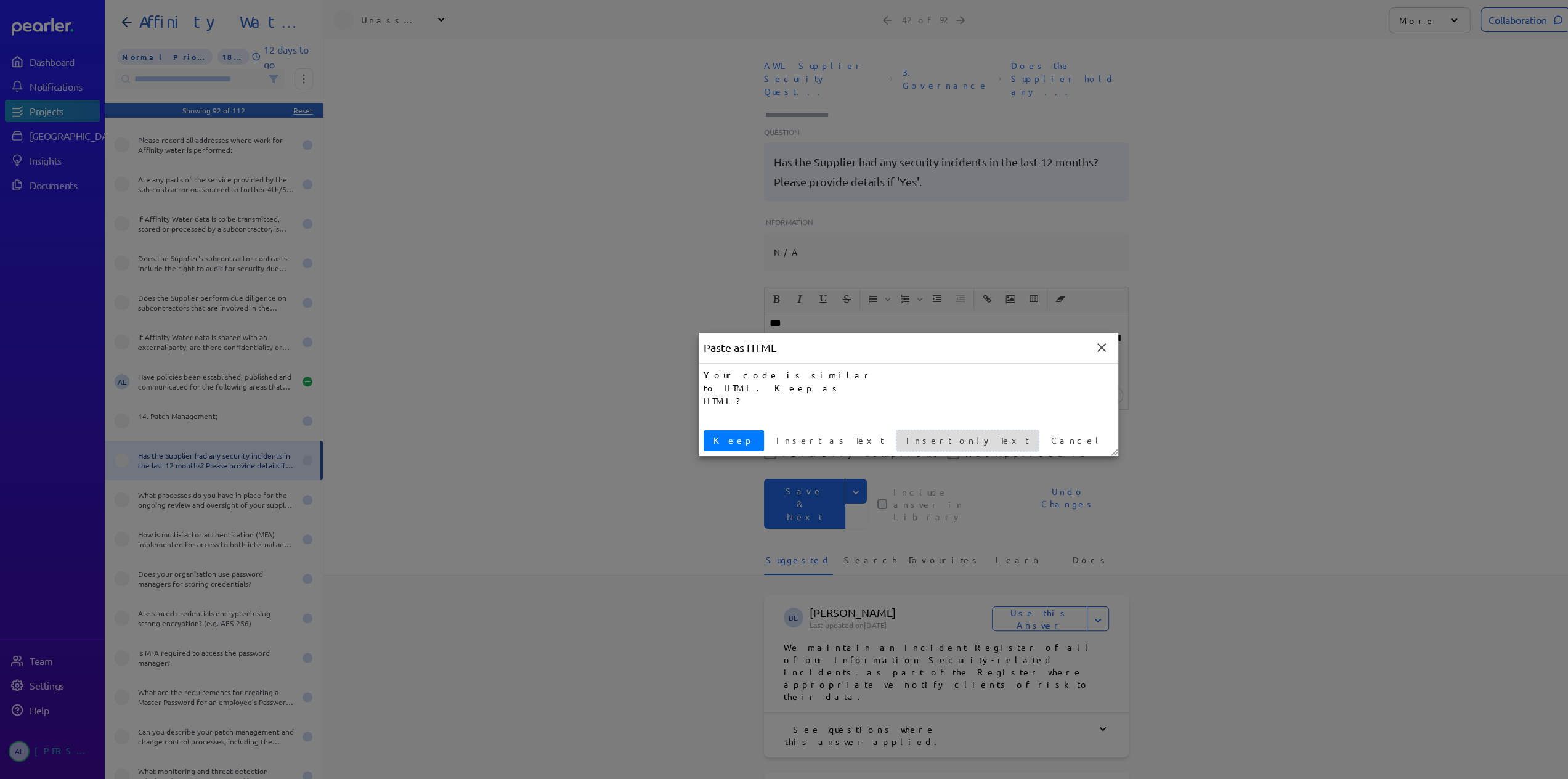
click at [901, 443] on span "Insert only Text" at bounding box center [968, 439] width 132 height 13
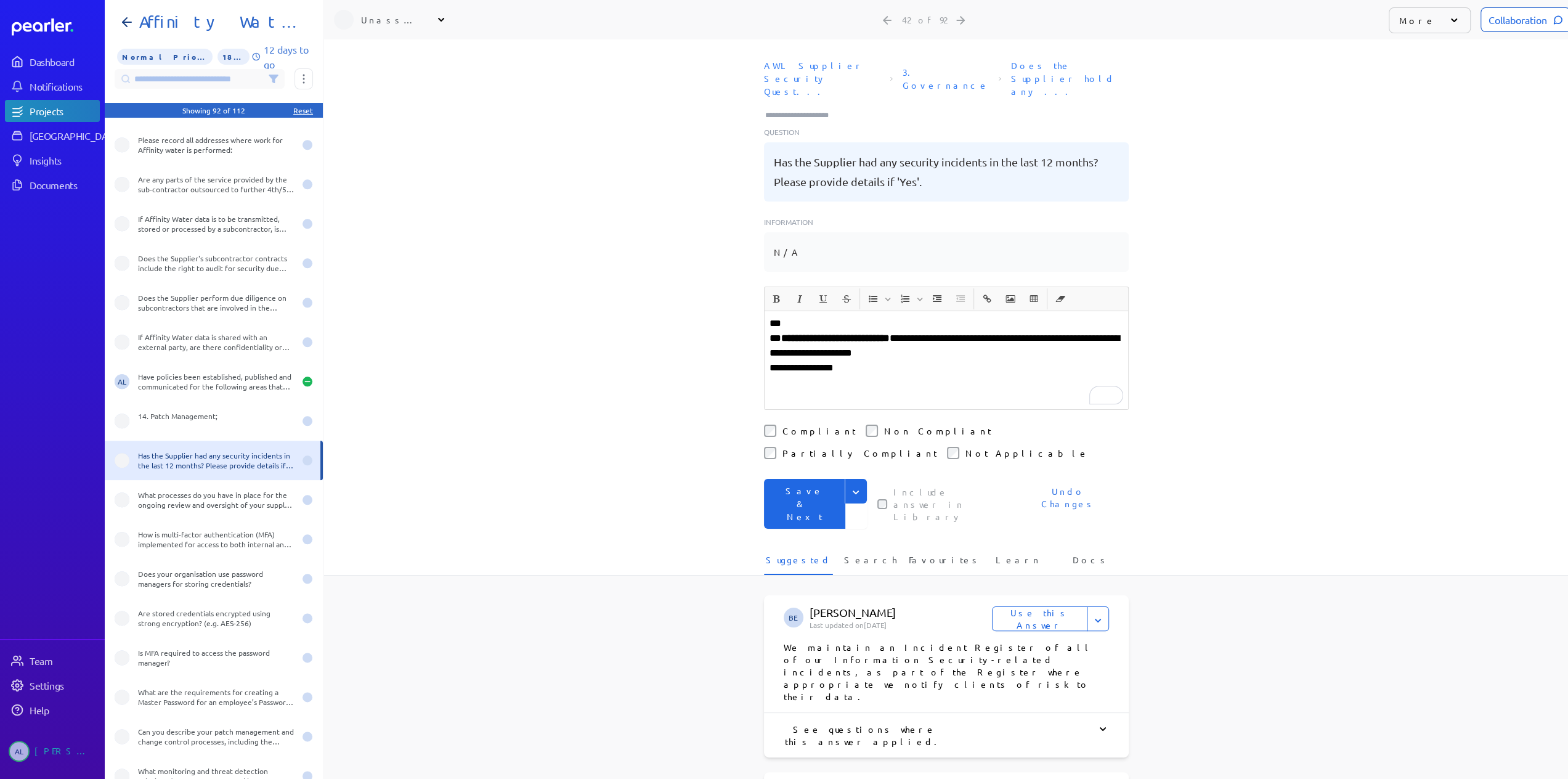
click at [885, 361] on p "**********" at bounding box center [947, 368] width 354 height 15
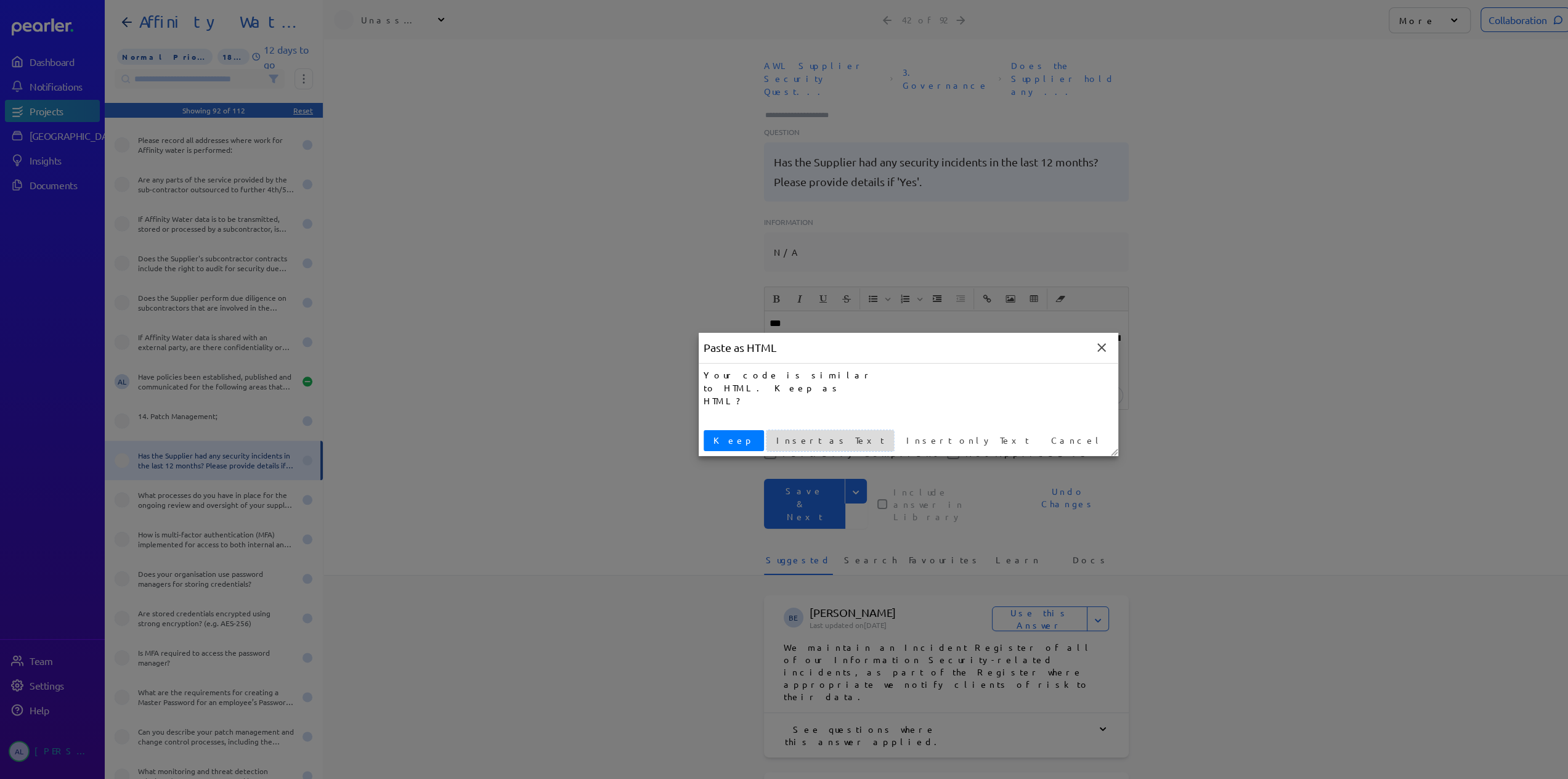
click at [777, 437] on span "Insert as Text" at bounding box center [830, 439] width 117 height 13
click at [896, 448] on button "Insert only Text" at bounding box center [968, 440] width 143 height 21
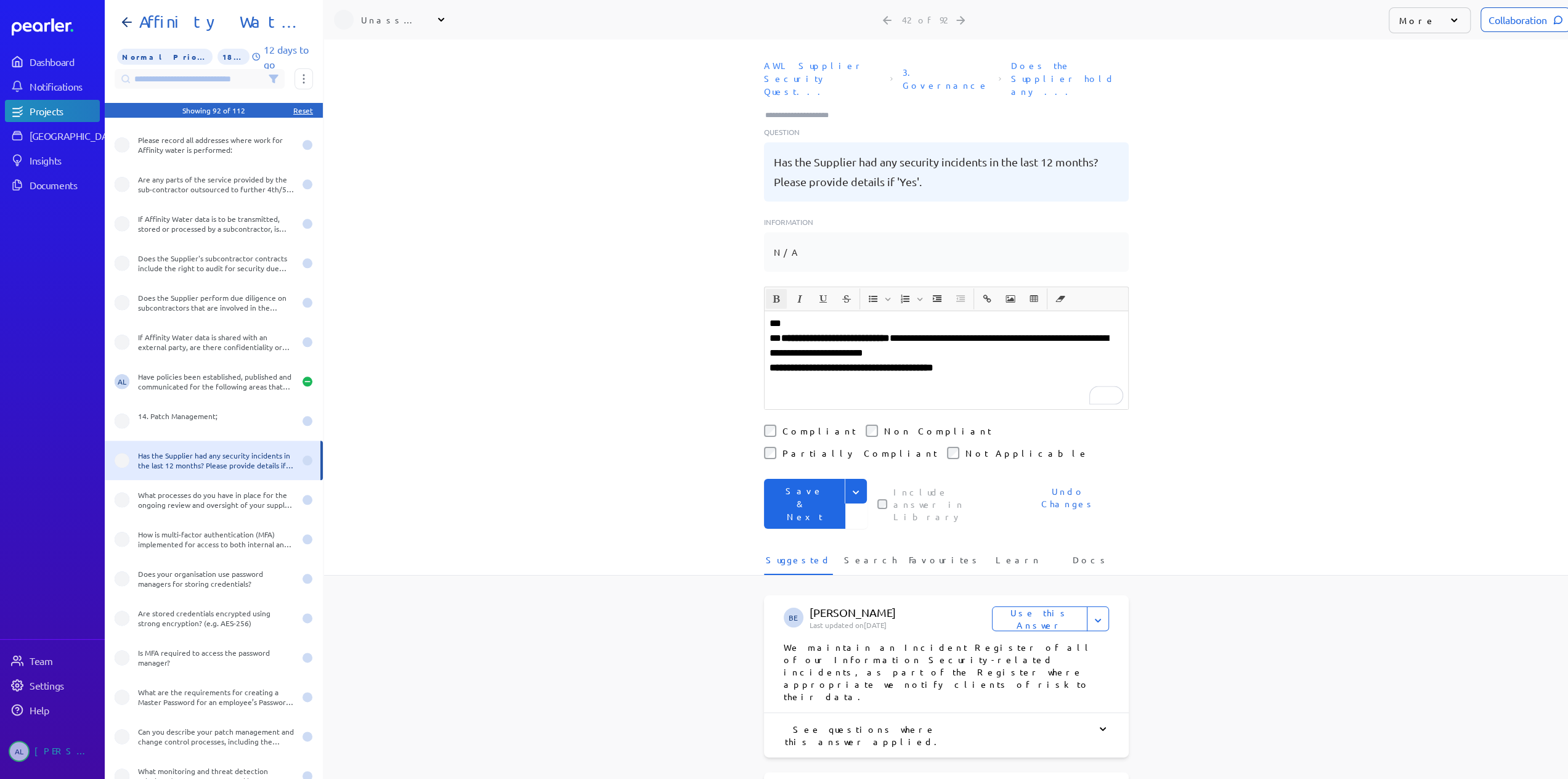
click at [1020, 331] on p "**********" at bounding box center [947, 345] width 354 height 29
click at [1021, 361] on p "**********" at bounding box center [947, 368] width 354 height 15
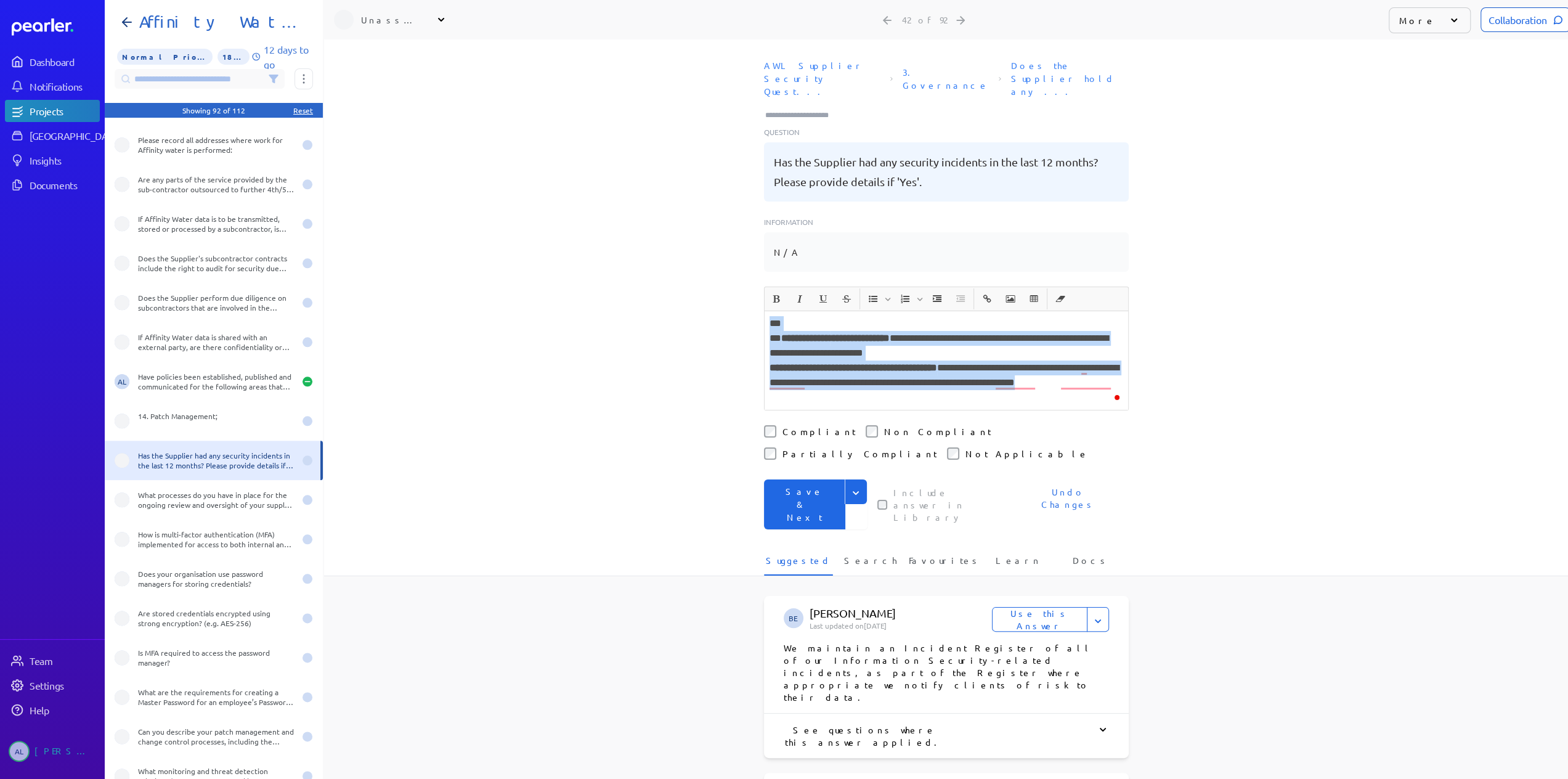
copy div "**********"
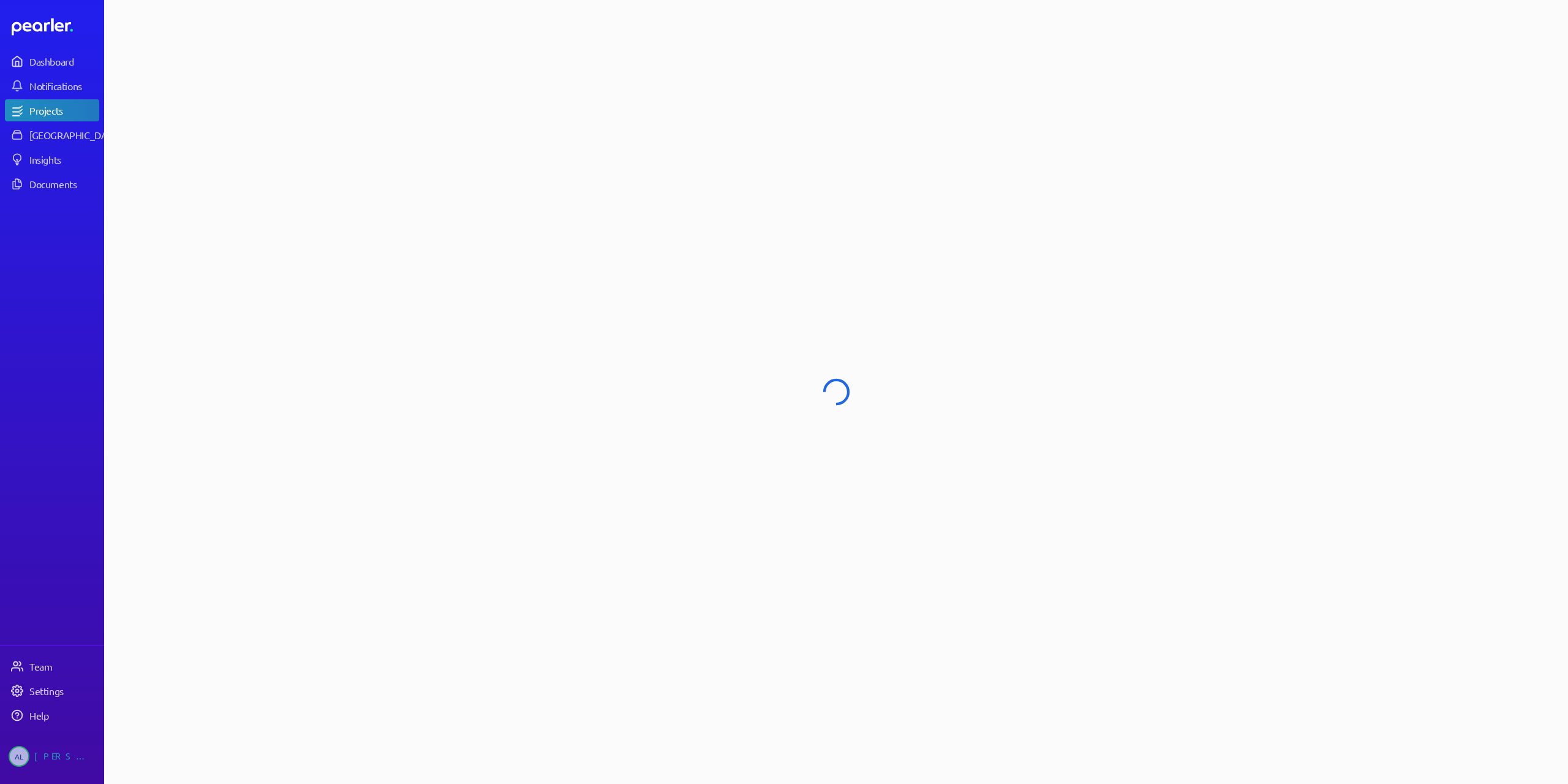
select select "******"
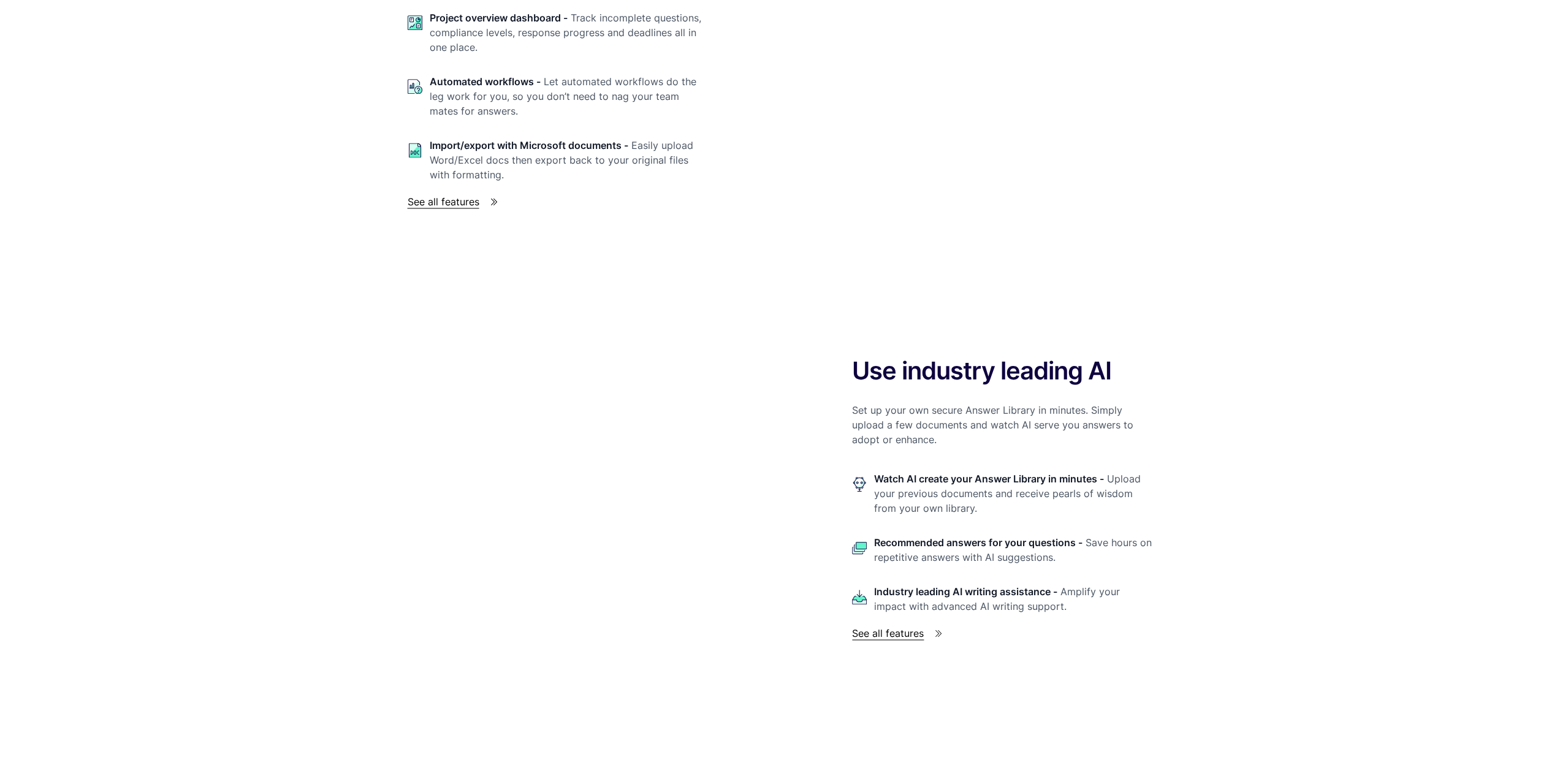
scroll to position [1716, 0]
